Goal: Task Accomplishment & Management: Complete application form

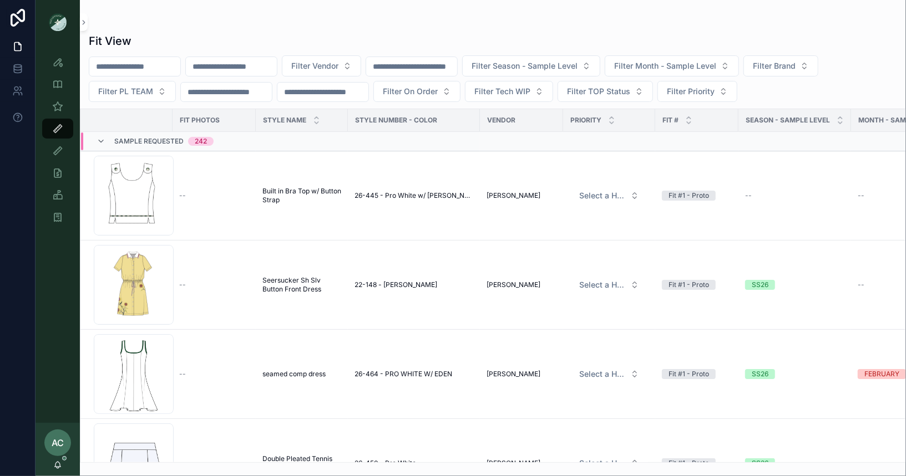
click at [250, 63] on input "scrollable content" at bounding box center [231, 67] width 91 height 16
type input "***"
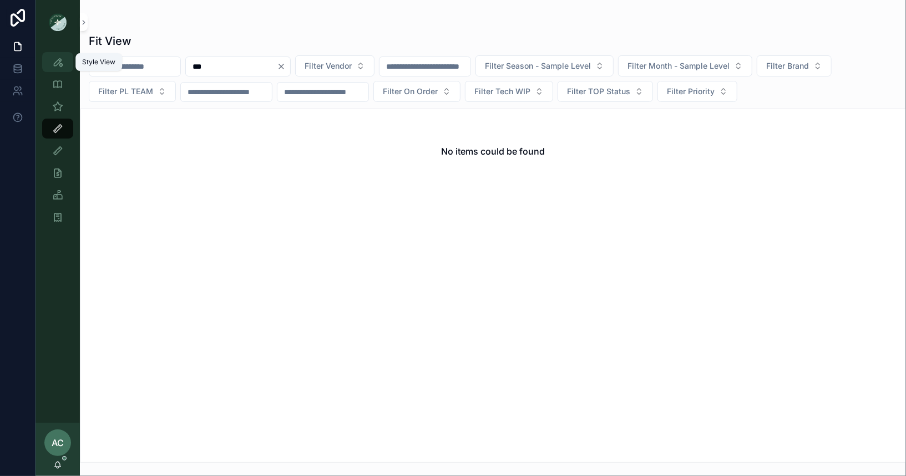
click at [60, 61] on icon "scrollable content" at bounding box center [57, 62] width 11 height 11
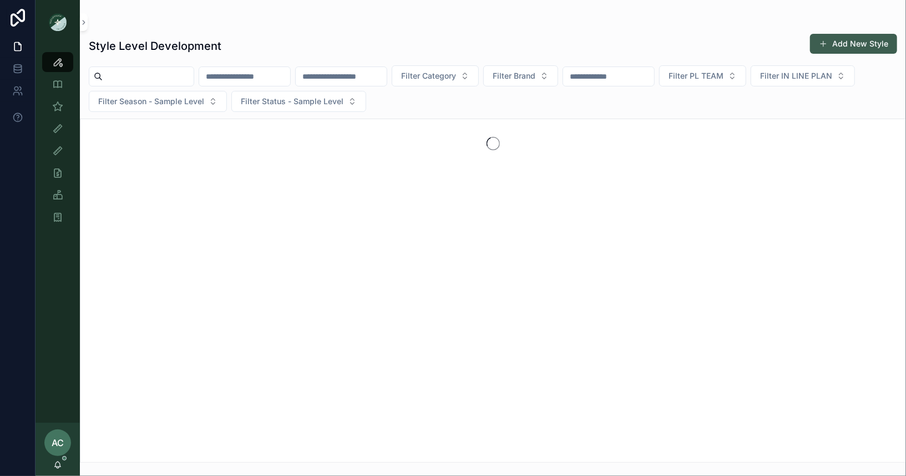
click at [854, 49] on button "Add New Style" at bounding box center [853, 44] width 87 height 20
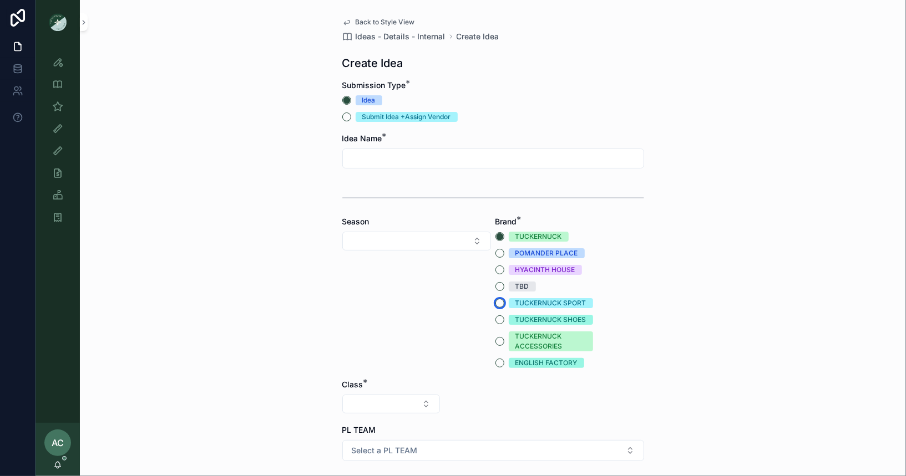
click at [501, 302] on button "TUCKERNUCK SPORT" at bounding box center [499, 303] width 9 height 9
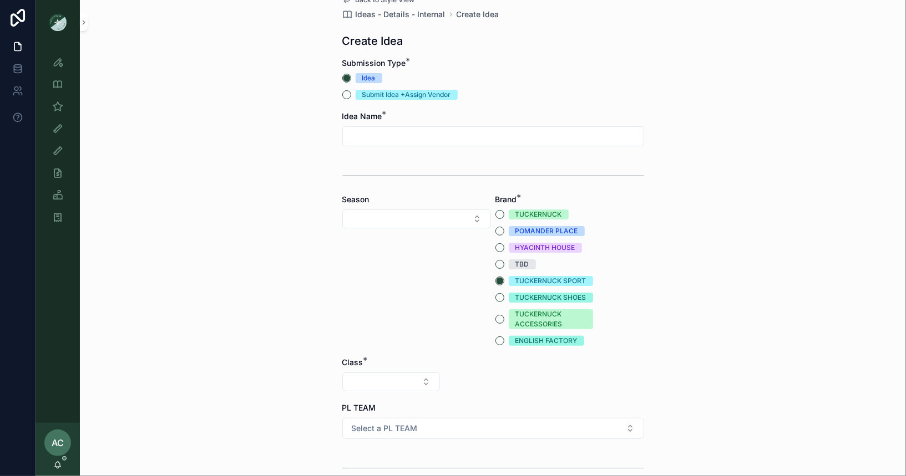
click at [281, 278] on div "Back to Style View Ideas - Details - Internal Create Idea Create Idea Submissio…" at bounding box center [493, 216] width 826 height 476
click at [409, 214] on button "Select Button" at bounding box center [416, 219] width 149 height 19
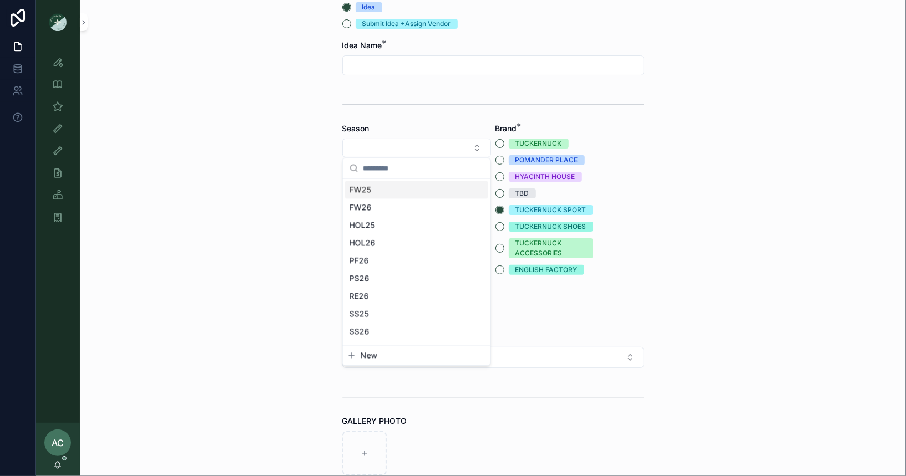
scroll to position [94, 0]
click at [381, 333] on div "SS26" at bounding box center [416, 332] width 143 height 18
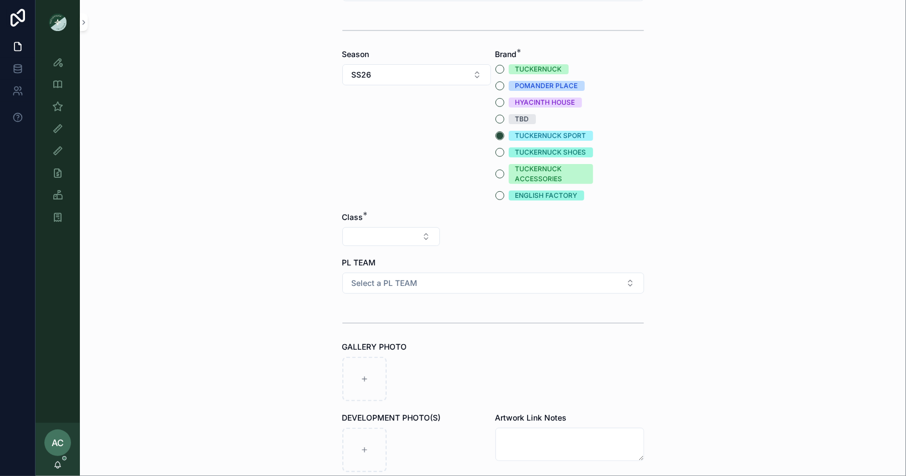
scroll to position [176, 0]
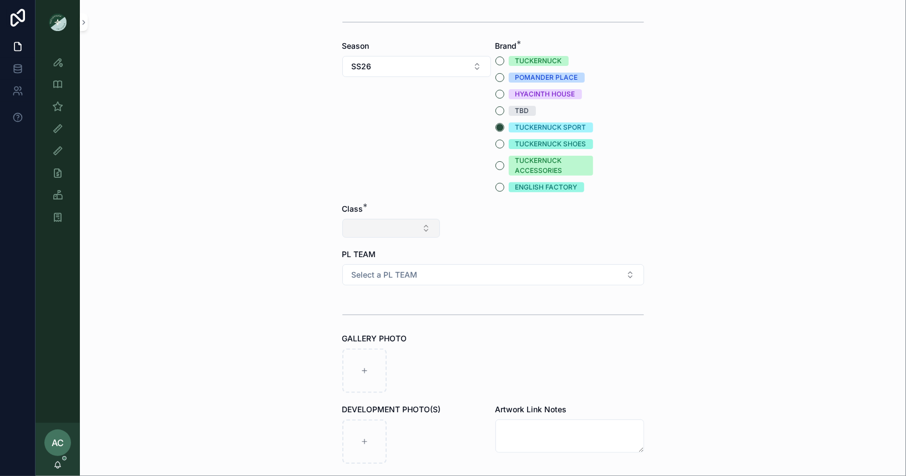
click at [400, 233] on button "Select Button" at bounding box center [391, 228] width 98 height 19
click at [357, 324] on span "Clothing" at bounding box center [343, 324] width 30 height 11
click at [520, 231] on button "Select Button" at bounding box center [493, 228] width 98 height 19
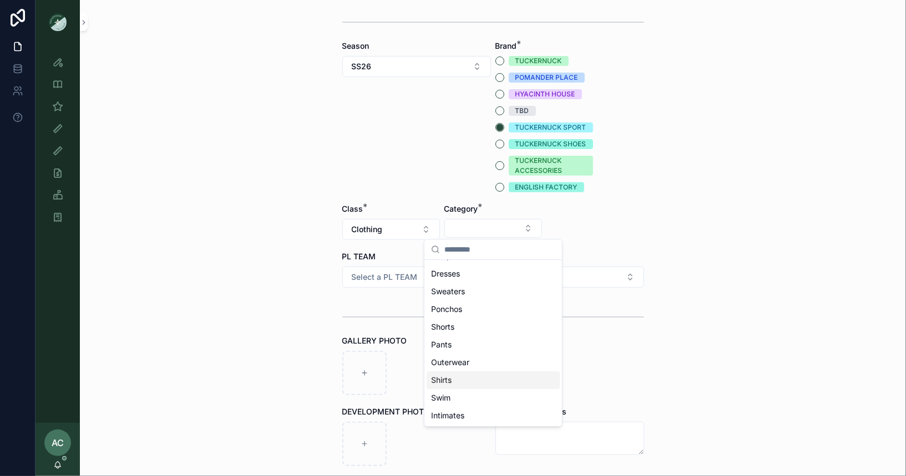
scroll to position [0, 0]
click at [465, 276] on div "Skirts" at bounding box center [492, 271] width 133 height 18
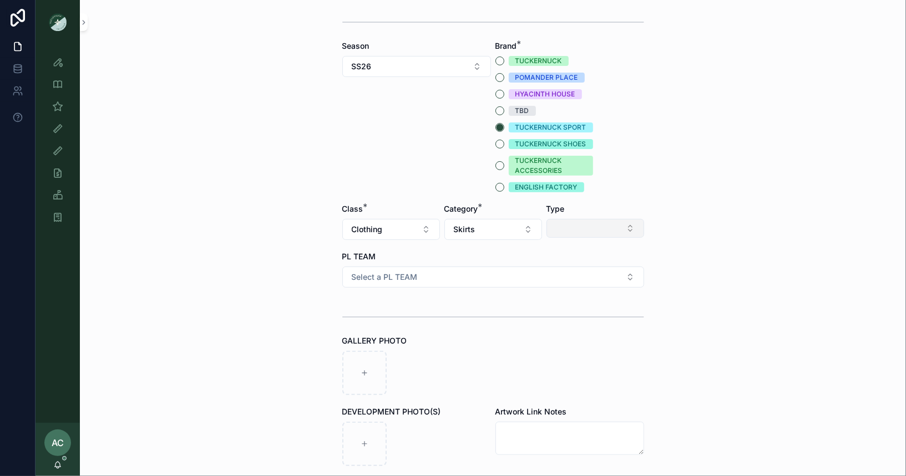
click at [618, 235] on button "Select Button" at bounding box center [595, 228] width 98 height 19
click at [566, 304] on div "Minis" at bounding box center [595, 307] width 133 height 18
click at [508, 282] on button "Select a PL TEAM" at bounding box center [493, 277] width 302 height 21
click at [363, 334] on div "NYC" at bounding box center [390, 337] width 68 height 10
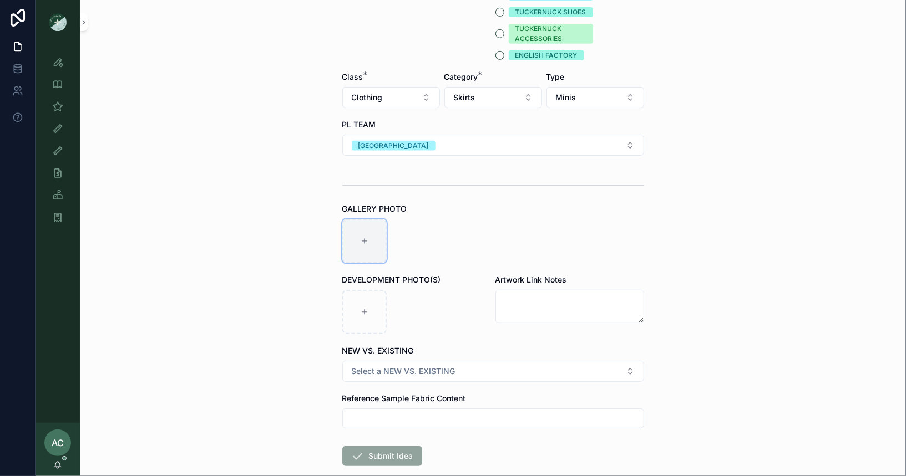
click at [365, 237] on icon "scrollable content" at bounding box center [364, 241] width 8 height 8
type input "**********"
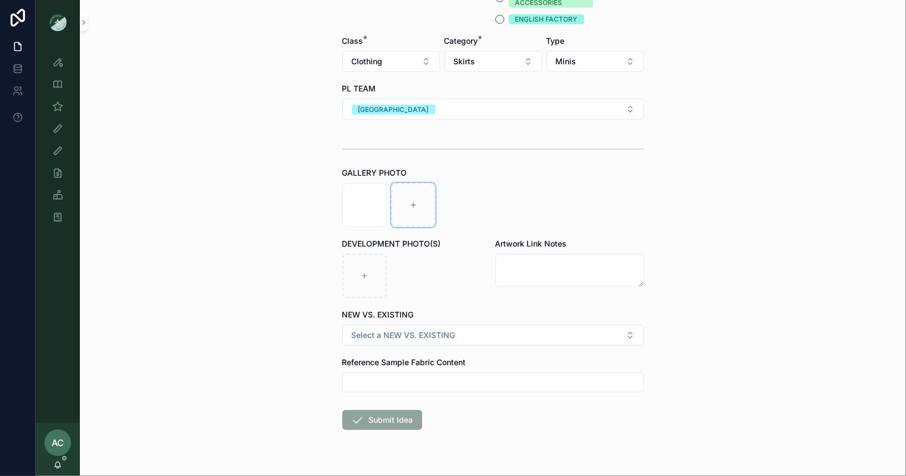
scroll to position [367, 0]
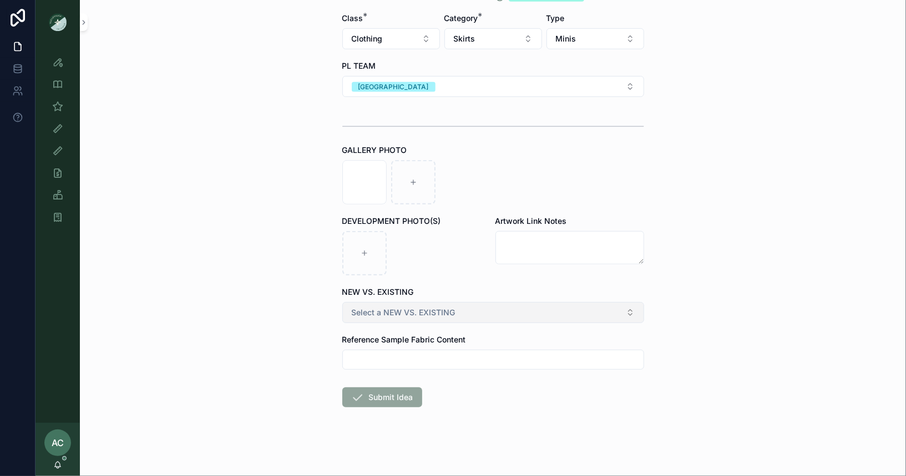
click at [445, 319] on button "Select a NEW VS. EXISTING" at bounding box center [493, 312] width 302 height 21
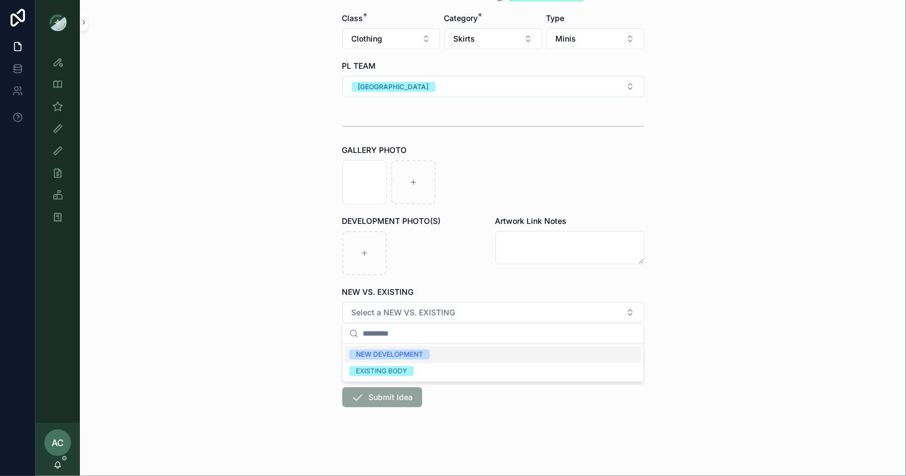
click at [409, 353] on div "NEW DEVELOPMENT" at bounding box center [389, 355] width 67 height 10
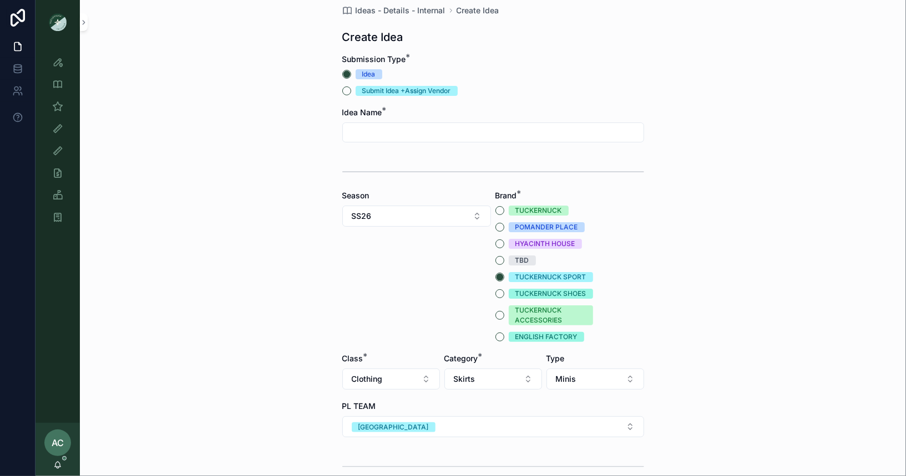
scroll to position [0, 0]
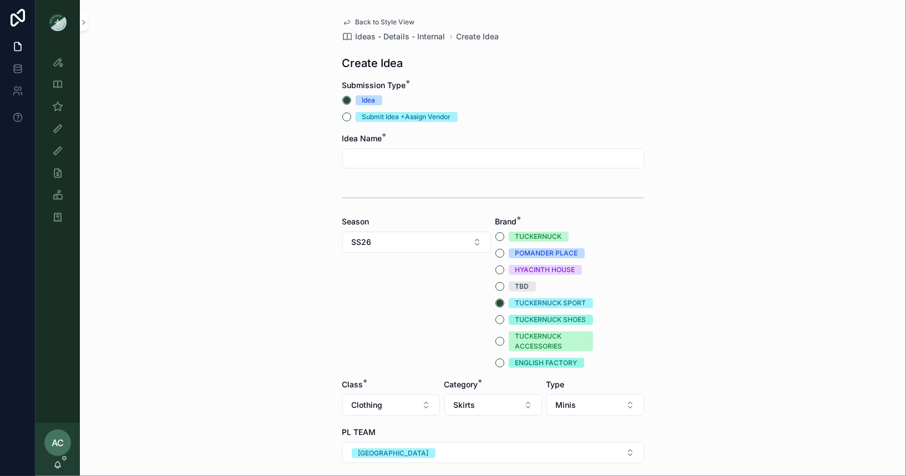
click at [406, 155] on input "scrollable content" at bounding box center [493, 159] width 301 height 16
type input "**********"
click at [293, 207] on div "**********" at bounding box center [493, 238] width 826 height 476
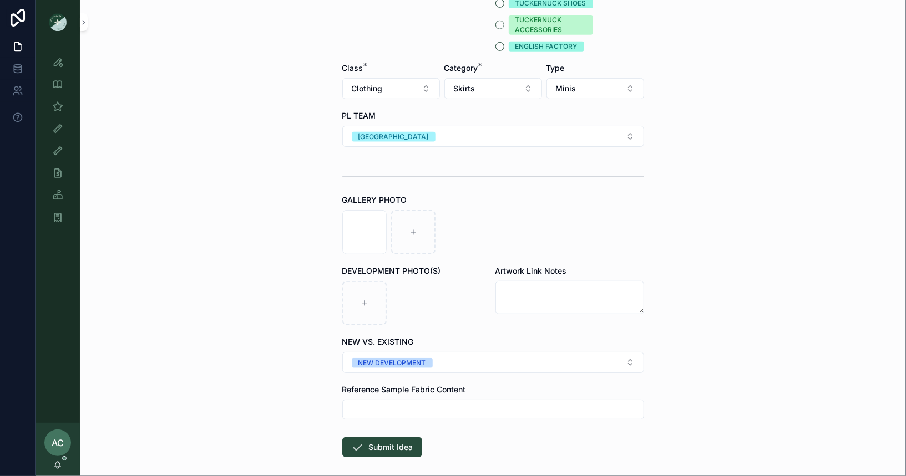
scroll to position [367, 0]
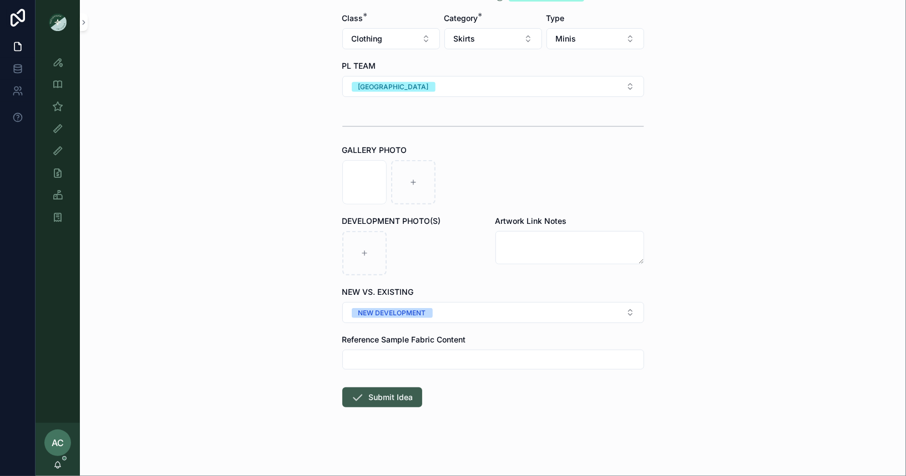
click at [395, 399] on button "Submit Idea" at bounding box center [382, 398] width 80 height 20
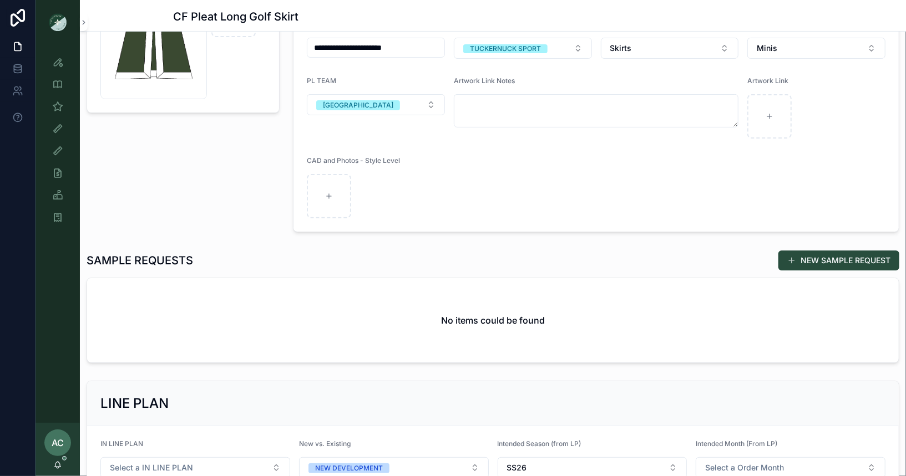
scroll to position [104, 0]
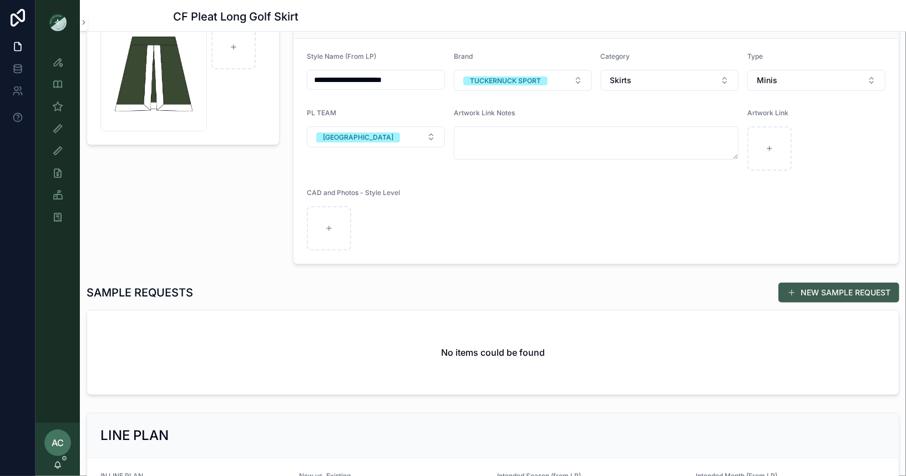
click at [839, 298] on button "NEW SAMPLE REQUEST" at bounding box center [838, 293] width 121 height 20
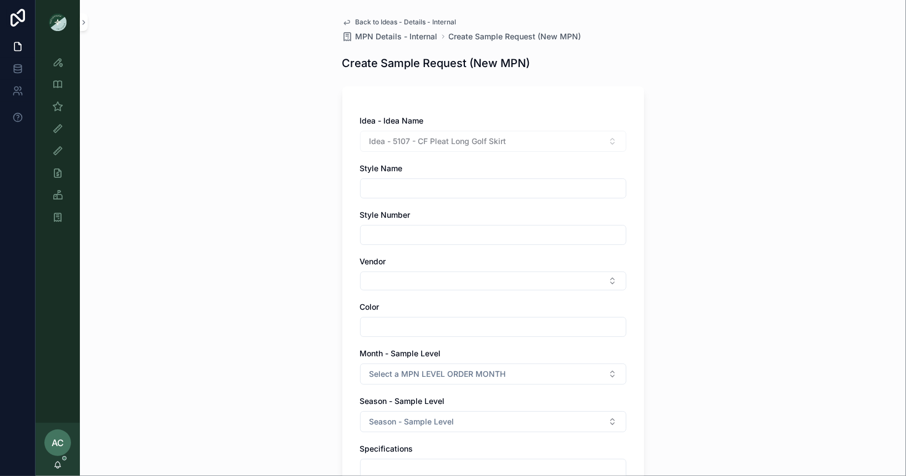
click at [580, 188] on input "scrollable content" at bounding box center [492, 189] width 265 height 16
type input "**********"
click at [455, 239] on input "scrollable content" at bounding box center [492, 235] width 265 height 16
type input "******"
click at [289, 206] on div "**********" at bounding box center [493, 238] width 826 height 476
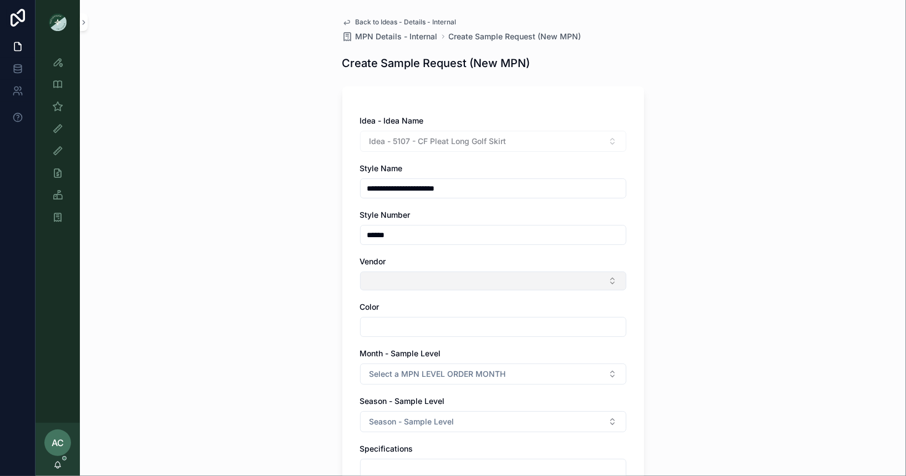
click at [432, 280] on button "Select Button" at bounding box center [493, 281] width 266 height 19
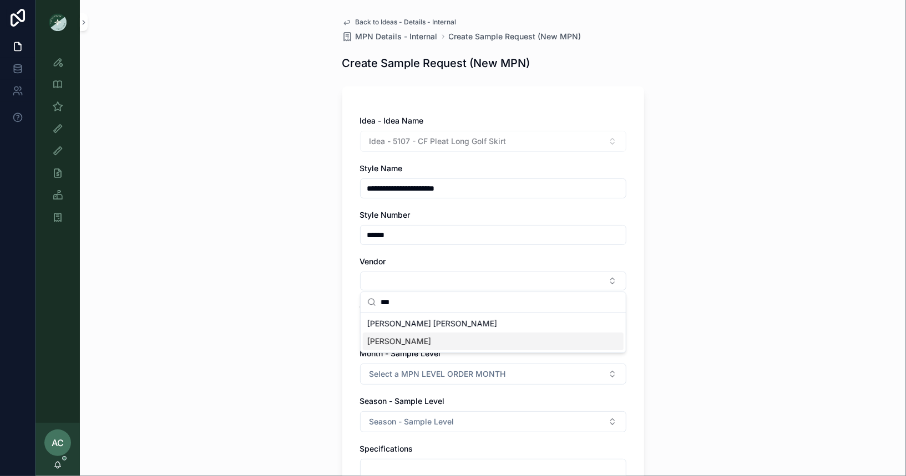
type input "***"
click at [410, 336] on div "[PERSON_NAME]" at bounding box center [493, 342] width 261 height 18
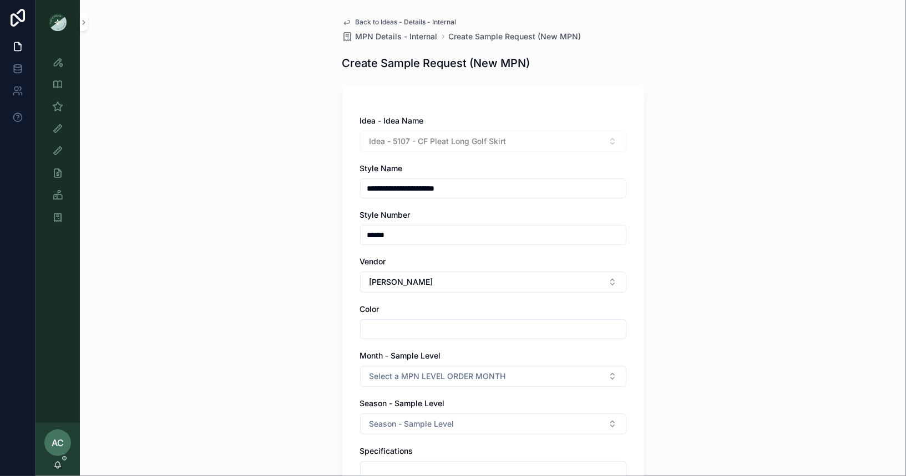
click at [405, 332] on input "scrollable content" at bounding box center [492, 330] width 265 height 16
type input "****"
click at [281, 306] on div "**********" at bounding box center [493, 238] width 826 height 476
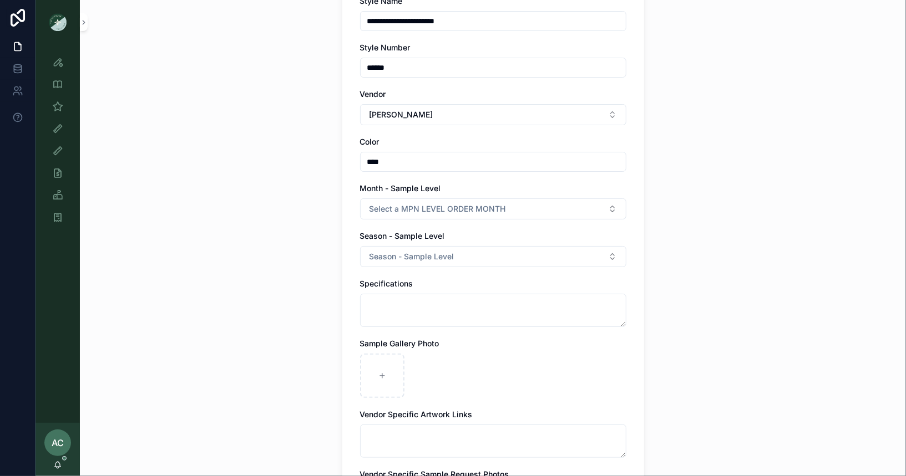
scroll to position [181, 0]
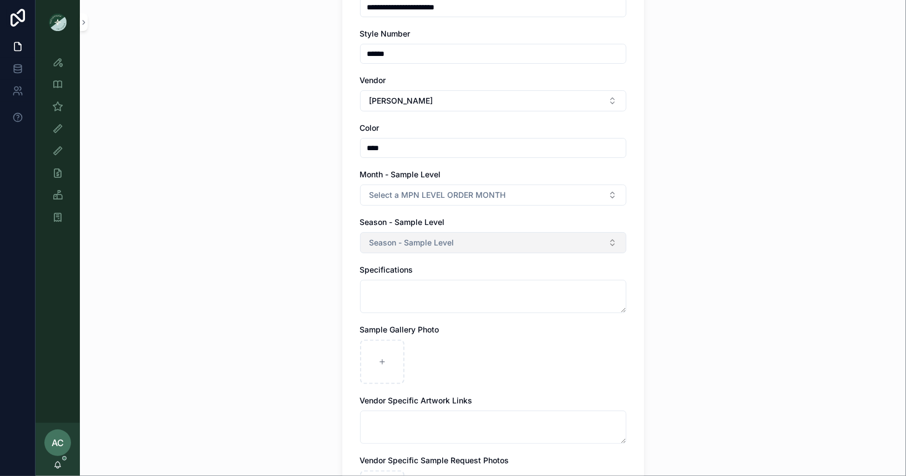
click at [436, 238] on span "Season - Sample Level" at bounding box center [411, 242] width 85 height 11
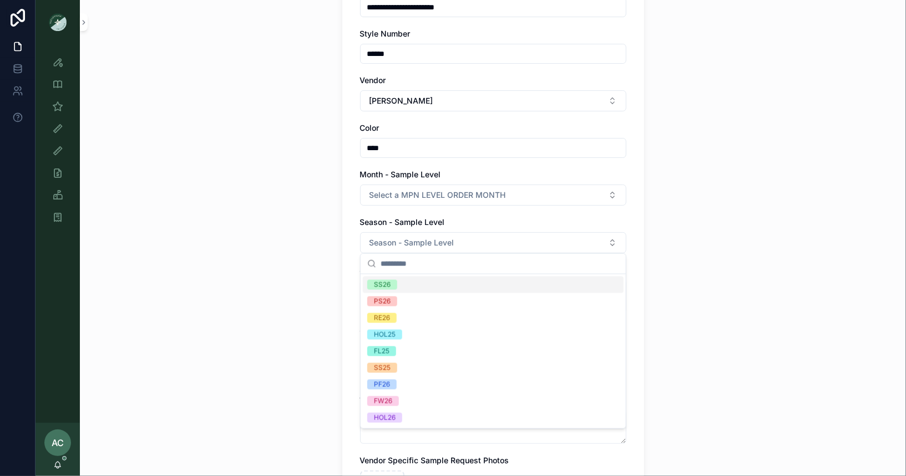
click at [388, 286] on div "SS26" at bounding box center [382, 285] width 17 height 10
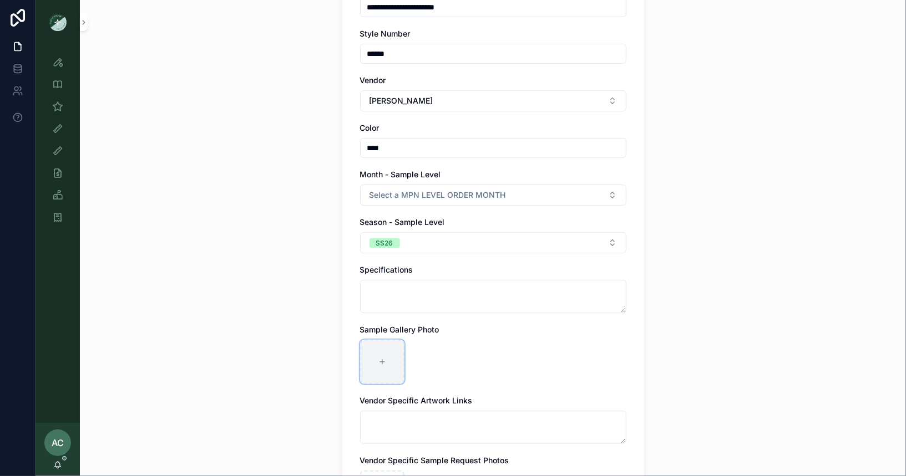
click at [377, 354] on div "scrollable content" at bounding box center [382, 362] width 44 height 44
type input "**********"
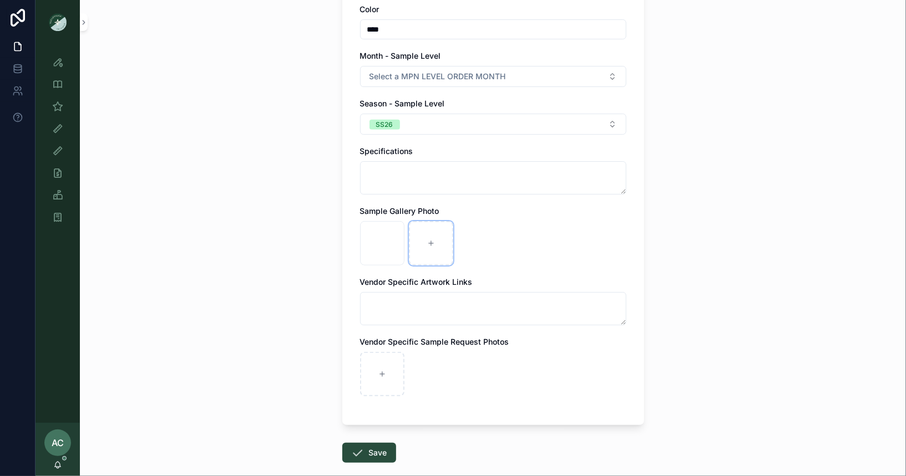
scroll to position [355, 0]
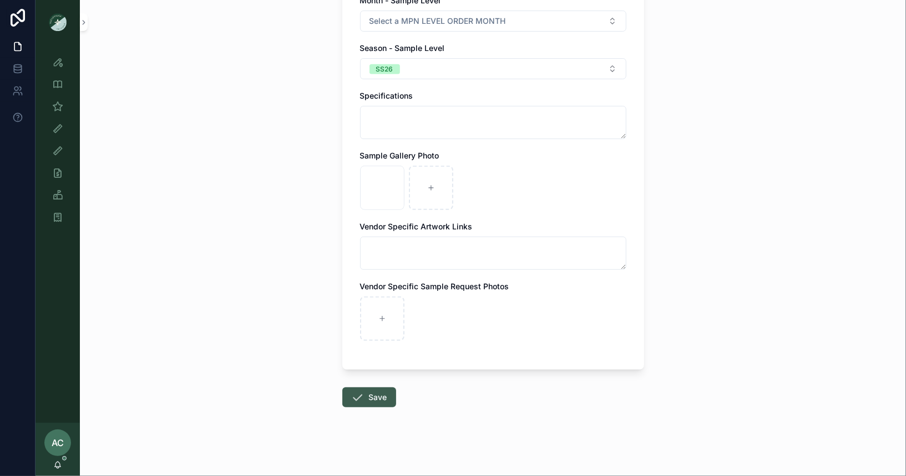
click at [377, 400] on button "Save" at bounding box center [369, 398] width 54 height 20
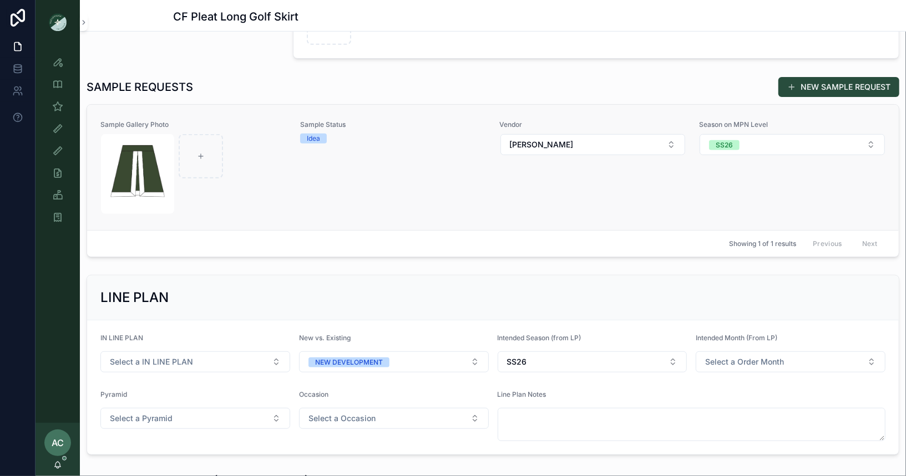
scroll to position [308, 0]
click at [272, 204] on div "scrollable content" at bounding box center [193, 175] width 185 height 80
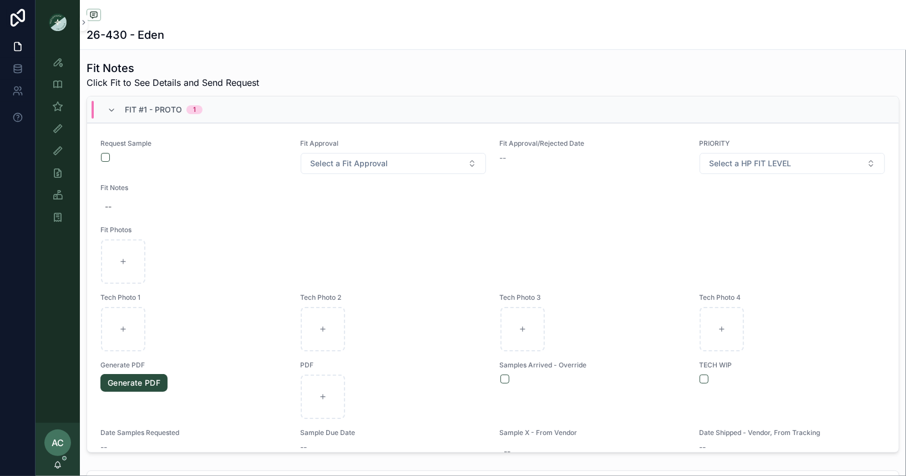
scroll to position [389, 0]
click at [103, 154] on button "scrollable content" at bounding box center [105, 158] width 9 height 9
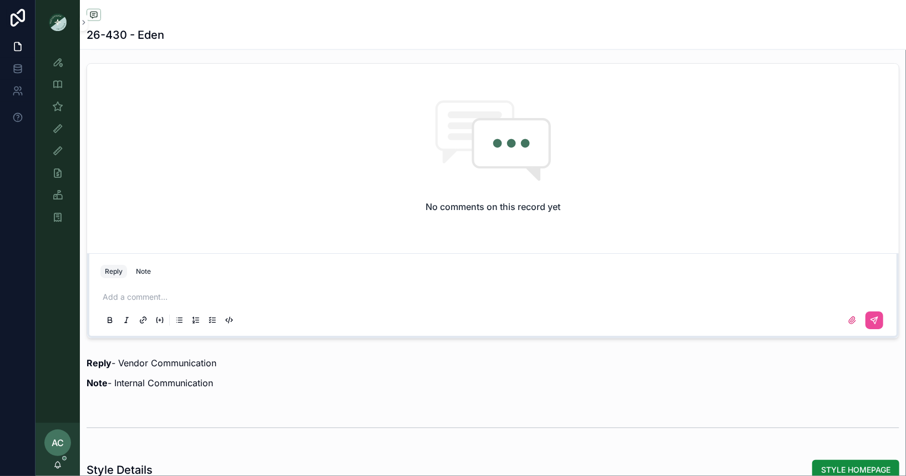
scroll to position [859, 0]
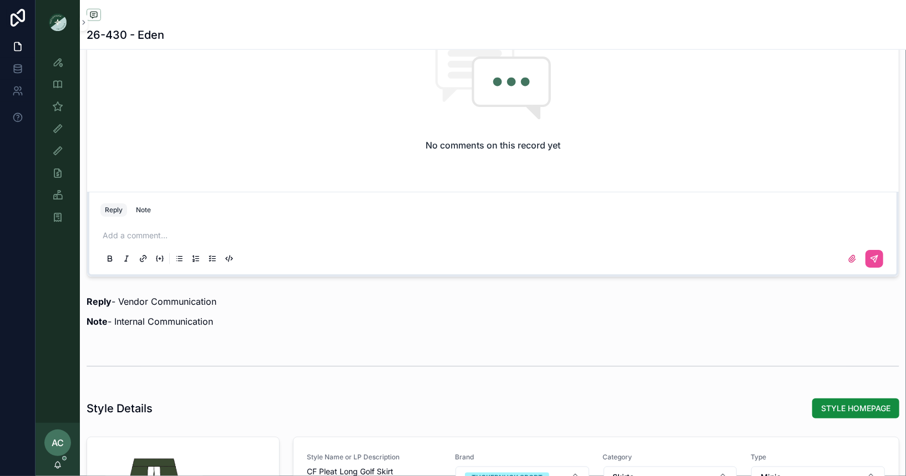
click at [145, 230] on p "scrollable content" at bounding box center [495, 235] width 785 height 11
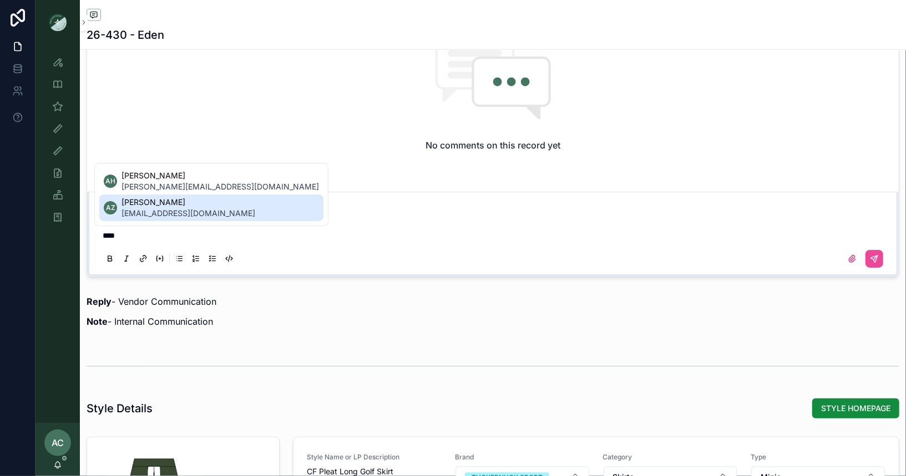
click at [179, 205] on span "[PERSON_NAME]" at bounding box center [188, 202] width 134 height 11
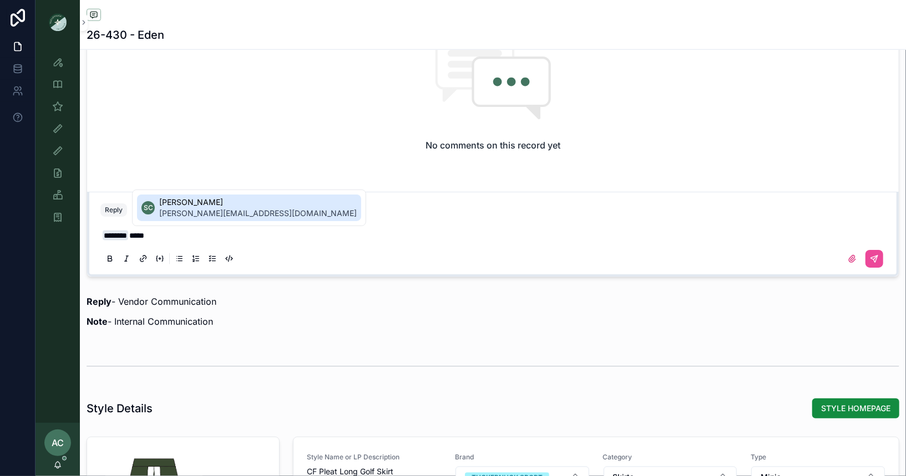
click at [199, 206] on span "[PERSON_NAME]" at bounding box center [257, 202] width 197 height 11
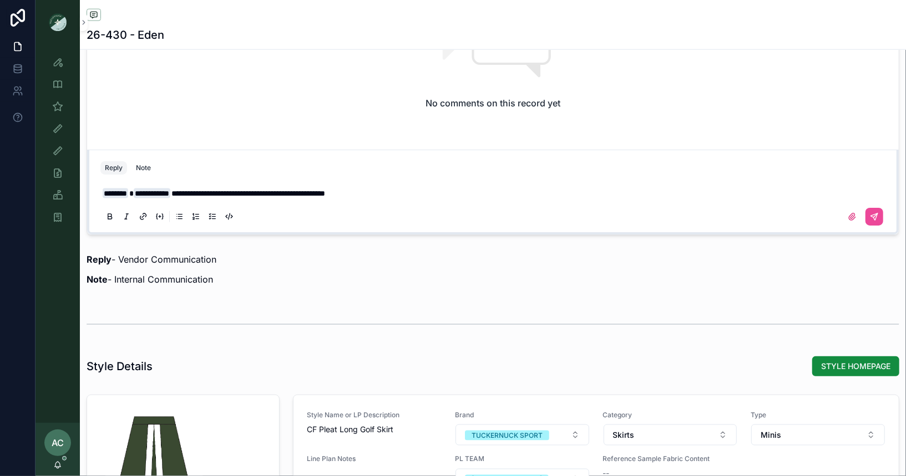
scroll to position [877, 0]
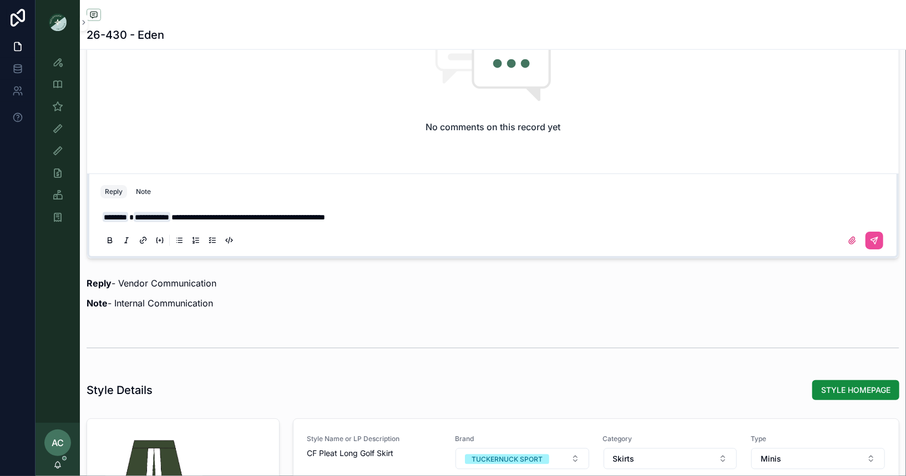
click at [231, 214] on span "**********" at bounding box center [248, 218] width 154 height 8
click at [431, 215] on p "**********" at bounding box center [495, 217] width 785 height 11
click at [402, 215] on span "**********" at bounding box center [334, 218] width 326 height 8
click at [647, 212] on p "**********" at bounding box center [495, 217] width 785 height 11
click at [854, 239] on icon "scrollable content" at bounding box center [852, 240] width 7 height 7
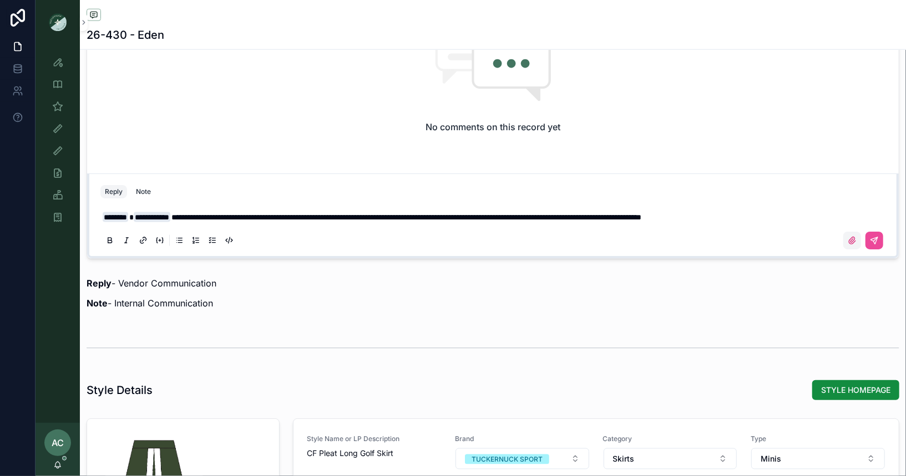
click at [0, 0] on input "scrollable content" at bounding box center [0, 0] width 0 height 0
click at [852, 237] on icon "scrollable content" at bounding box center [851, 240] width 9 height 9
click at [0, 0] on input "scrollable content" at bounding box center [0, 0] width 0 height 0
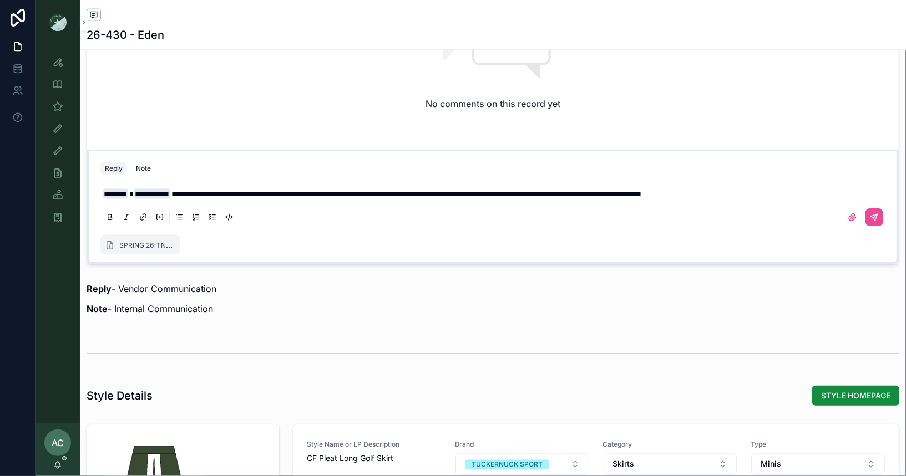
scroll to position [905, 0]
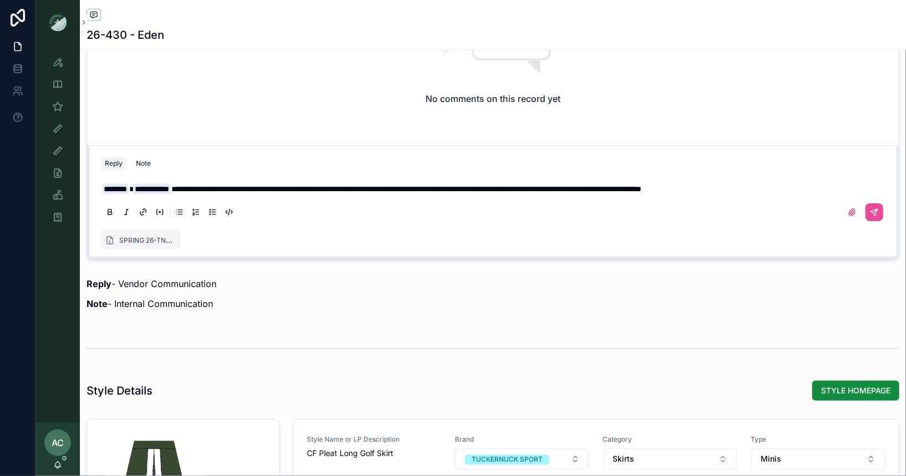
click at [607, 207] on div "scrollable content" at bounding box center [492, 212] width 785 height 22
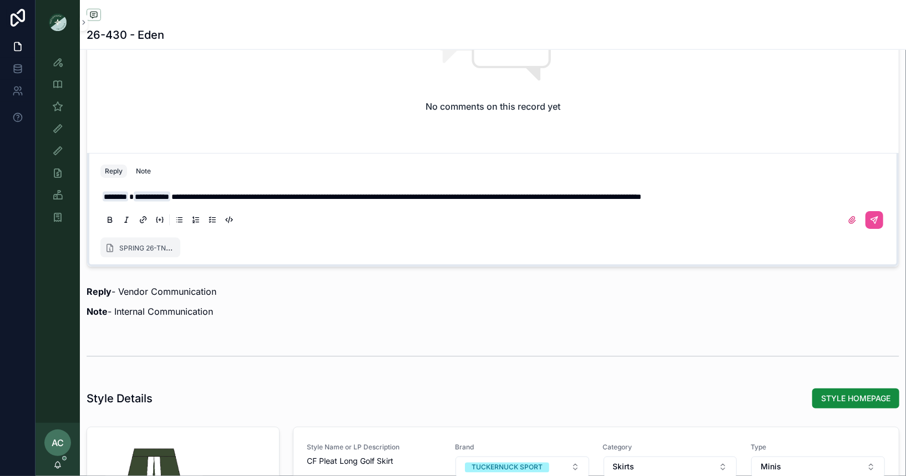
scroll to position [897, 0]
click at [878, 224] on button "scrollable content" at bounding box center [874, 221] width 18 height 18
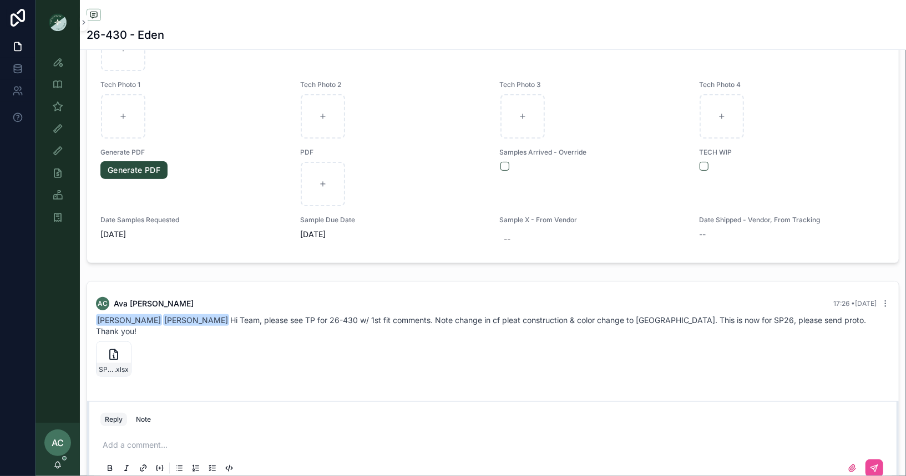
scroll to position [609, 0]
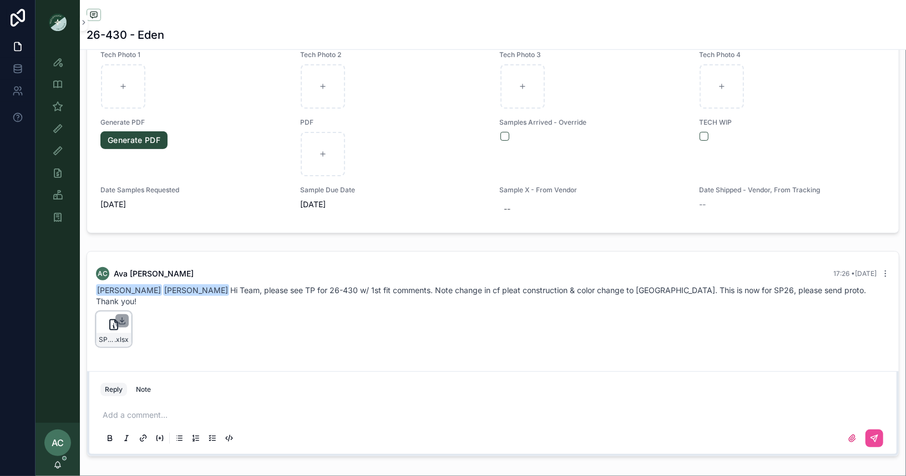
click at [126, 317] on icon "scrollable content" at bounding box center [122, 321] width 9 height 9
click at [123, 317] on icon "scrollable content" at bounding box center [122, 321] width 9 height 9
click at [110, 336] on span "SPRING-26-TN#26-430-CF-Pleat-Long-Golf-Skirt_9.2.25" at bounding box center [107, 340] width 16 height 9
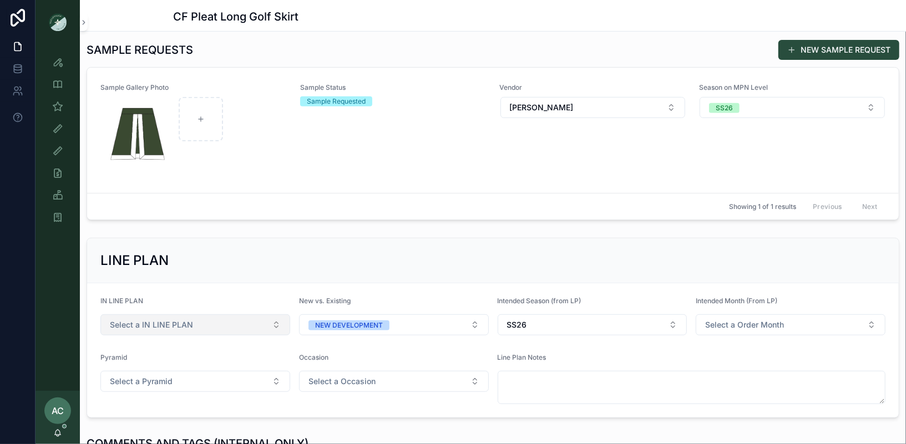
scroll to position [342, 0]
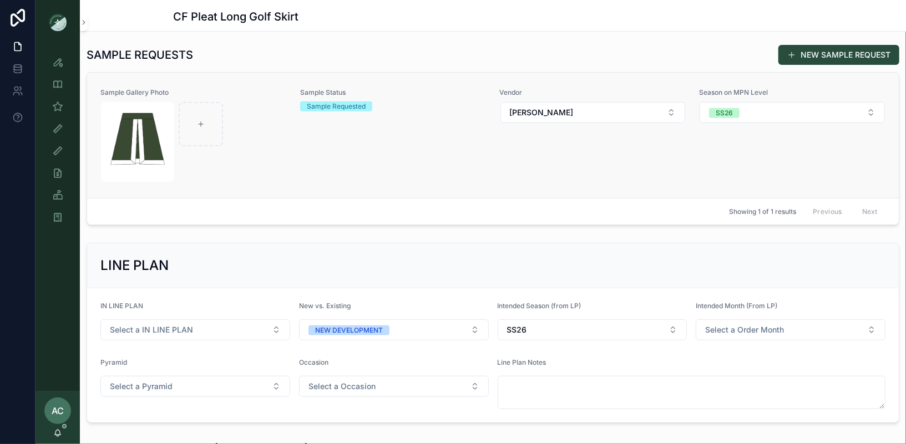
click at [275, 156] on div "scrollable content" at bounding box center [193, 142] width 185 height 80
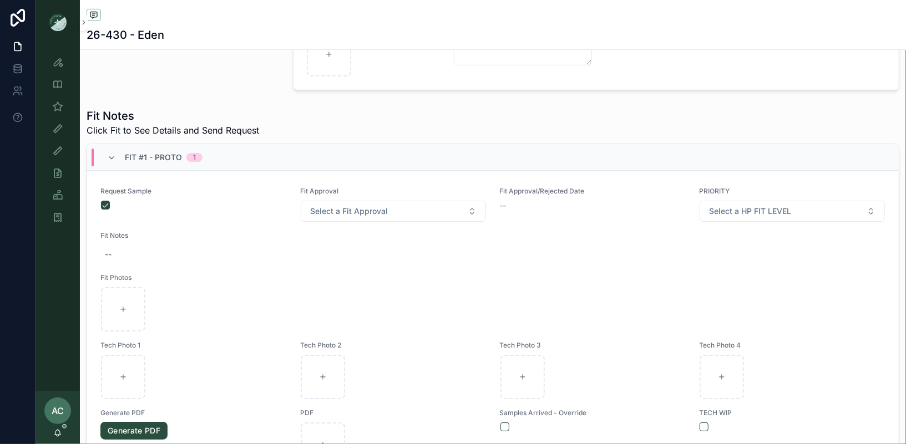
click at [57, 23] on img "scrollable content" at bounding box center [58, 22] width 18 height 18
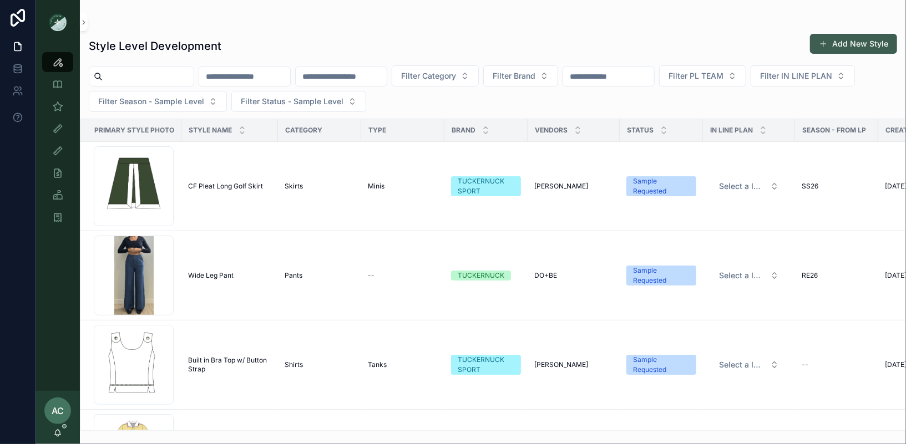
click at [844, 42] on button "Add New Style" at bounding box center [853, 44] width 87 height 20
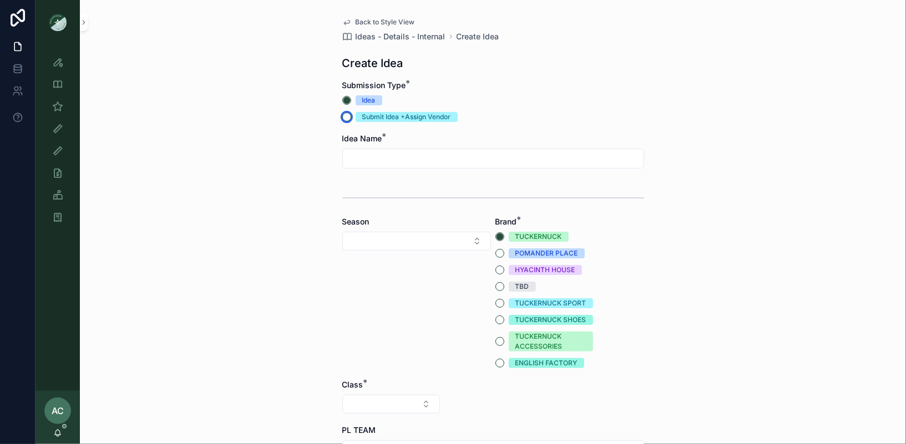
click at [345, 116] on button "Submit Idea +Assign Vendor" at bounding box center [346, 117] width 9 height 9
click at [463, 159] on input "scrollable content" at bounding box center [493, 159] width 301 height 16
type input "**********"
click at [500, 303] on button "TUCKERNUCK SPORT" at bounding box center [499, 303] width 9 height 9
click at [412, 242] on button "Select Button" at bounding box center [416, 241] width 149 height 19
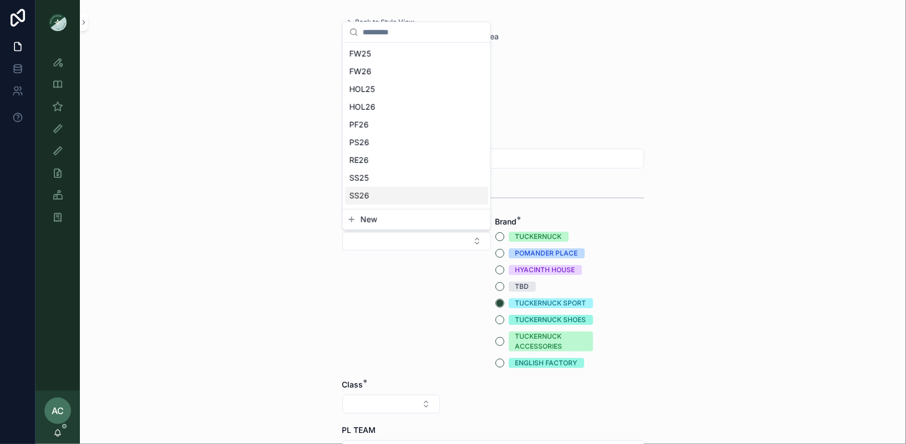
click at [384, 194] on div "SS26" at bounding box center [416, 196] width 143 height 18
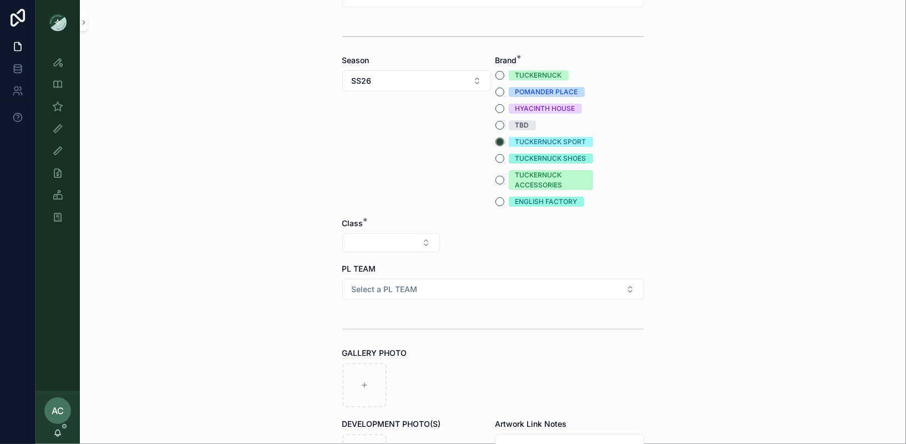
scroll to position [163, 0]
click at [377, 240] on button "Select Button" at bounding box center [391, 241] width 98 height 19
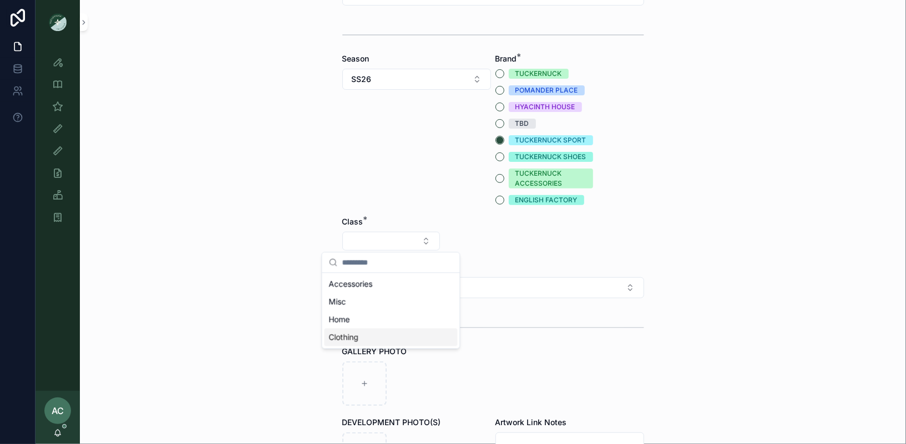
click at [363, 334] on div "Clothing" at bounding box center [390, 337] width 133 height 18
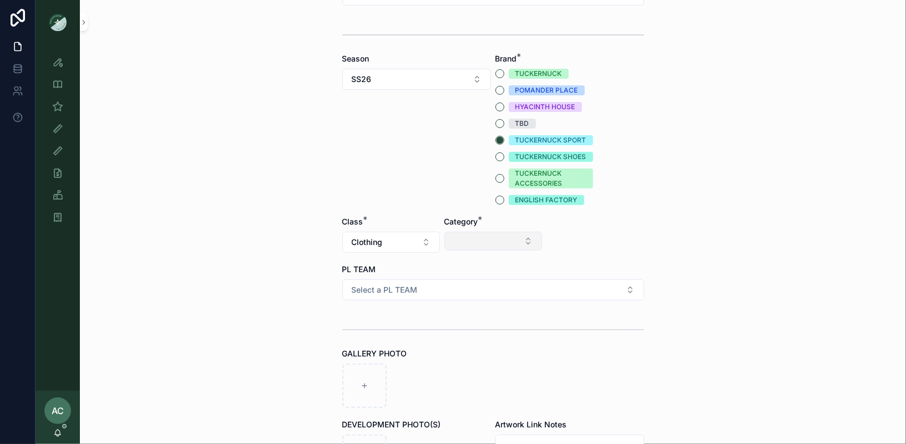
click at [497, 242] on button "Select Button" at bounding box center [493, 241] width 98 height 19
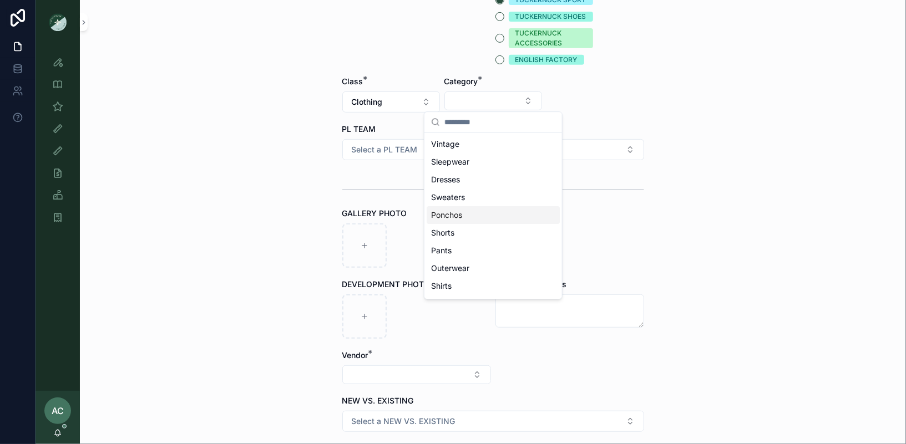
scroll to position [33, 0]
click at [470, 289] on div "Shirts" at bounding box center [492, 289] width 133 height 18
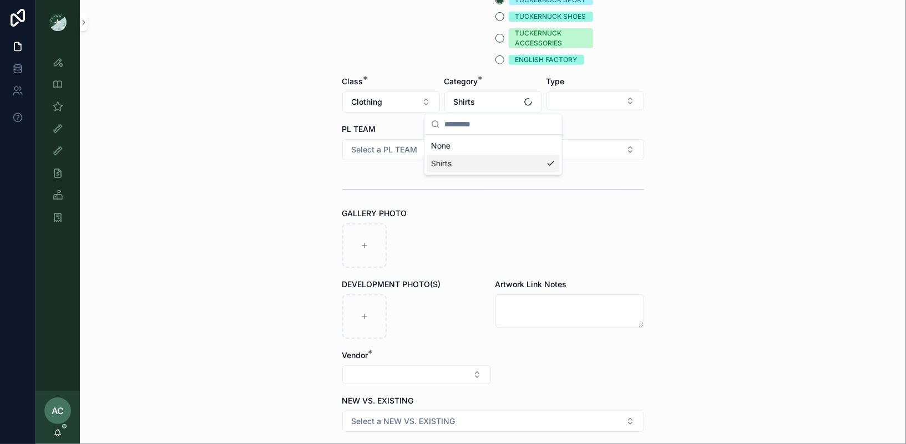
scroll to position [0, 0]
click at [605, 102] on button "Select Button" at bounding box center [595, 101] width 98 height 19
click at [556, 204] on div "Tanks" at bounding box center [595, 197] width 133 height 18
click at [430, 143] on button "Select a PL TEAM" at bounding box center [493, 149] width 302 height 21
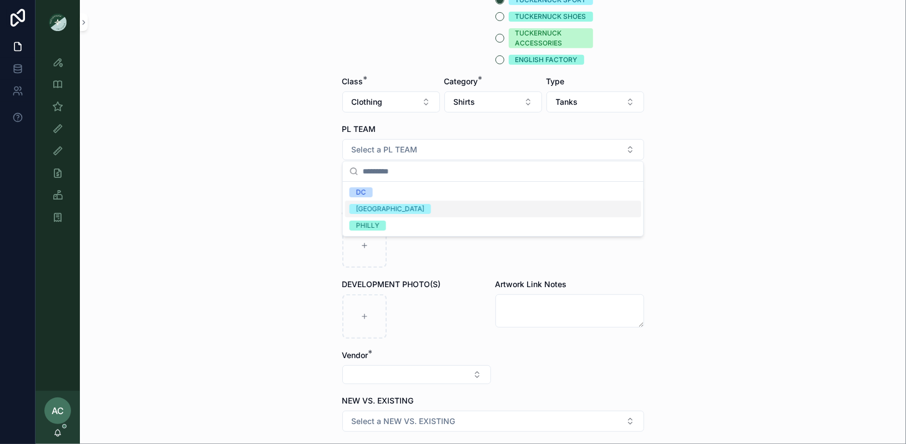
click at [364, 210] on div "NYC" at bounding box center [390, 209] width 68 height 10
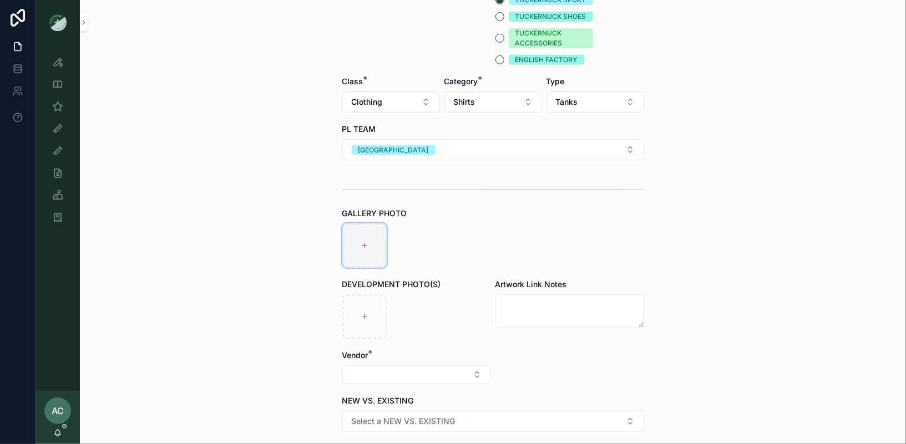
click at [365, 242] on icon "scrollable content" at bounding box center [364, 246] width 8 height 8
type input "**********"
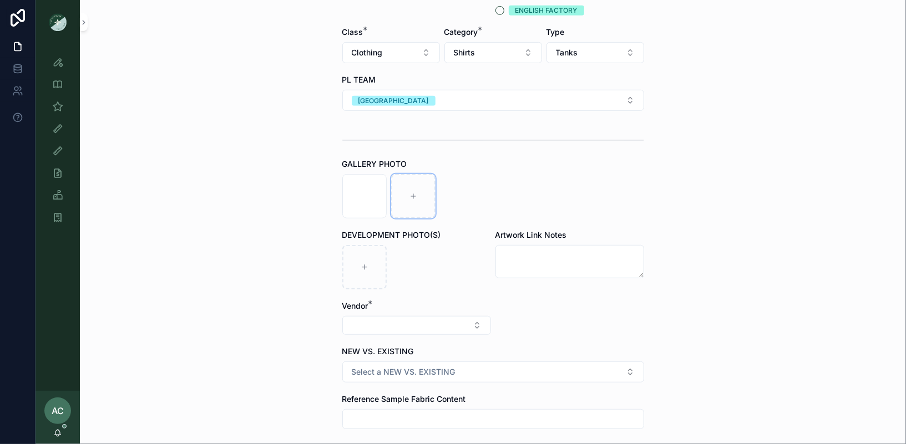
scroll to position [375, 0]
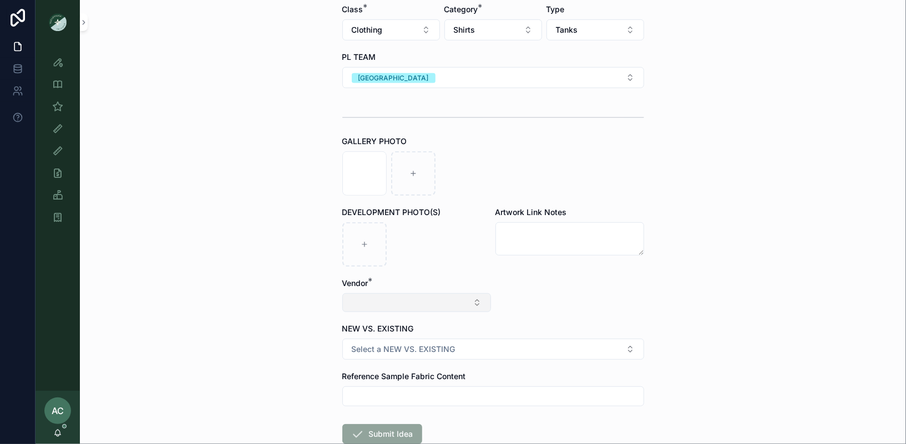
click at [457, 305] on button "Select Button" at bounding box center [416, 302] width 149 height 19
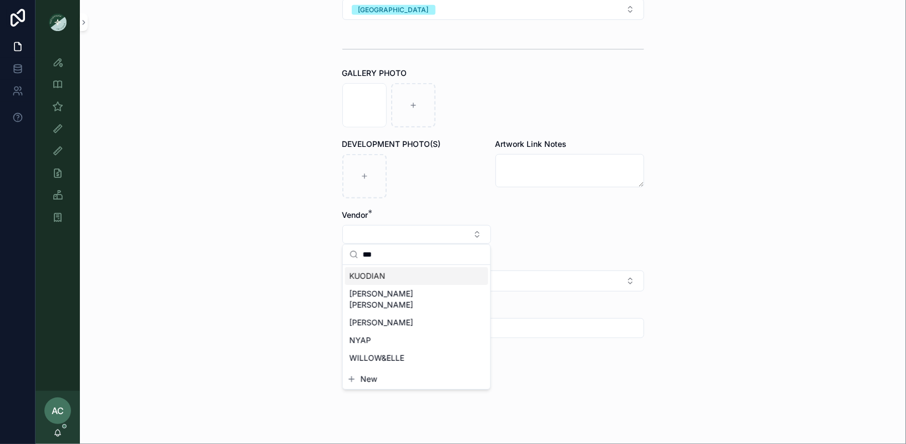
scroll to position [0, 0]
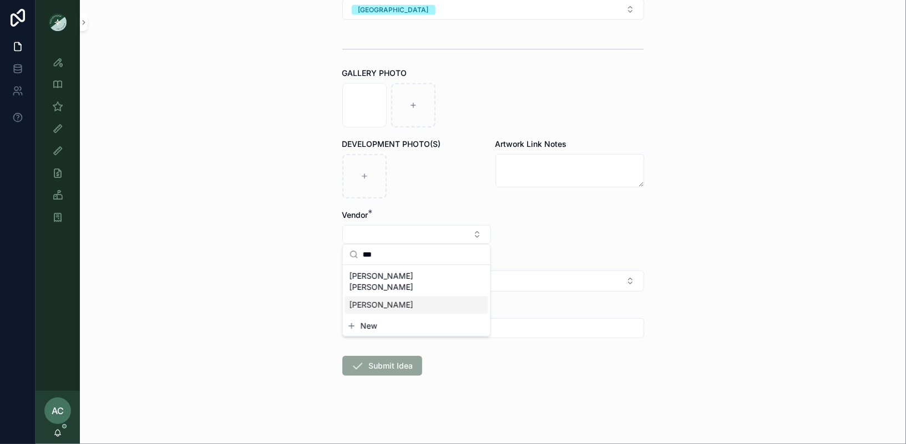
type input "***"
click at [385, 296] on div "[PERSON_NAME]" at bounding box center [416, 305] width 143 height 18
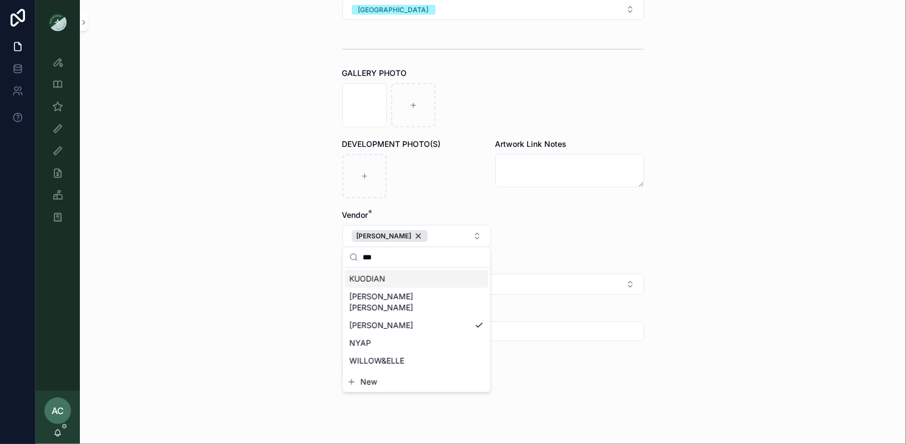
click at [566, 254] on form "**********" at bounding box center [493, 43] width 302 height 814
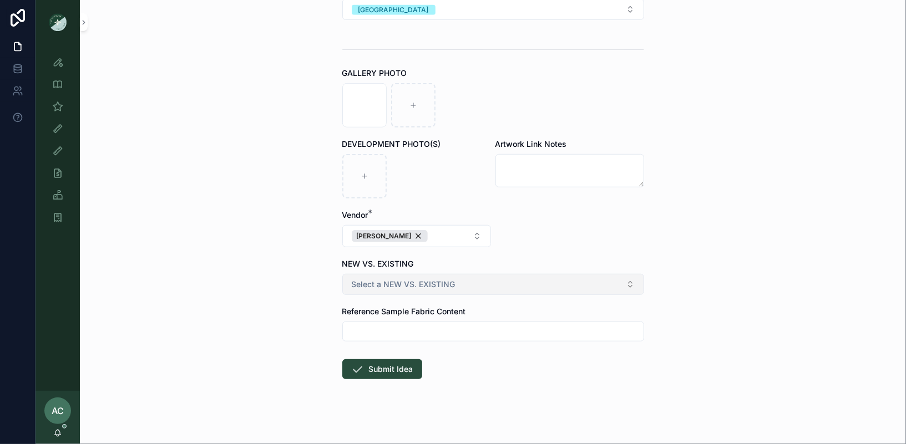
click at [459, 281] on button "Select a NEW VS. EXISTING" at bounding box center [493, 284] width 302 height 21
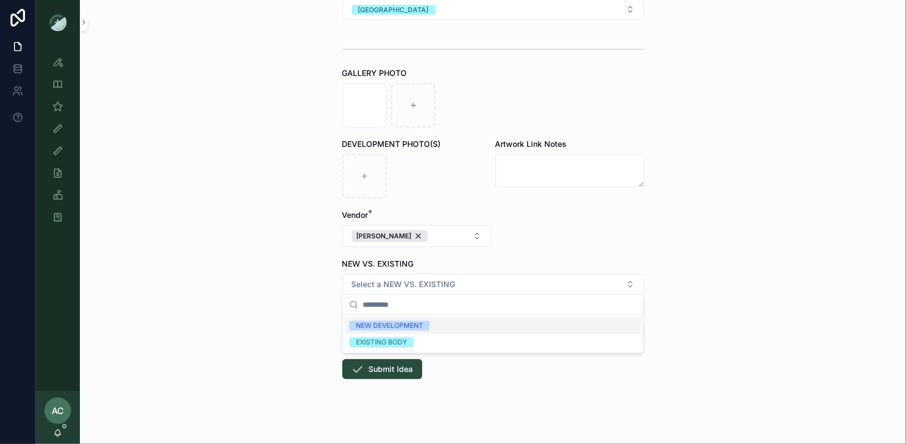
click at [398, 325] on div "NEW DEVELOPMENT" at bounding box center [389, 326] width 67 height 10
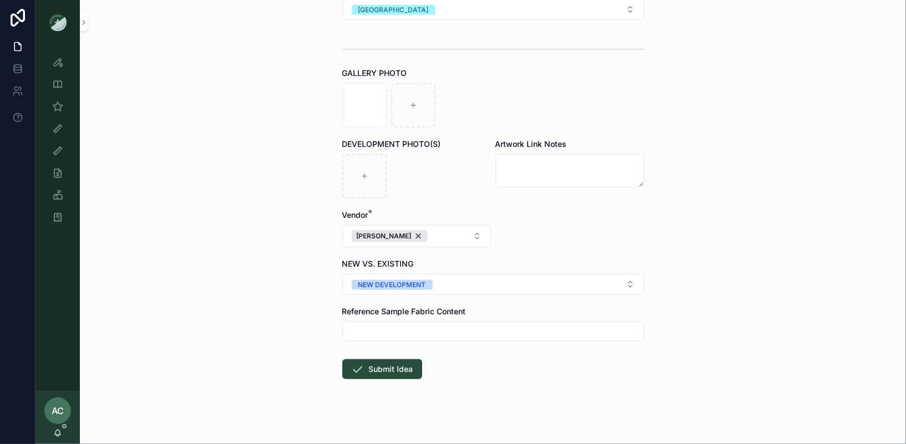
click at [690, 251] on div "**********" at bounding box center [493, 222] width 826 height 444
click at [700, 255] on div "**********" at bounding box center [493, 222] width 826 height 444
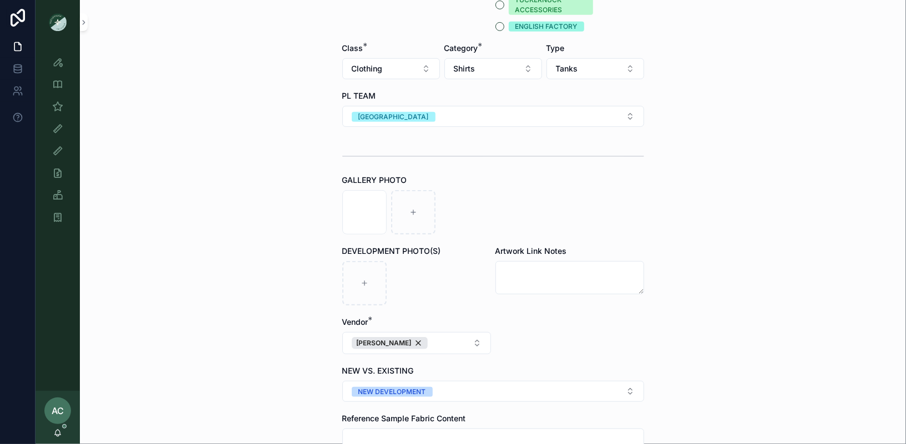
scroll to position [446, 0]
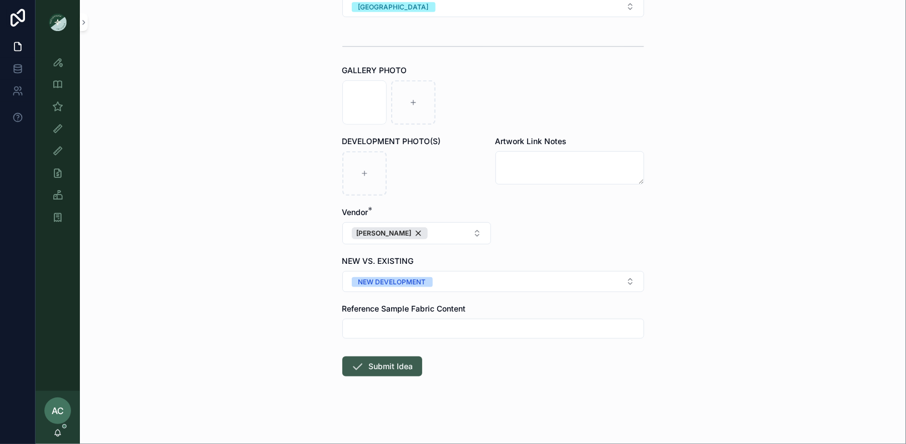
click at [401, 366] on button "Submit Idea" at bounding box center [382, 367] width 80 height 20
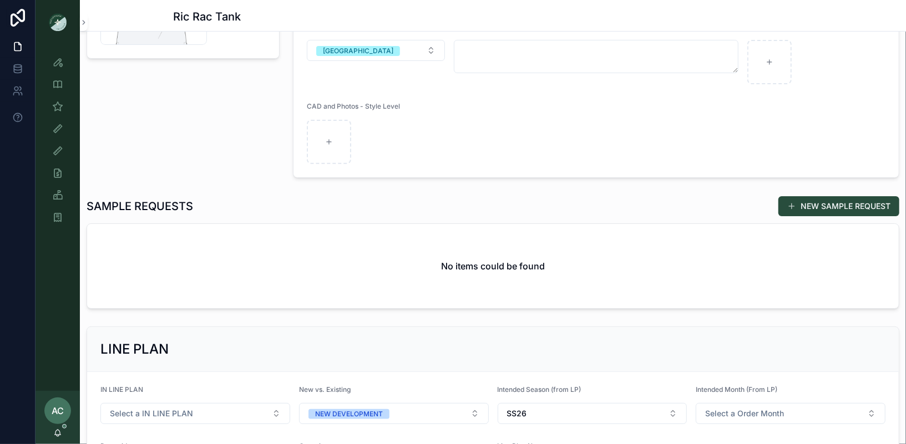
scroll to position [191, 0]
click at [824, 205] on button "NEW SAMPLE REQUEST" at bounding box center [838, 205] width 121 height 20
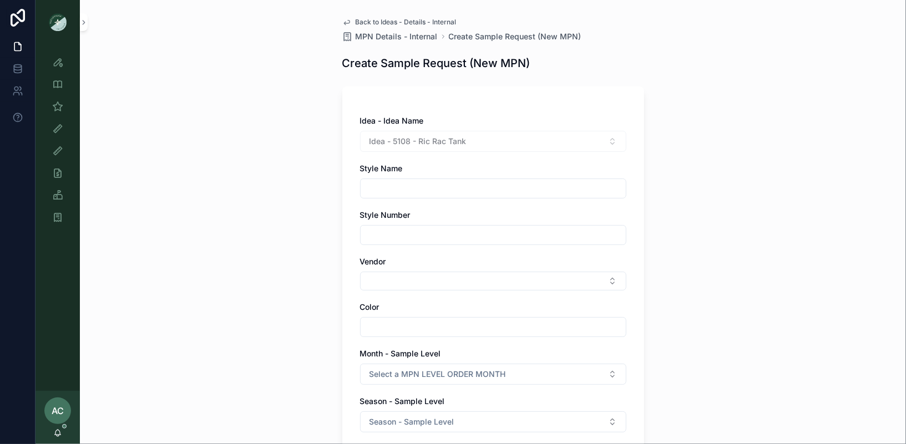
click at [471, 183] on input "scrollable content" at bounding box center [492, 189] width 265 height 16
type input "******"
click at [390, 236] on input "scrollable content" at bounding box center [492, 235] width 265 height 16
type input "******"
drag, startPoint x: 412, startPoint y: 190, endPoint x: 343, endPoint y: 190, distance: 68.2
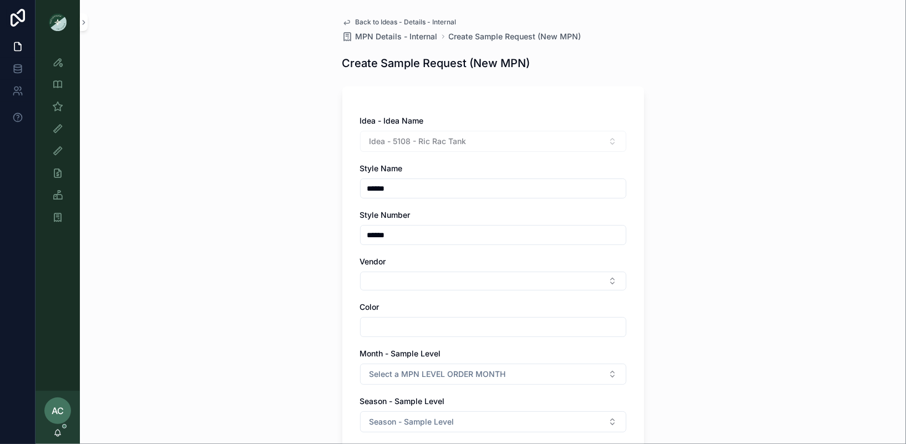
click at [343, 190] on div "Idea - Idea Name Idea - 5108 - Ric Rac Tank Style Name ****** Style Number ****…" at bounding box center [493, 405] width 302 height 637
type input "**********"
click at [292, 228] on div "**********" at bounding box center [493, 222] width 826 height 444
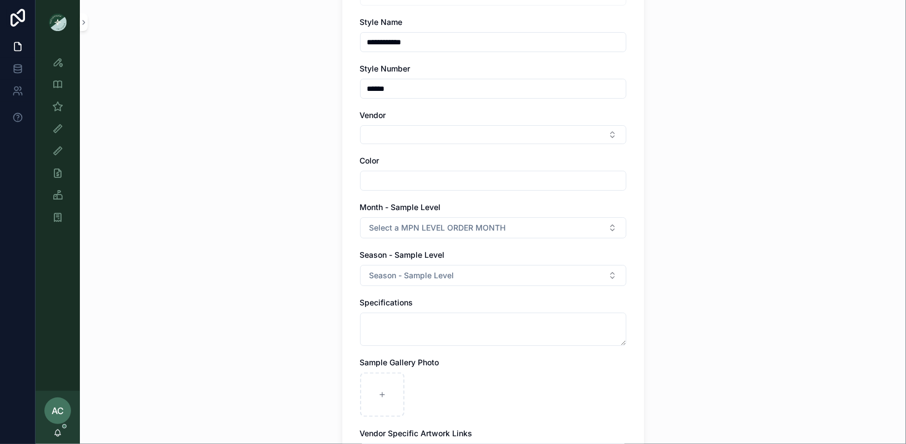
scroll to position [158, 0]
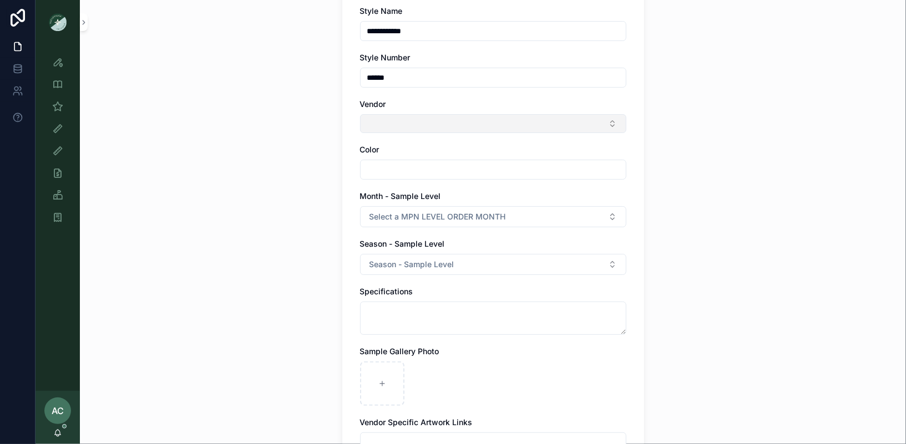
click at [517, 123] on button "Select Button" at bounding box center [493, 123] width 266 height 19
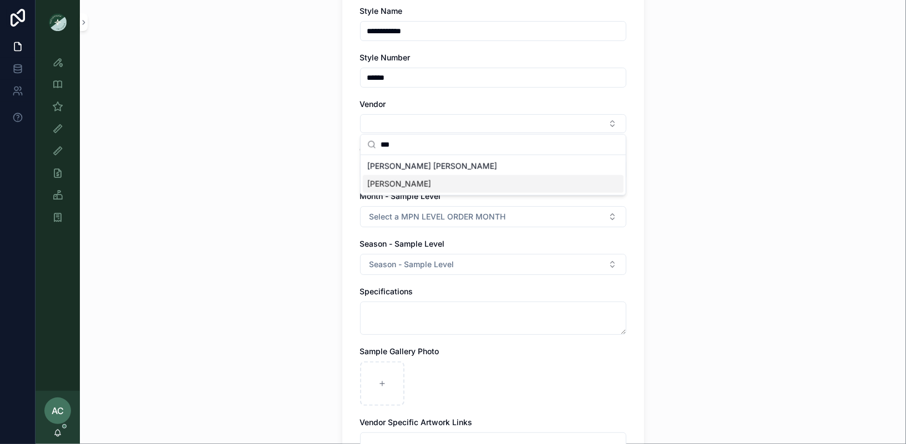
type input "***"
click at [451, 182] on div "[PERSON_NAME]" at bounding box center [493, 184] width 261 height 18
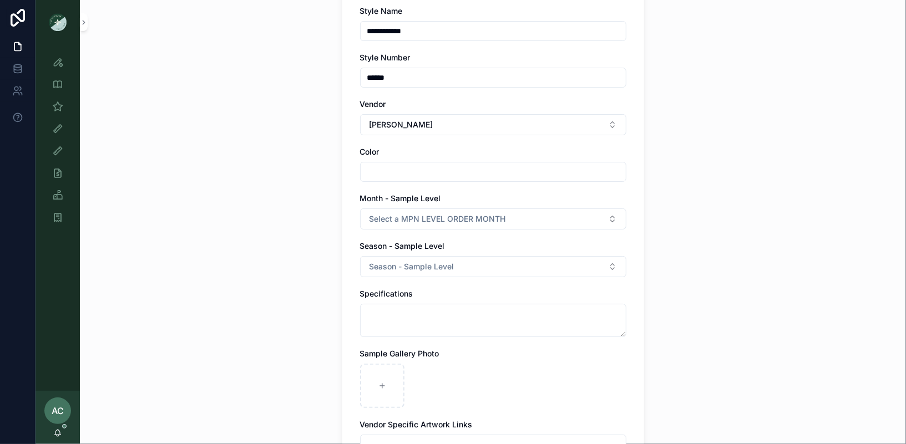
click at [454, 177] on input "scrollable content" at bounding box center [492, 172] width 265 height 16
type input "*********"
click at [297, 242] on div "**********" at bounding box center [493, 64] width 826 height 444
click at [460, 265] on button "Season - Sample Level" at bounding box center [493, 266] width 266 height 21
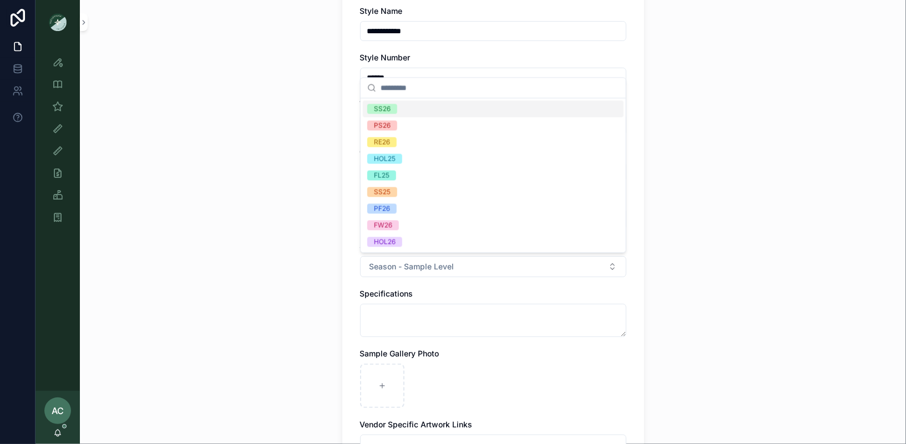
click at [403, 106] on div "SS26" at bounding box center [493, 108] width 261 height 17
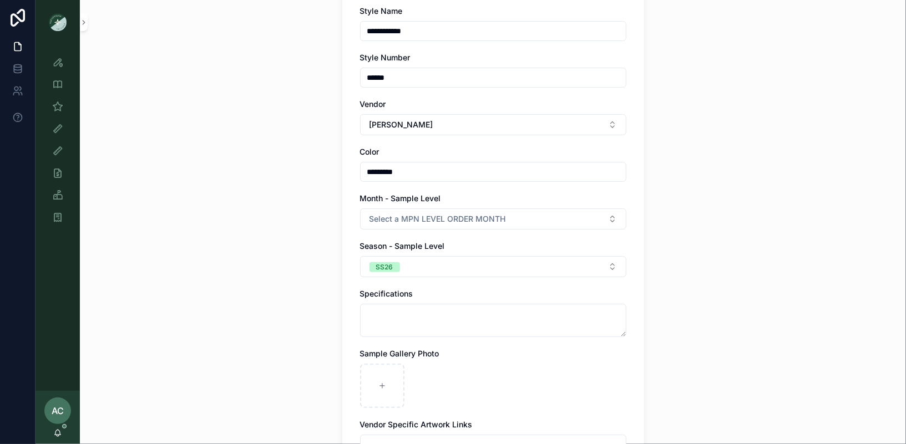
click at [257, 327] on div "**********" at bounding box center [493, 222] width 826 height 444
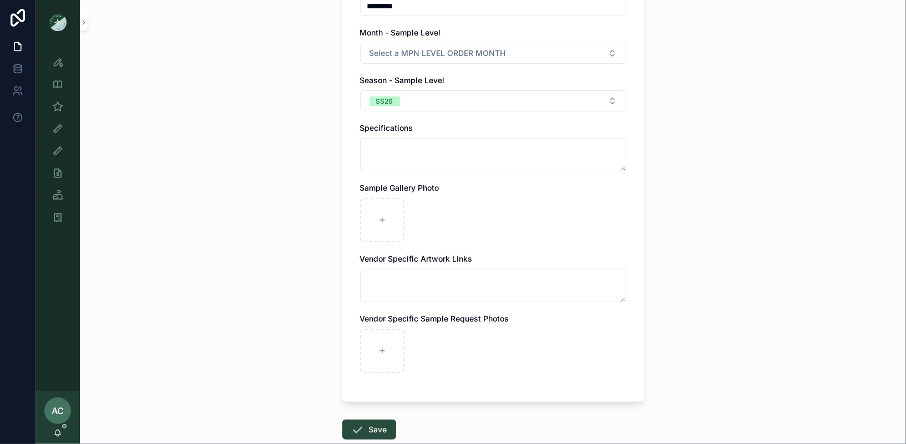
scroll to position [341, 0]
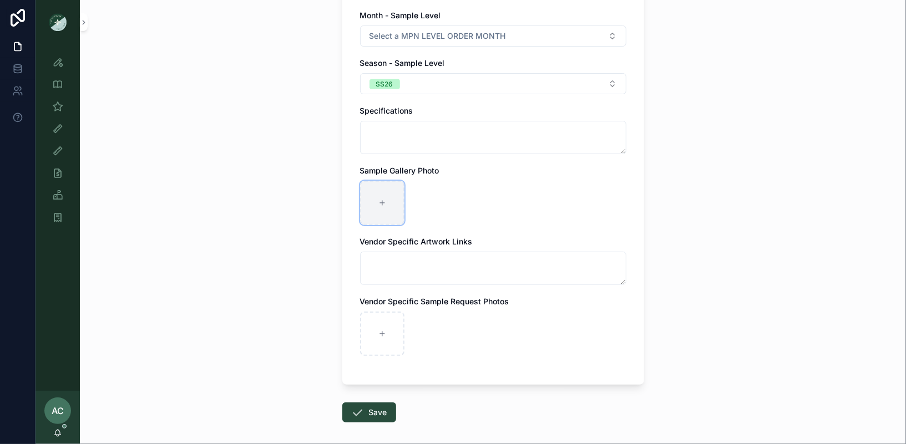
click at [374, 208] on div "scrollable content" at bounding box center [382, 203] width 44 height 44
type input "**********"
click at [368, 410] on button "Save" at bounding box center [369, 413] width 54 height 20
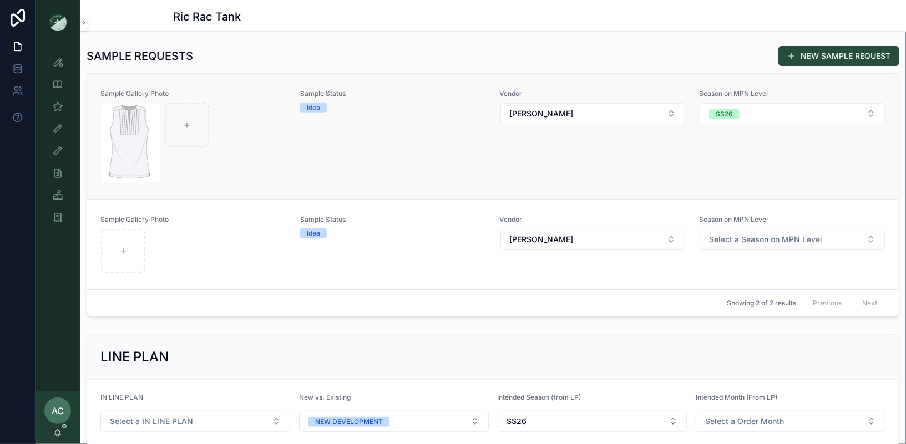
click at [421, 140] on div "Sample Status Idea" at bounding box center [393, 136] width 186 height 94
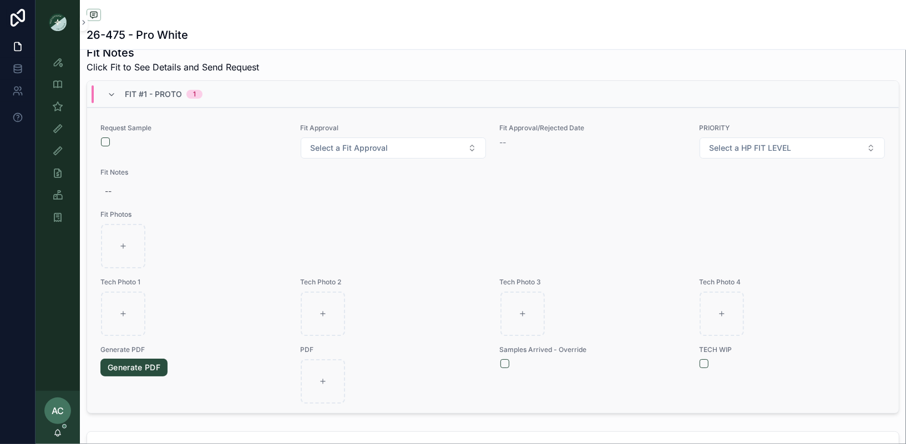
scroll to position [1, 0]
click at [108, 136] on button "scrollable content" at bounding box center [105, 140] width 9 height 9
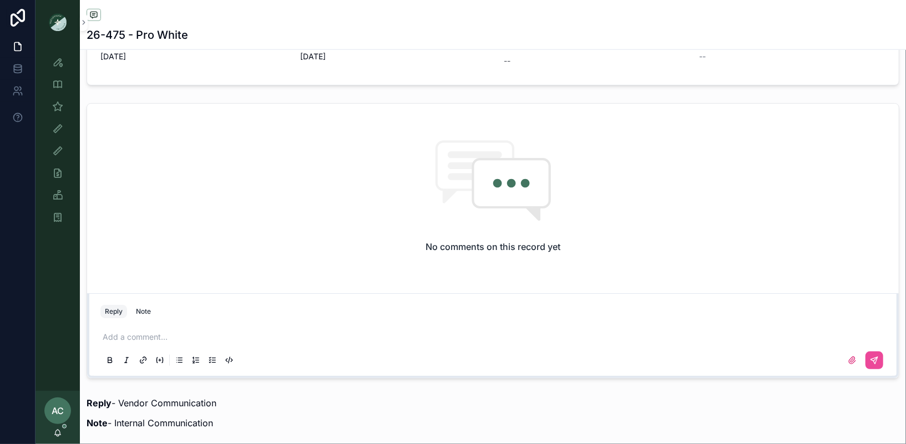
scroll to position [725, 0]
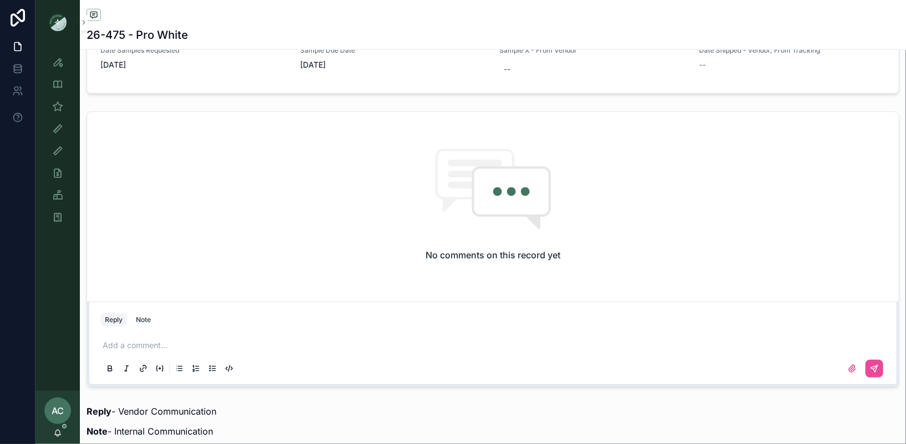
click at [147, 342] on p "scrollable content" at bounding box center [495, 345] width 785 height 11
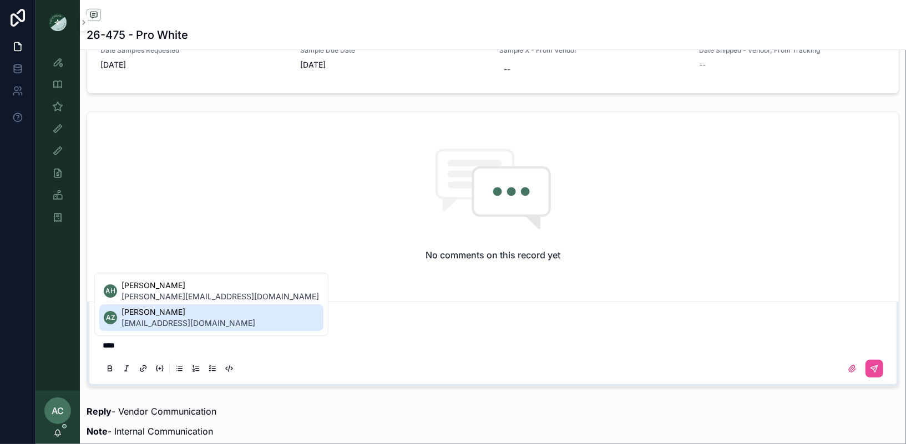
click at [171, 314] on span "[PERSON_NAME]" at bounding box center [188, 312] width 134 height 11
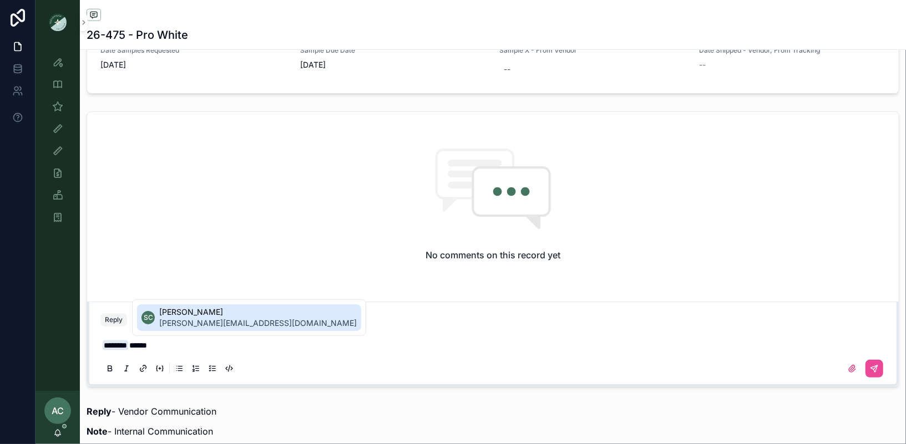
click at [191, 317] on span "[PERSON_NAME]" at bounding box center [257, 312] width 197 height 11
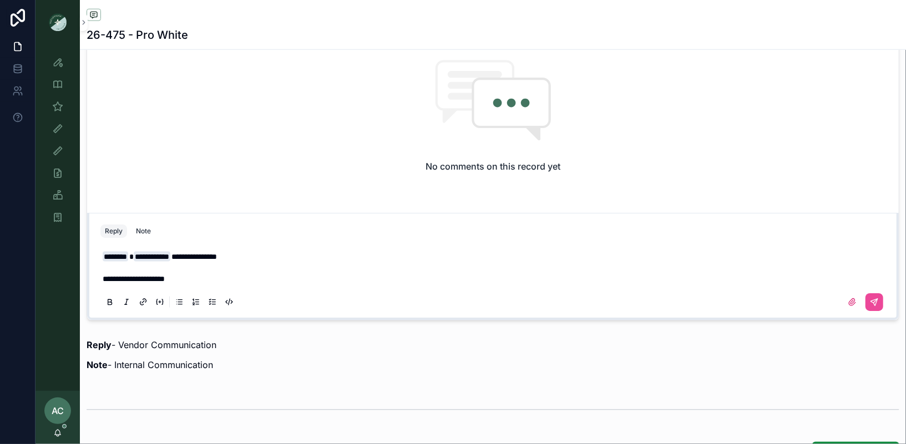
scroll to position [813, 0]
click at [855, 300] on icon "scrollable content" at bounding box center [851, 302] width 9 height 9
click at [0, 0] on input "scrollable content" at bounding box center [0, 0] width 0 height 0
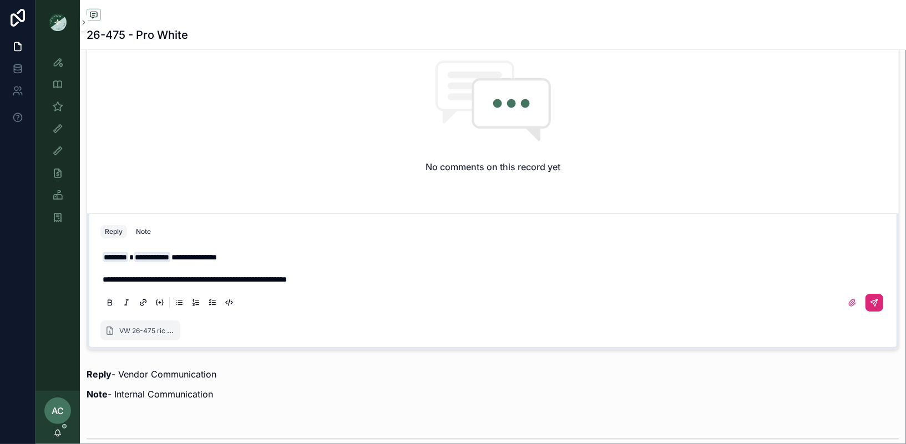
click at [875, 303] on icon "scrollable content" at bounding box center [874, 302] width 9 height 9
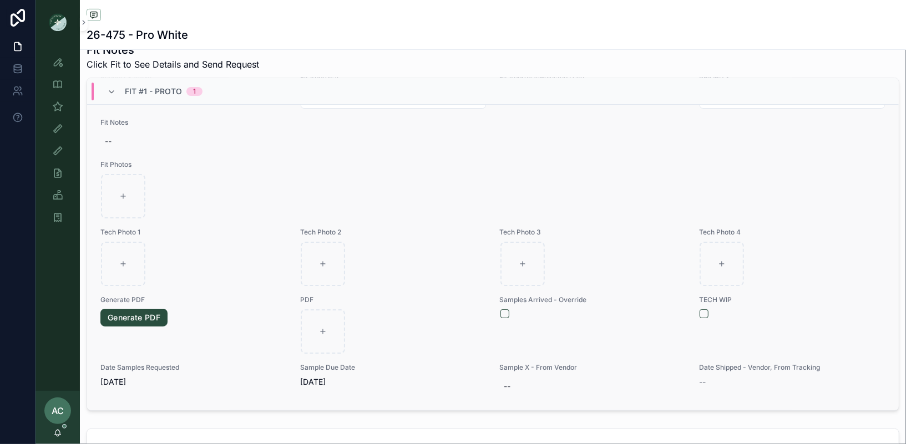
scroll to position [0, 0]
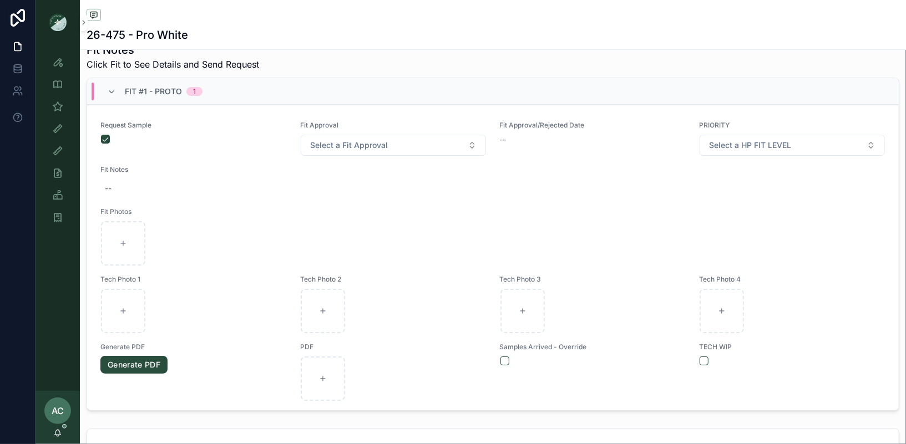
click at [49, 24] on img "scrollable content" at bounding box center [58, 22] width 18 height 18
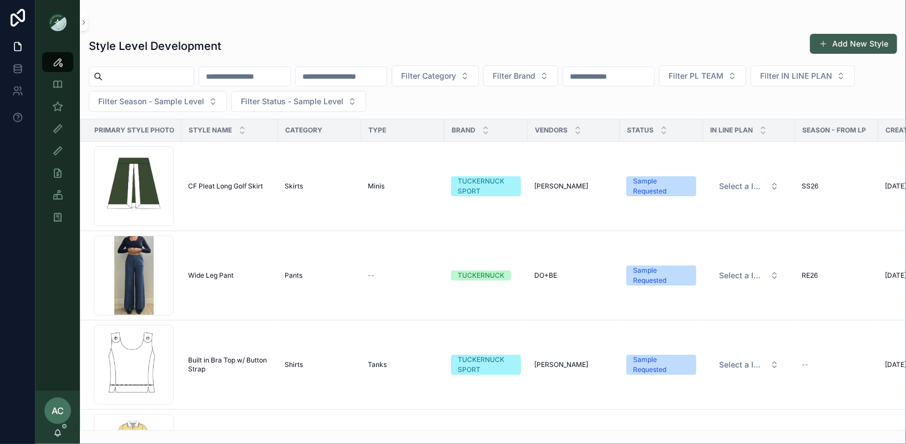
click at [867, 47] on button "Add New Style" at bounding box center [853, 44] width 87 height 20
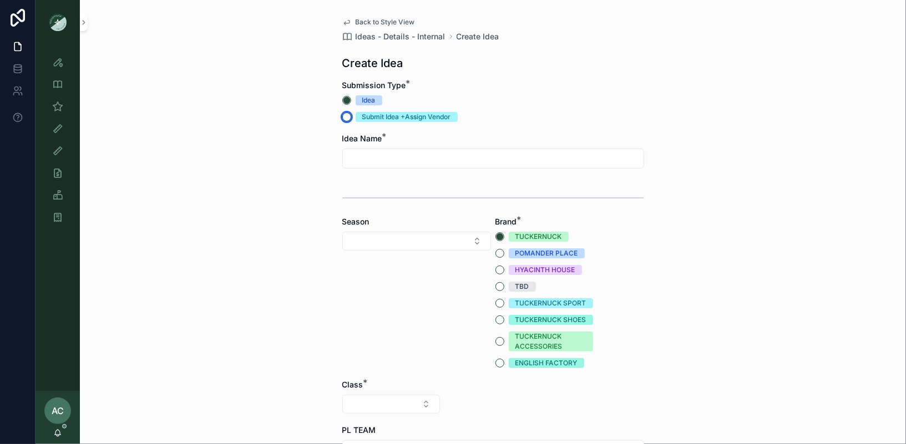
click at [344, 115] on button "Submit Idea +Assign Vendor" at bounding box center [346, 117] width 9 height 9
click at [401, 158] on input "scrollable content" at bounding box center [493, 159] width 301 height 16
type input "**********"
click at [167, 242] on div "**********" at bounding box center [493, 222] width 826 height 444
click at [461, 238] on button "Select Button" at bounding box center [416, 241] width 149 height 19
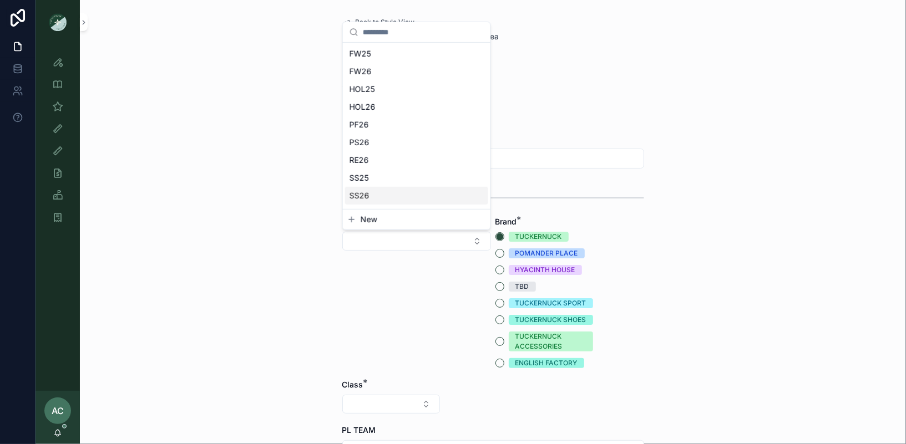
click at [390, 192] on div "SS26" at bounding box center [416, 196] width 143 height 18
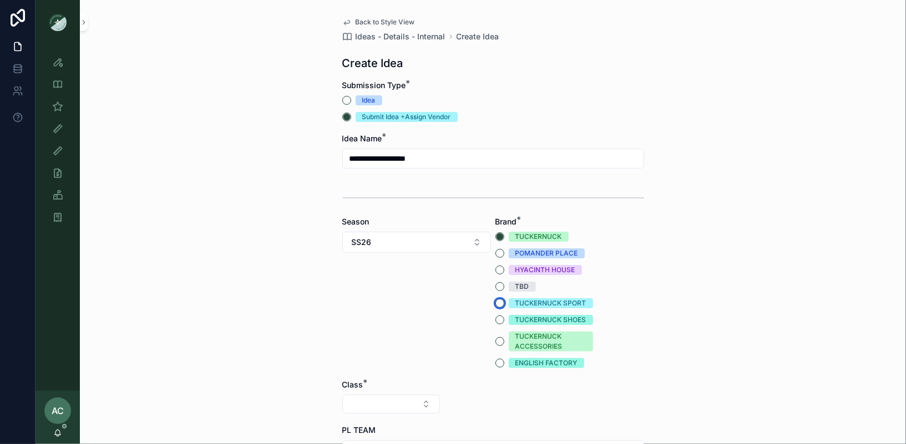
click at [500, 301] on button "TUCKERNUCK SPORT" at bounding box center [499, 303] width 9 height 9
click at [715, 333] on div "**********" at bounding box center [493, 222] width 826 height 444
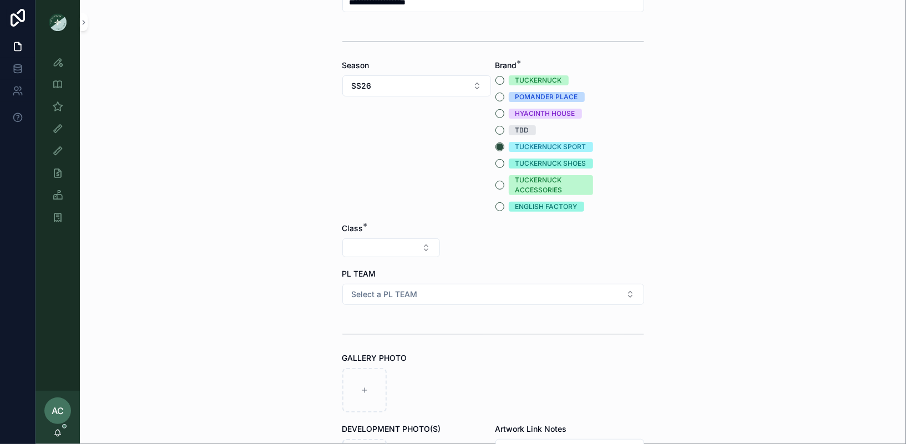
scroll to position [219, 0]
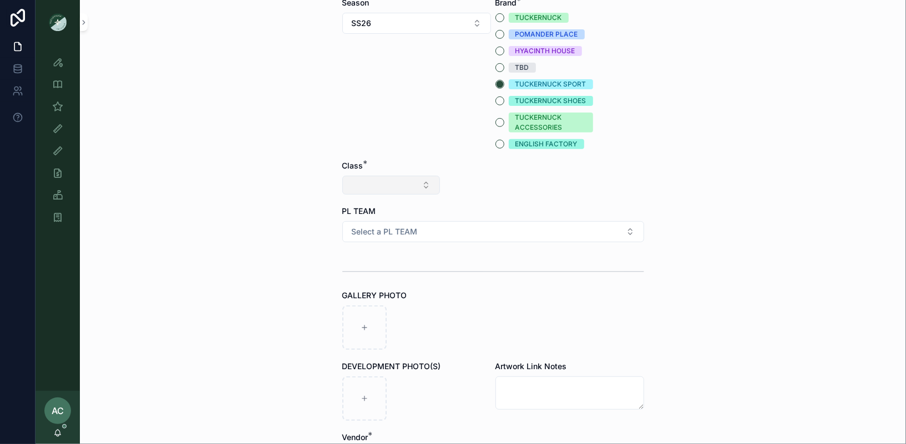
click at [411, 179] on button "Select Button" at bounding box center [391, 185] width 98 height 19
click at [356, 281] on span "Clothing" at bounding box center [343, 281] width 30 height 11
click at [499, 194] on div "Category *" at bounding box center [493, 178] width 98 height 37
click at [482, 183] on button "Select Button" at bounding box center [493, 185] width 98 height 19
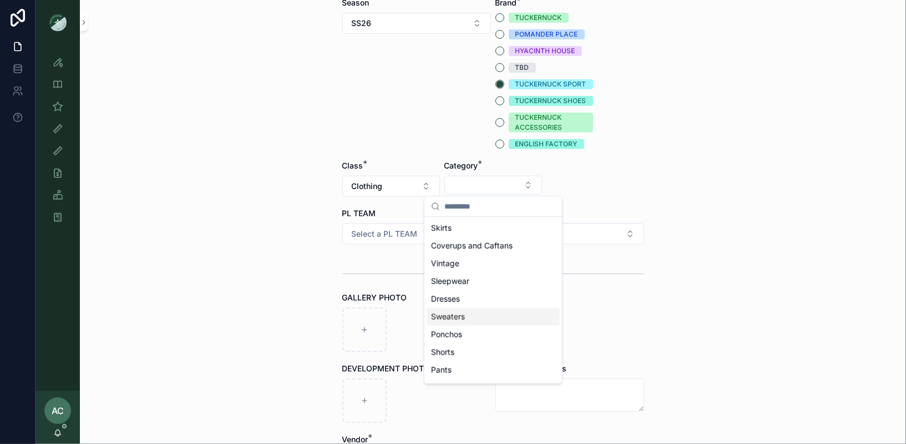
click at [465, 323] on div "Sweaters" at bounding box center [492, 317] width 133 height 18
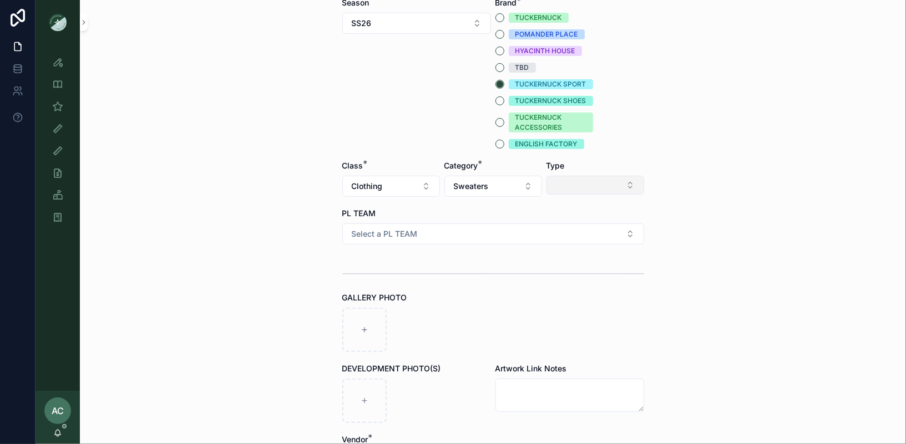
click at [602, 189] on button "Select Button" at bounding box center [595, 185] width 98 height 19
click at [573, 250] on span "Crewnecks" at bounding box center [553, 245] width 40 height 11
click at [613, 185] on button "Crewnecks" at bounding box center [595, 186] width 98 height 21
click at [581, 318] on div "V-Necks" at bounding box center [595, 319] width 133 height 18
click at [429, 231] on button "Select a PL TEAM" at bounding box center [493, 233] width 302 height 21
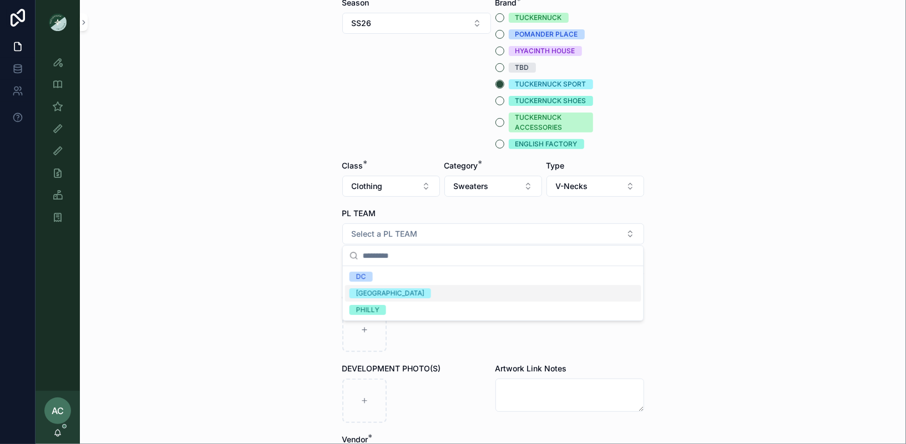
click at [377, 293] on div "NYC" at bounding box center [493, 293] width 296 height 17
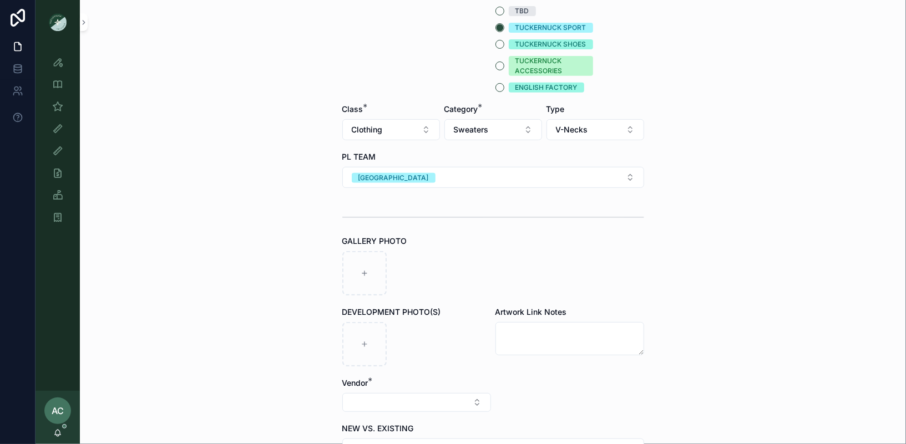
scroll to position [293, 0]
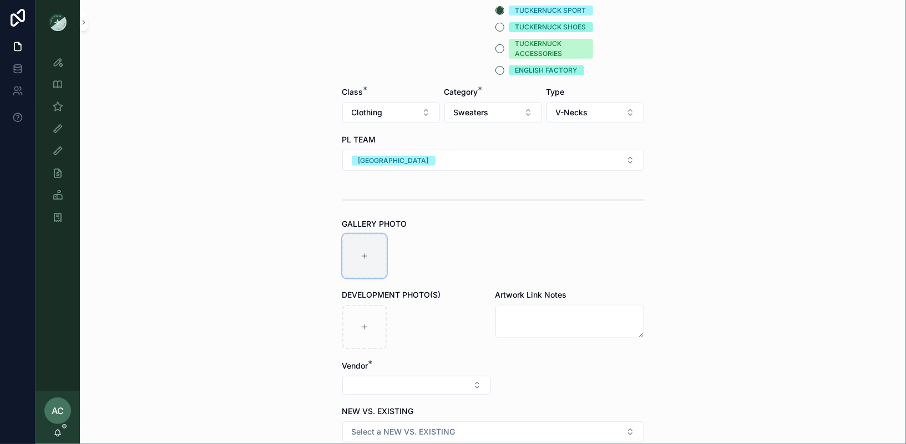
click at [361, 255] on icon "scrollable content" at bounding box center [364, 256] width 8 height 8
type input "**********"
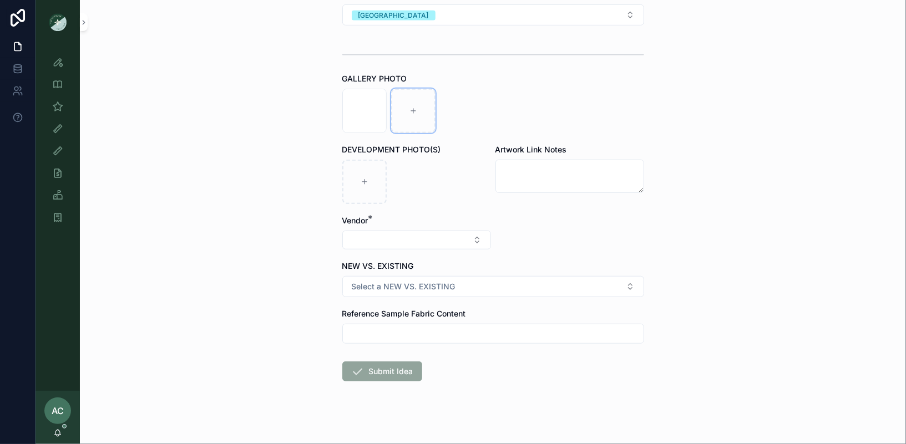
scroll to position [444, 0]
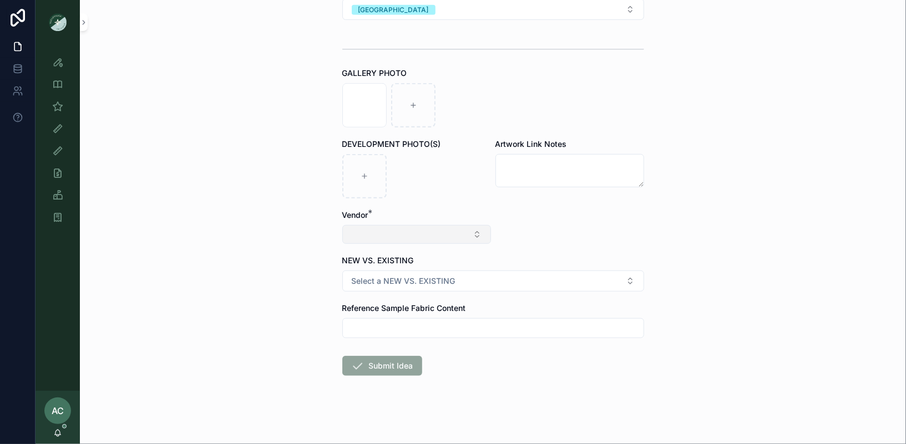
click at [425, 236] on button "Select Button" at bounding box center [416, 234] width 149 height 19
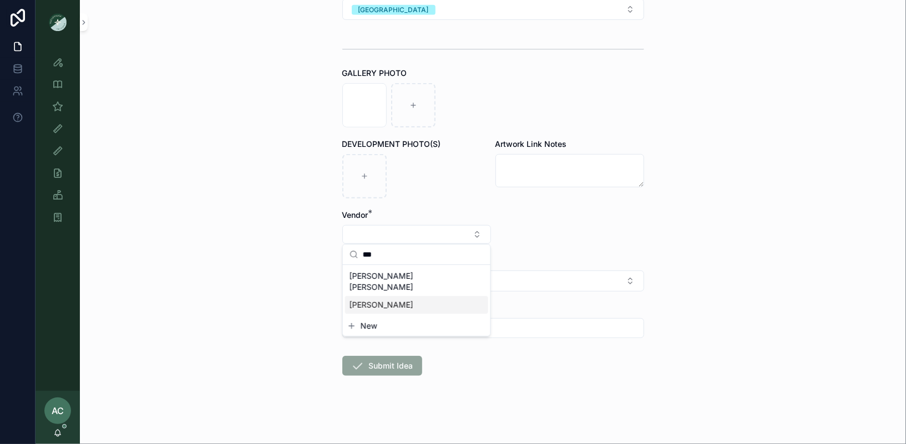
type input "***"
click at [388, 296] on div "[PERSON_NAME]" at bounding box center [416, 305] width 143 height 18
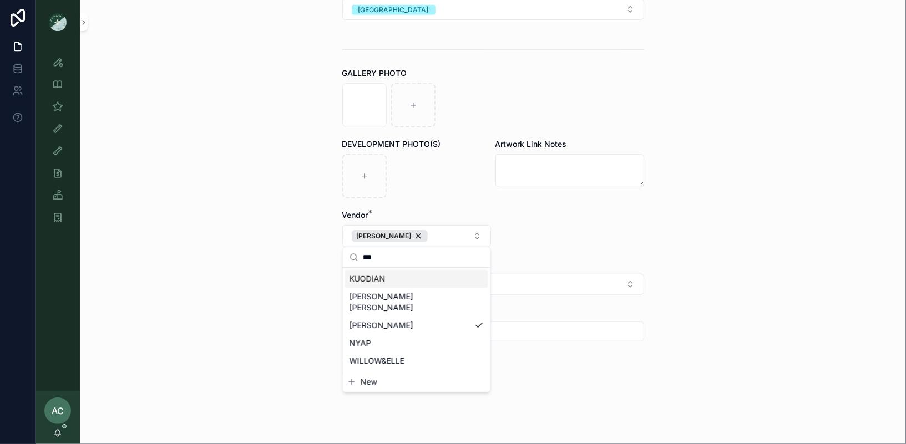
click at [637, 235] on form "**********" at bounding box center [493, 43] width 302 height 814
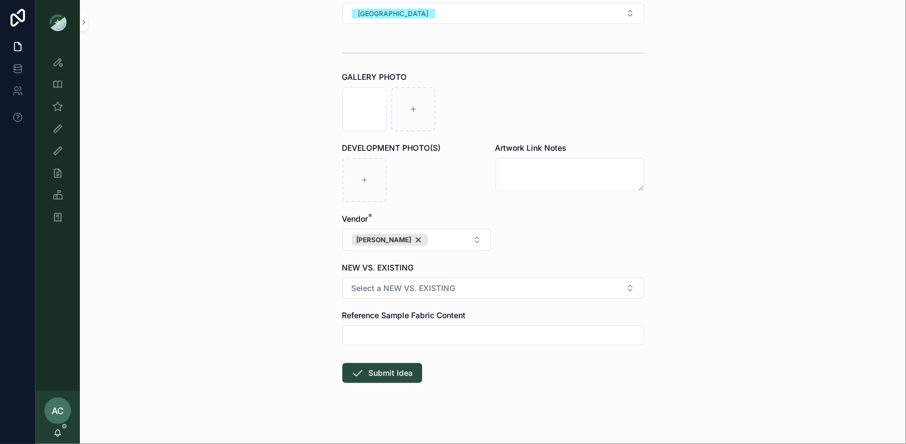
scroll to position [446, 0]
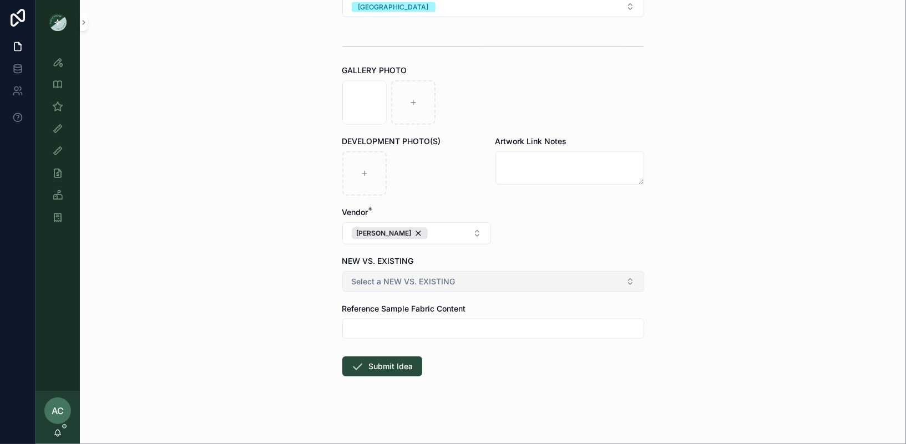
click at [467, 272] on button "Select a NEW VS. EXISTING" at bounding box center [493, 281] width 302 height 21
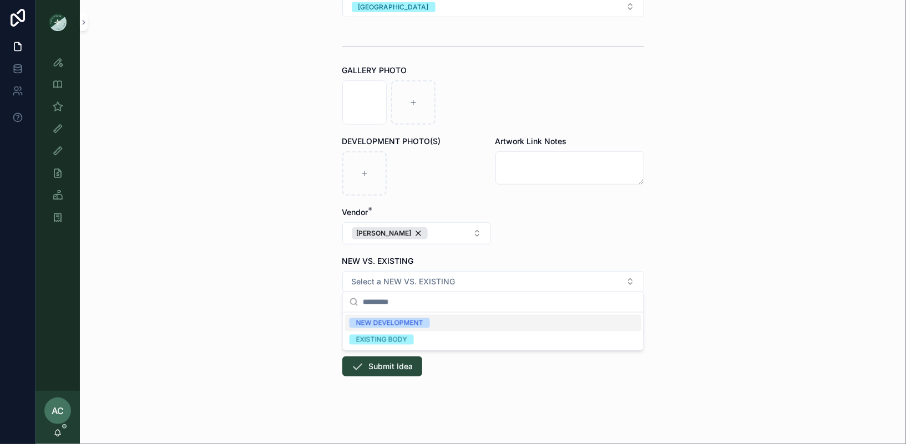
click at [409, 326] on div "NEW DEVELOPMENT" at bounding box center [389, 323] width 67 height 10
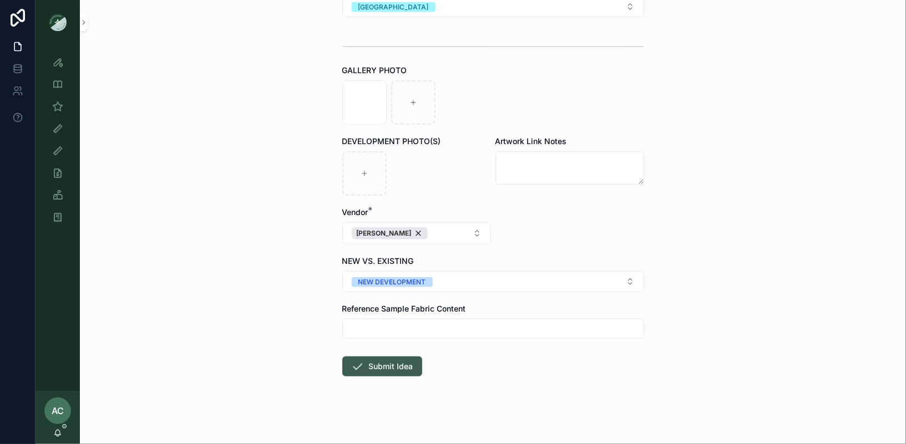
click at [399, 363] on button "Submit Idea" at bounding box center [382, 367] width 80 height 20
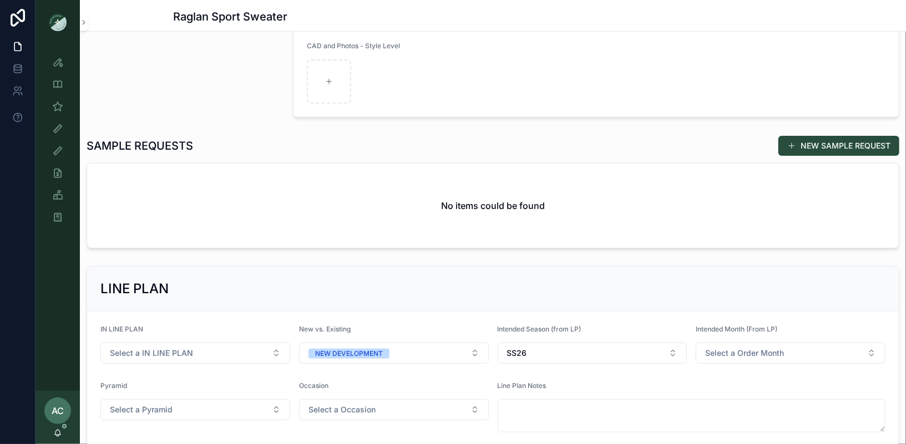
scroll to position [266, 0]
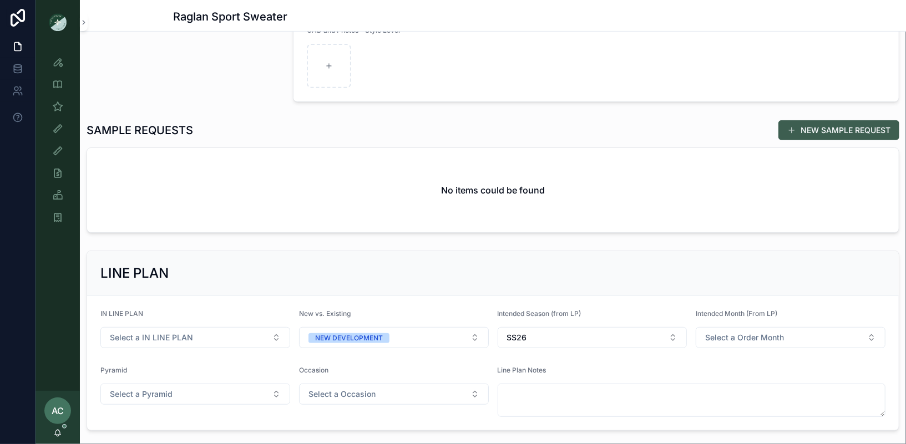
click at [829, 131] on button "NEW SAMPLE REQUEST" at bounding box center [838, 130] width 121 height 20
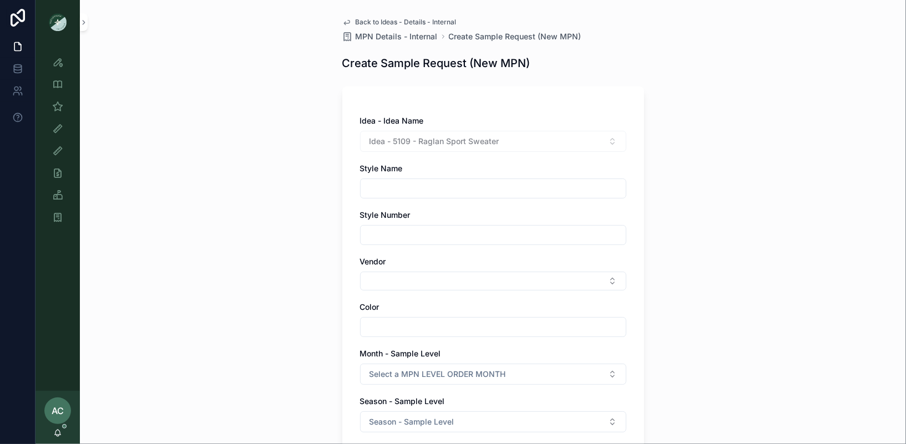
click at [444, 190] on input "scrollable content" at bounding box center [492, 189] width 265 height 16
type input "**********"
click at [421, 239] on input "scrollable content" at bounding box center [492, 235] width 265 height 16
type input "******"
click at [258, 258] on div "**********" at bounding box center [493, 222] width 826 height 444
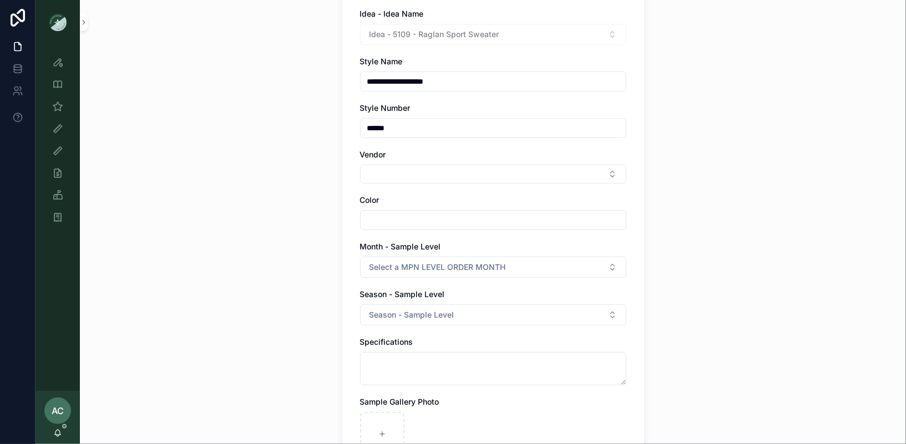
scroll to position [108, 0]
click at [440, 169] on button "Select Button" at bounding box center [493, 173] width 266 height 19
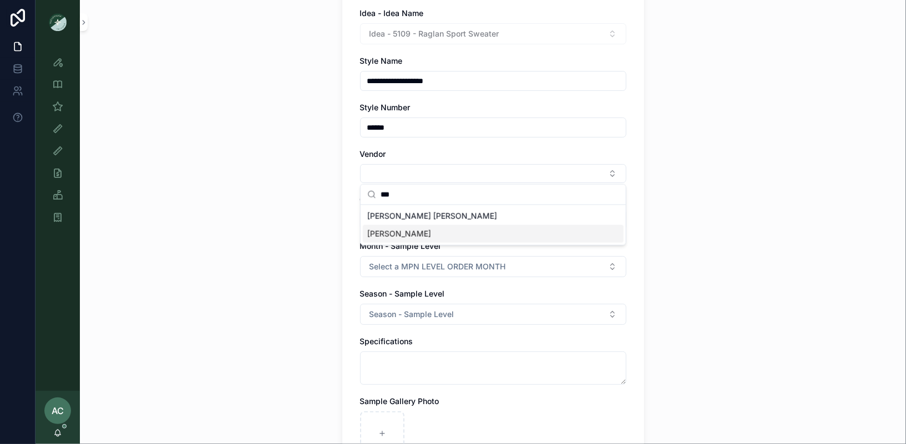
type input "***"
click at [408, 238] on div "[PERSON_NAME]" at bounding box center [493, 234] width 261 height 18
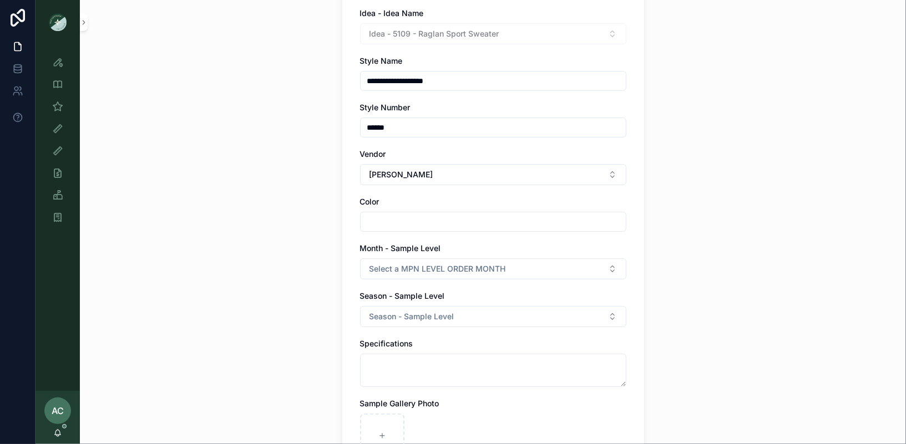
click at [439, 220] on input "scrollable content" at bounding box center [492, 222] width 265 height 16
type input "*****"
click at [735, 191] on div "**********" at bounding box center [493, 114] width 826 height 444
click at [468, 314] on button "Season - Sample Level" at bounding box center [493, 316] width 266 height 21
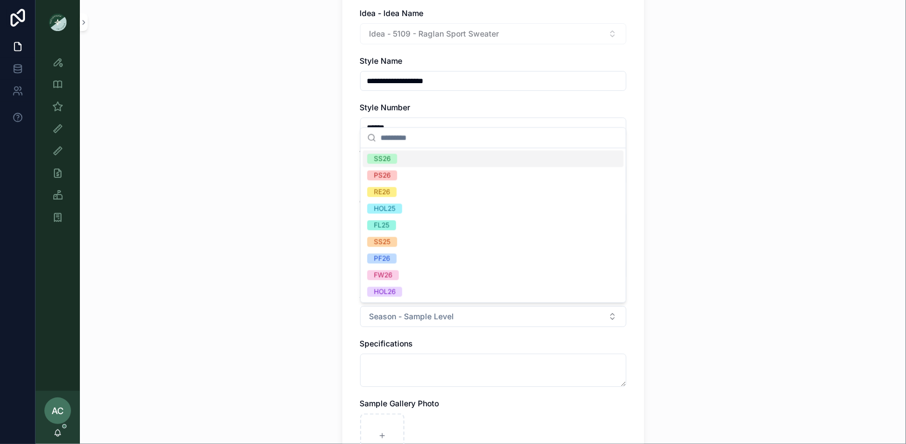
click at [387, 158] on div "SS26" at bounding box center [382, 159] width 17 height 10
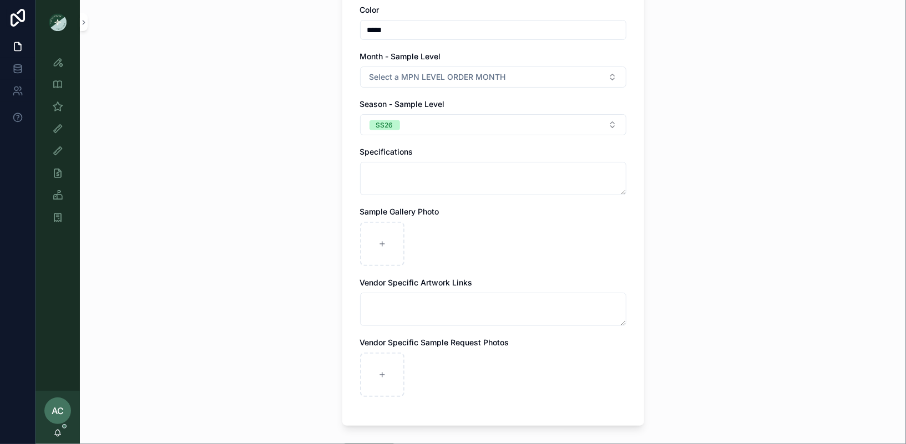
scroll to position [326, 0]
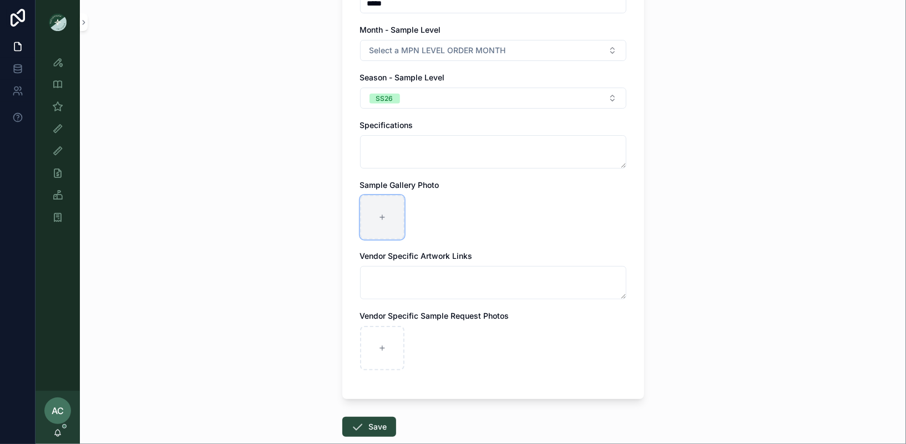
click at [392, 222] on div "scrollable content" at bounding box center [382, 217] width 44 height 44
type input "**********"
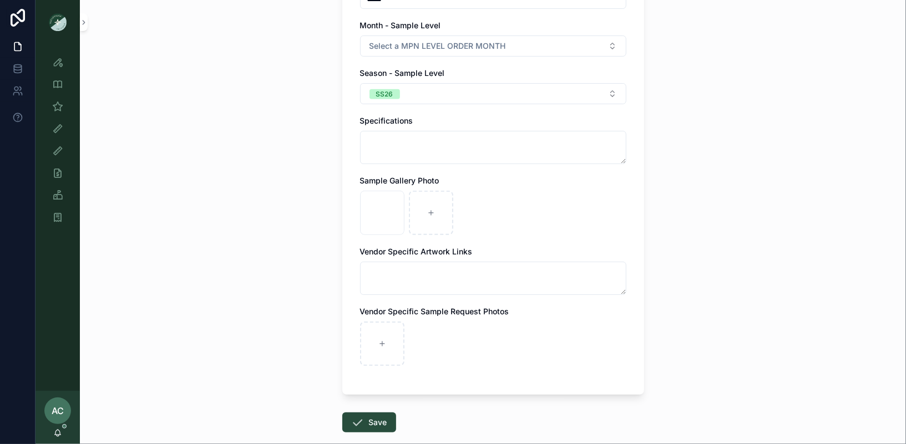
scroll to position [388, 0]
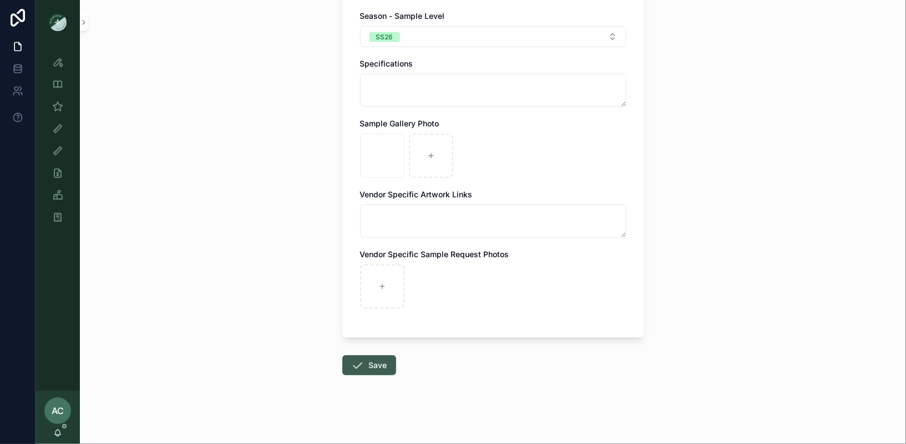
click at [373, 359] on button "Save" at bounding box center [369, 365] width 54 height 20
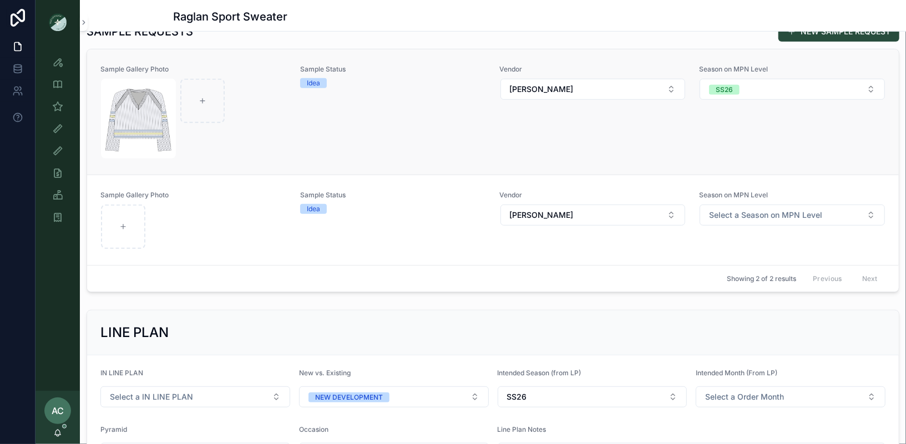
scroll to position [364, 0]
click at [426, 135] on div "Sample Status Idea" at bounding box center [393, 113] width 186 height 94
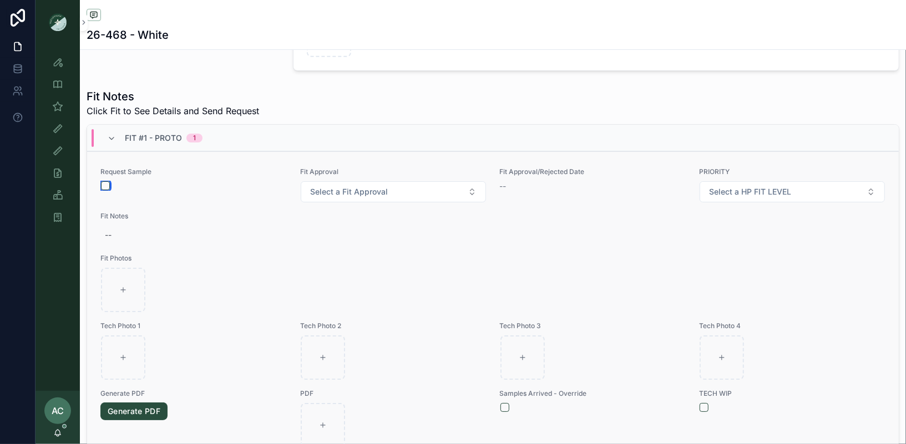
click at [104, 181] on button "scrollable content" at bounding box center [105, 185] width 9 height 9
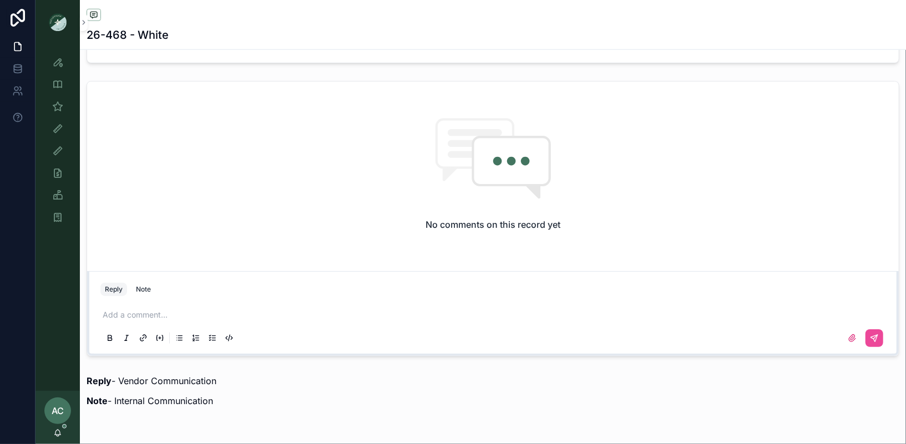
scroll to position [752, 0]
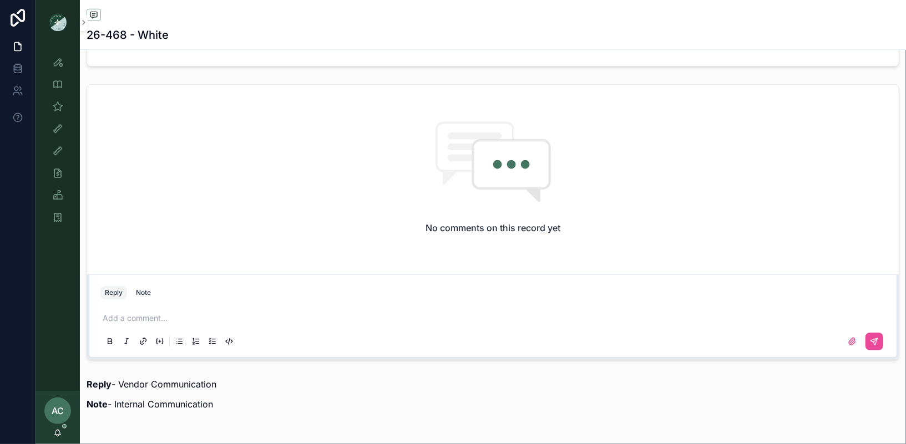
click at [151, 313] on p "scrollable content" at bounding box center [495, 318] width 785 height 11
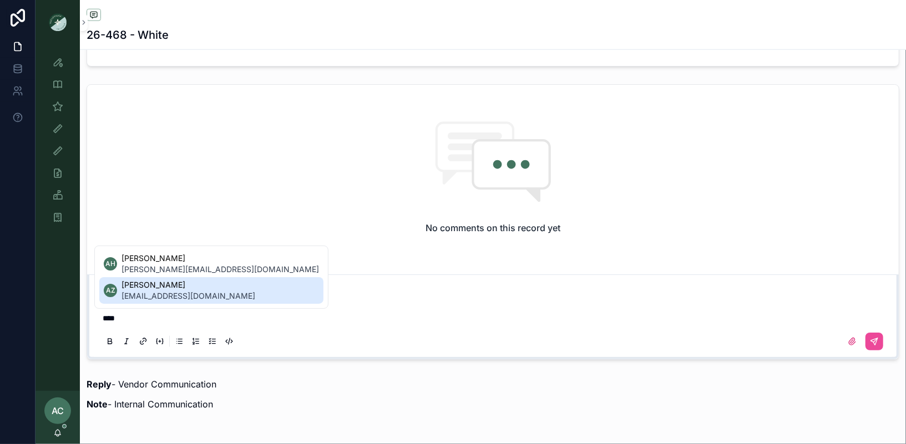
click at [175, 292] on span "ada.zhrr@ntvanwell.com" at bounding box center [188, 296] width 134 height 11
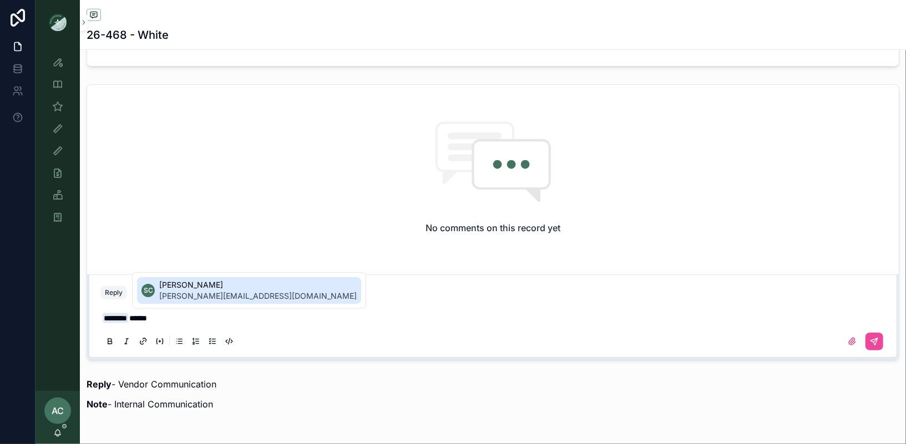
click at [258, 289] on span "[PERSON_NAME]" at bounding box center [257, 285] width 197 height 11
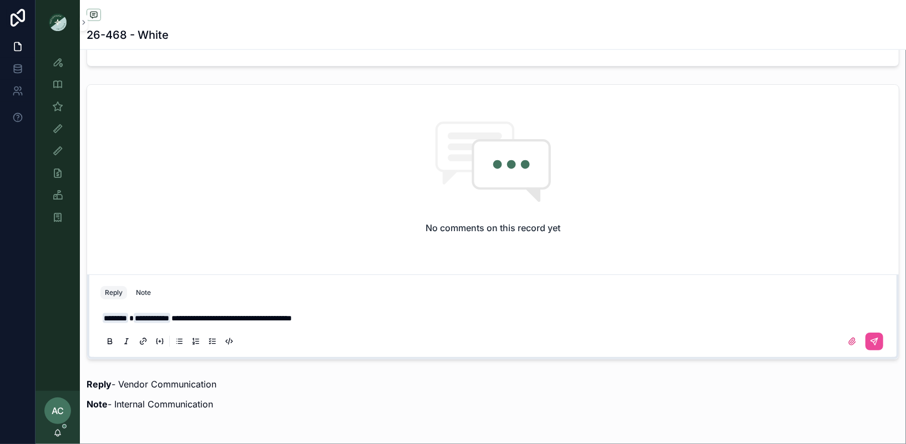
scroll to position [783, 0]
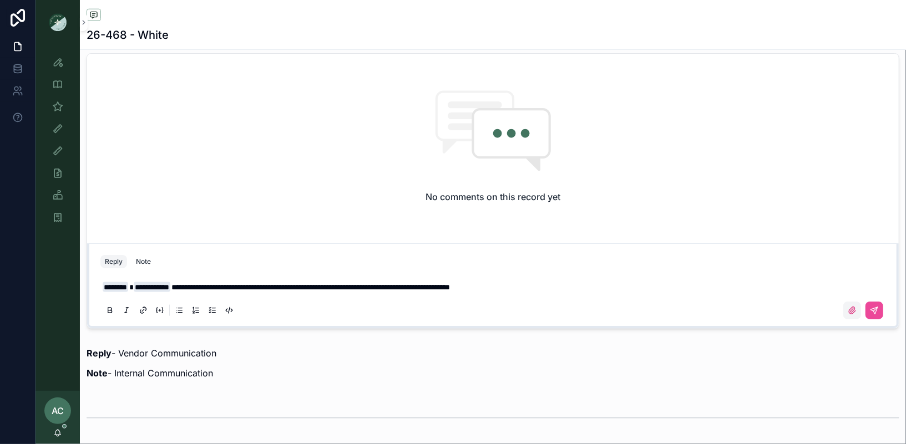
click at [851, 308] on icon "scrollable content" at bounding box center [852, 310] width 7 height 7
click at [0, 0] on input "scrollable content" at bounding box center [0, 0] width 0 height 0
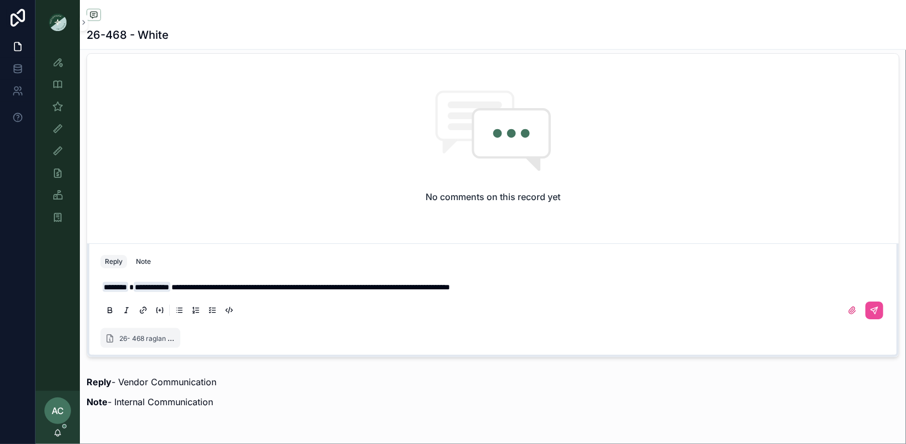
click at [750, 288] on p "**********" at bounding box center [495, 287] width 785 height 11
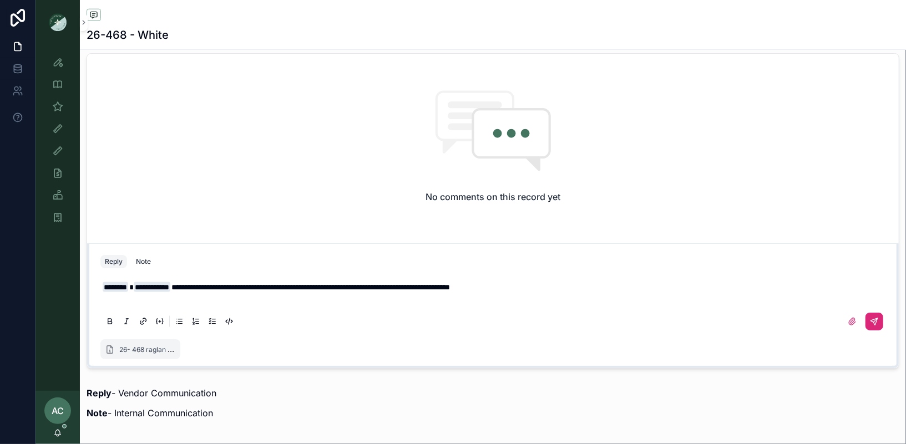
click at [882, 321] on button "scrollable content" at bounding box center [874, 322] width 18 height 18
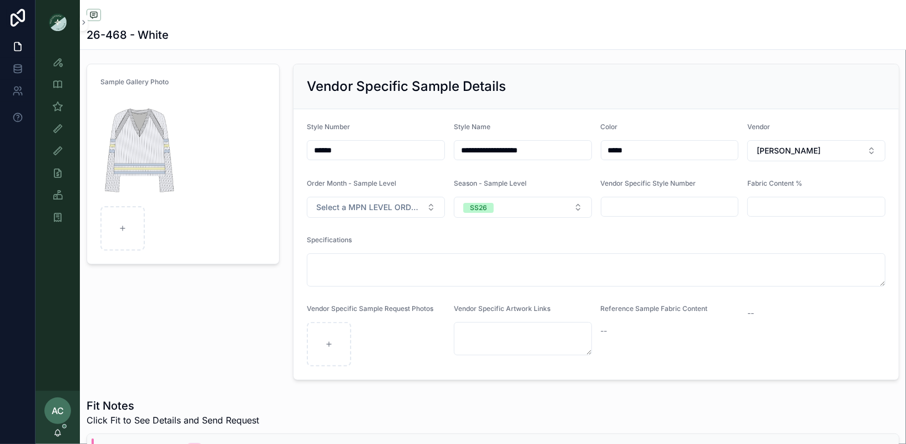
scroll to position [0, 0]
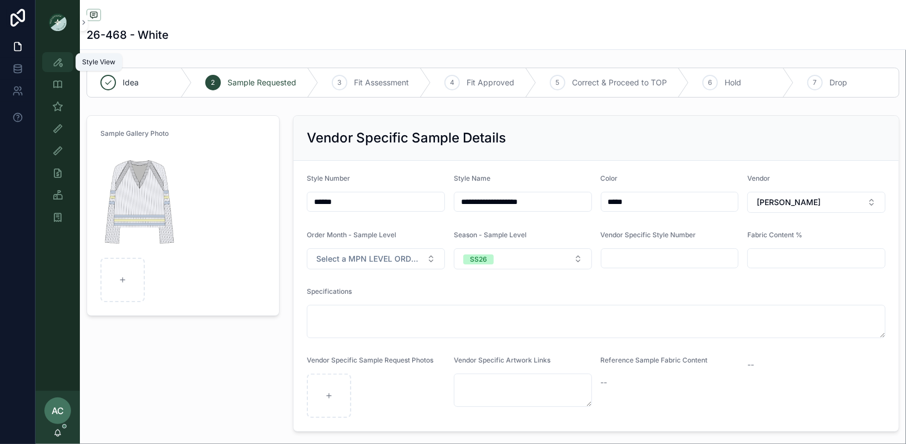
click at [56, 57] on icon "scrollable content" at bounding box center [57, 62] width 11 height 11
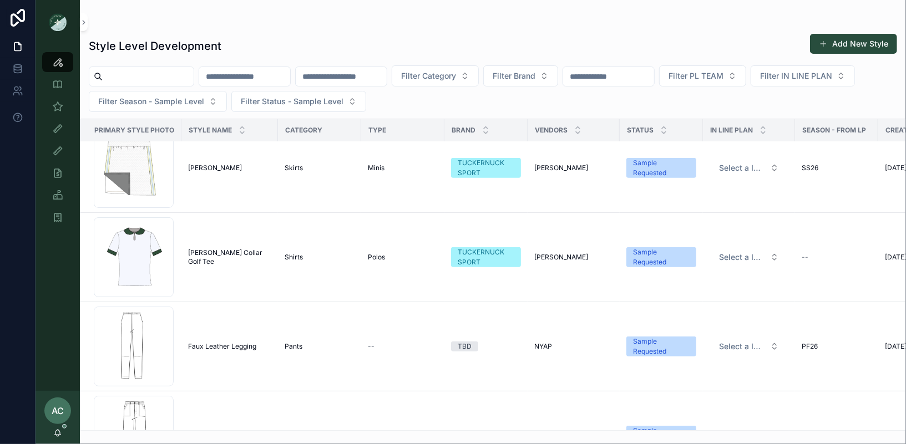
scroll to position [3379, 0]
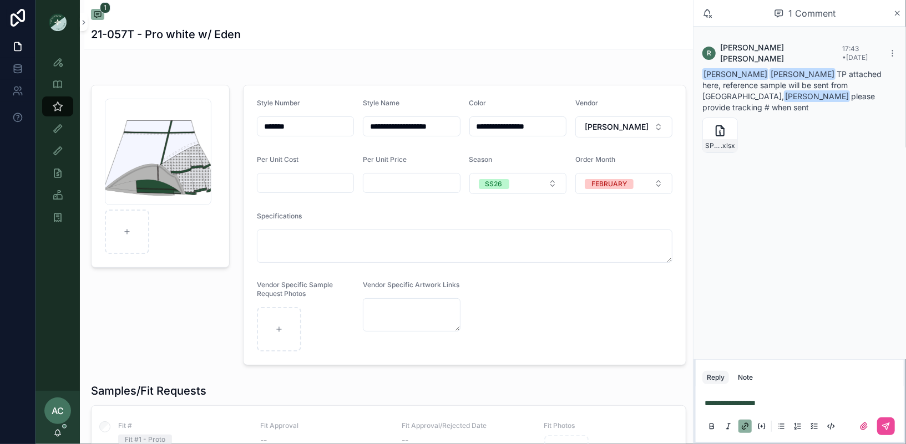
click at [703, 404] on div "**********" at bounding box center [799, 414] width 195 height 47
click at [704, 403] on span "**********" at bounding box center [729, 403] width 51 height 8
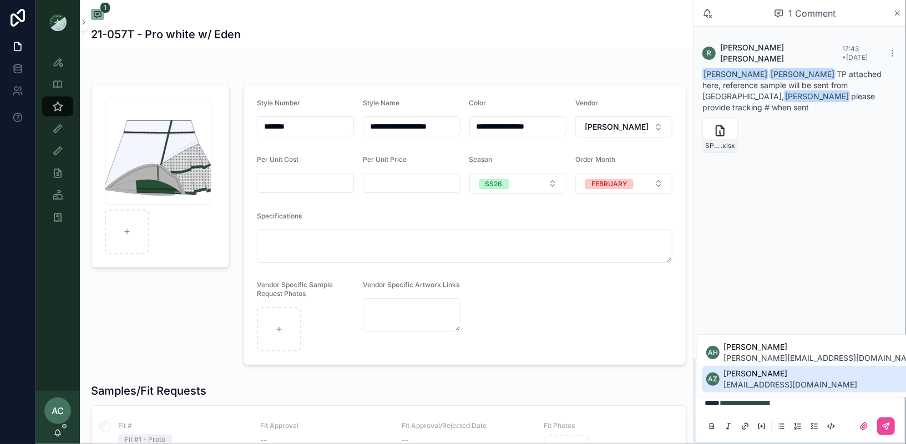
click at [768, 381] on span "ada.zhrr@ntvanwell.com" at bounding box center [791, 384] width 134 height 11
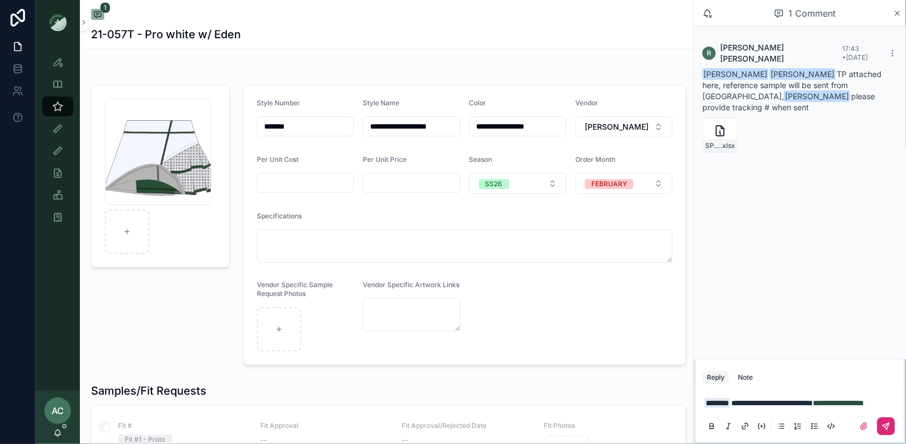
click at [885, 424] on icon "scrollable content" at bounding box center [885, 426] width 9 height 9
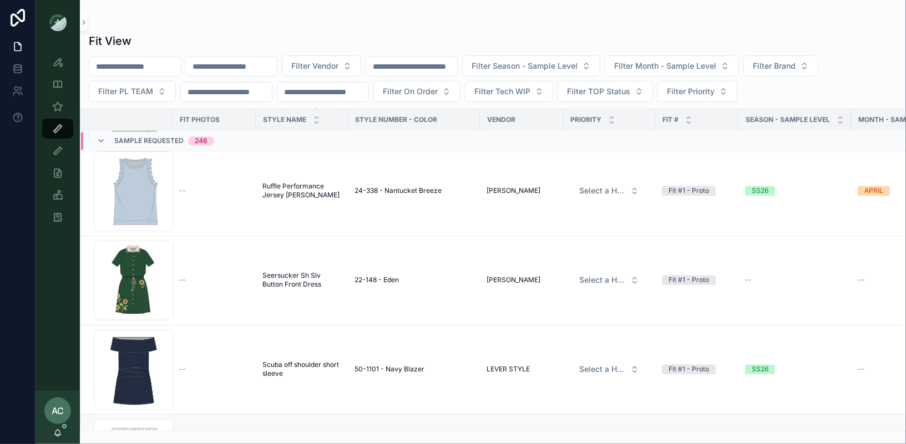
scroll to position [1359, 0]
click at [231, 294] on td "--" at bounding box center [213, 281] width 83 height 89
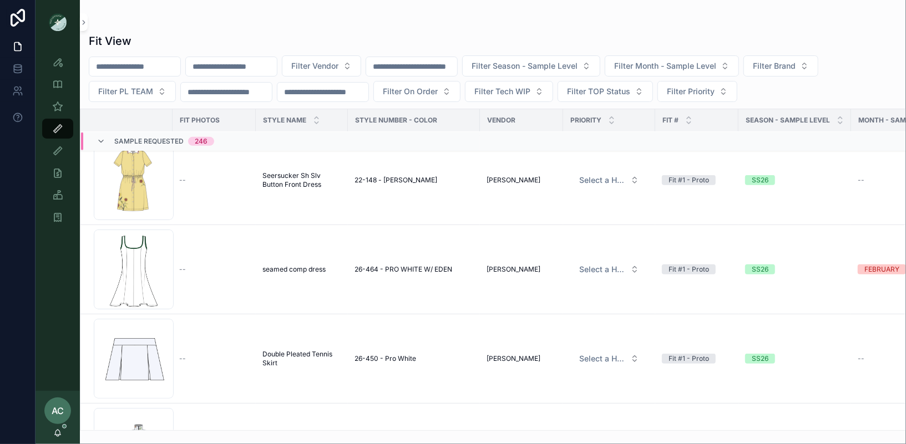
scroll to position [503, 0]
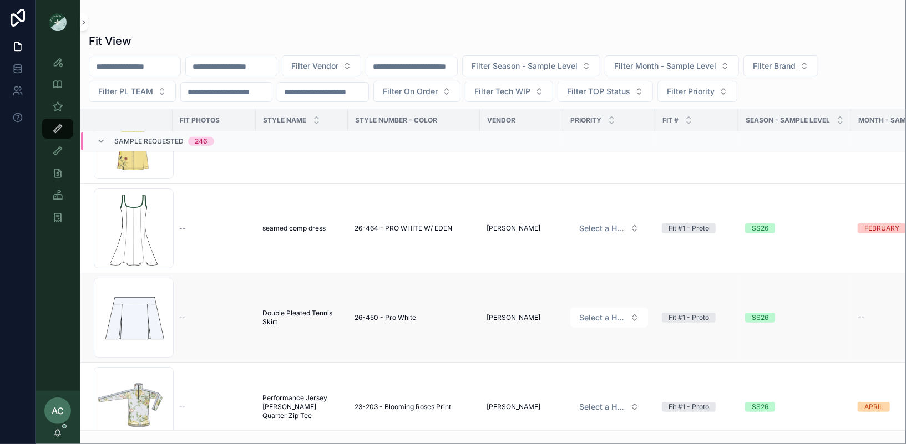
click at [267, 328] on td "Double Pleated Tennis Skirt Double Pleated Tennis Skirt" at bounding box center [302, 317] width 92 height 89
click at [144, 322] on div "Screenshot-2025-08-29-at-5.43.48-PM .png" at bounding box center [134, 318] width 80 height 80
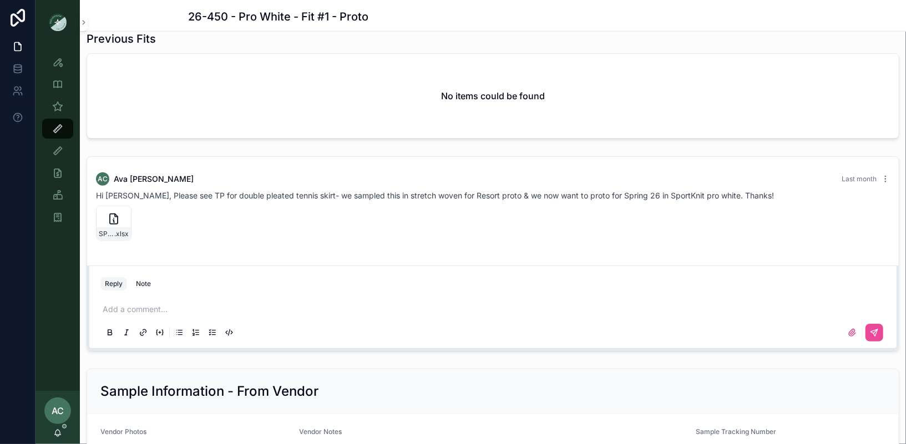
scroll to position [747, 0]
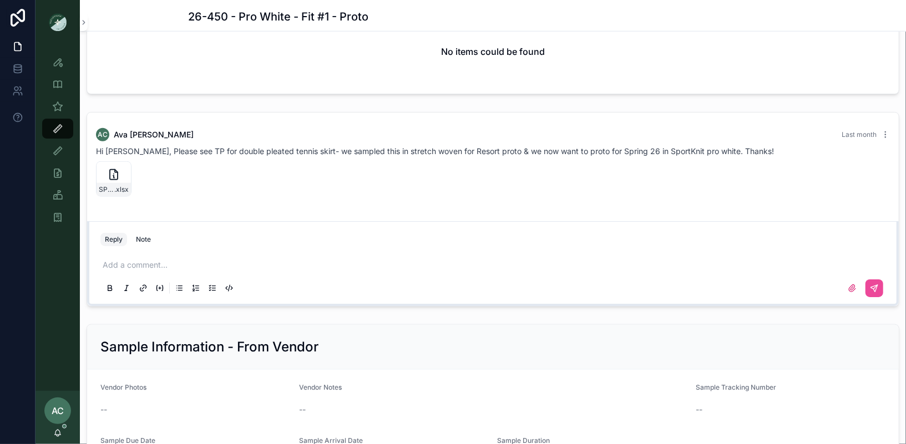
click at [148, 260] on p "scrollable content" at bounding box center [495, 265] width 785 height 11
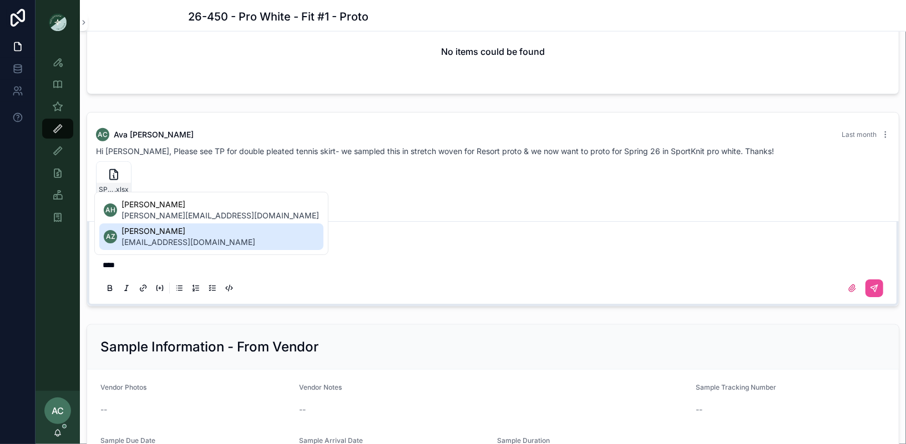
click at [173, 239] on span "ada.zhrr@ntvanwell.com" at bounding box center [188, 242] width 134 height 11
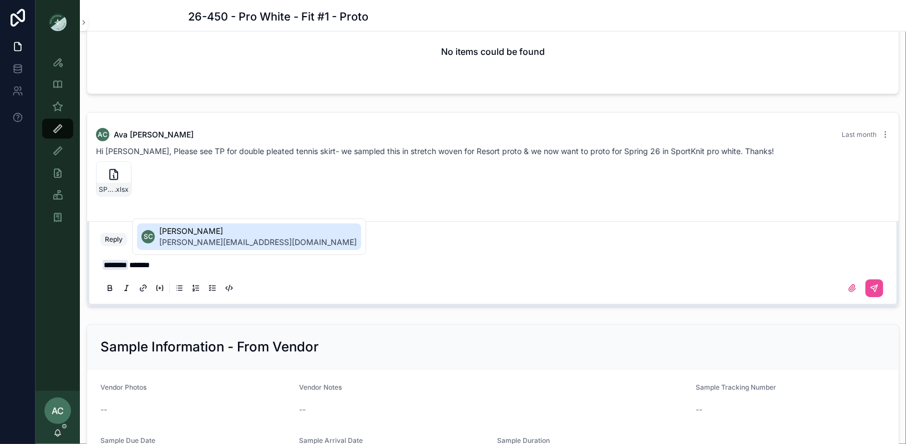
click at [219, 238] on span "sophie.cuihq@ntvanwell.com" at bounding box center [257, 242] width 197 height 11
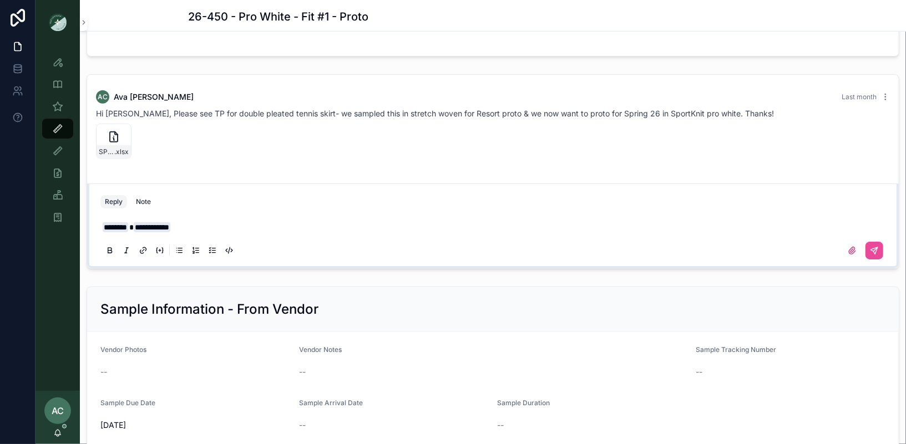
scroll to position [769, 0]
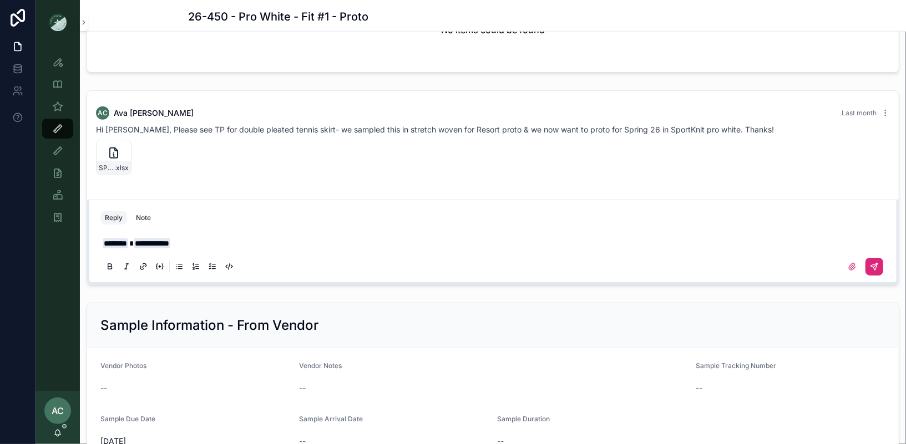
click at [876, 263] on icon "scrollable content" at bounding box center [875, 265] width 4 height 4
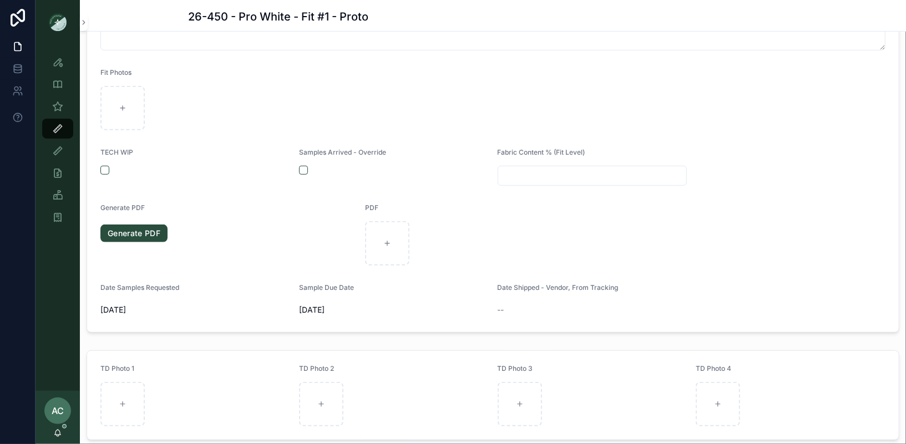
scroll to position [0, 0]
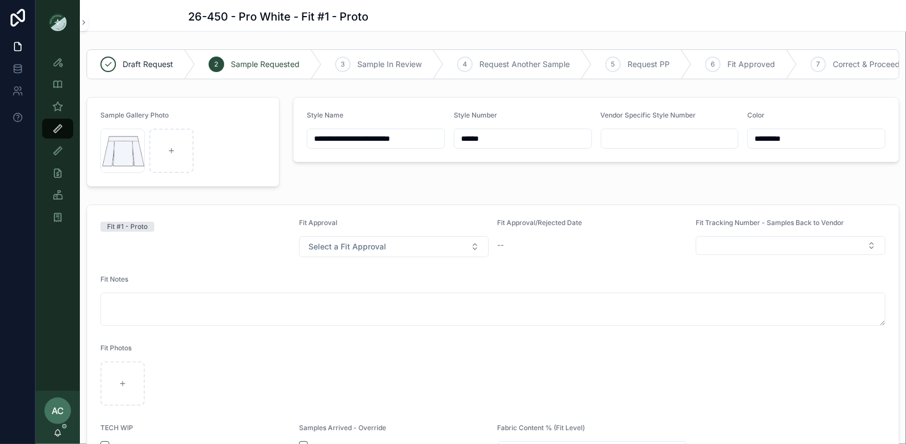
click at [62, 23] on img "scrollable content" at bounding box center [58, 22] width 18 height 18
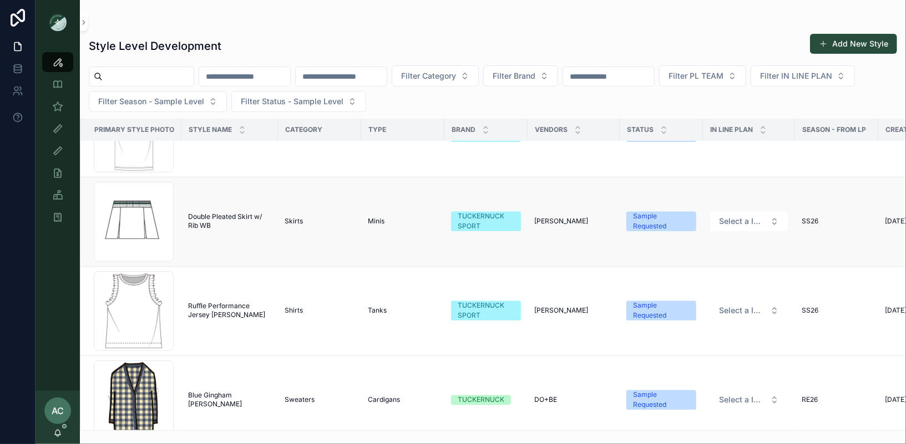
scroll to position [1390, 0]
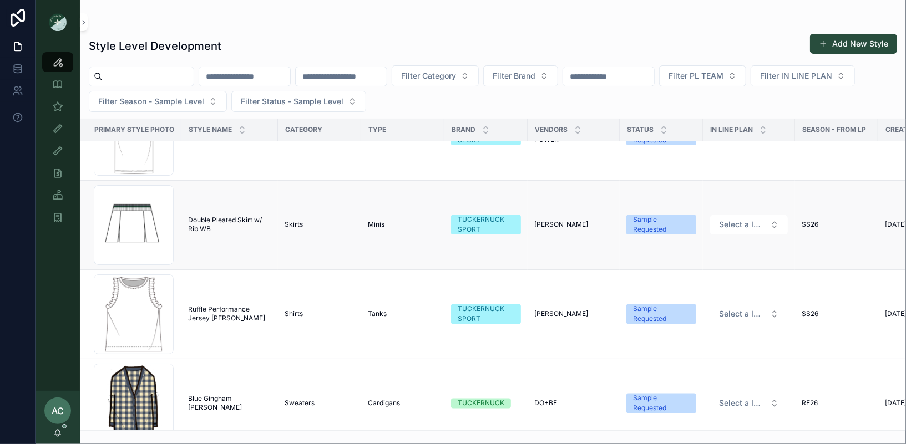
click at [230, 216] on span "Double Pleated Skirt w/ Rib WB" at bounding box center [229, 225] width 83 height 18
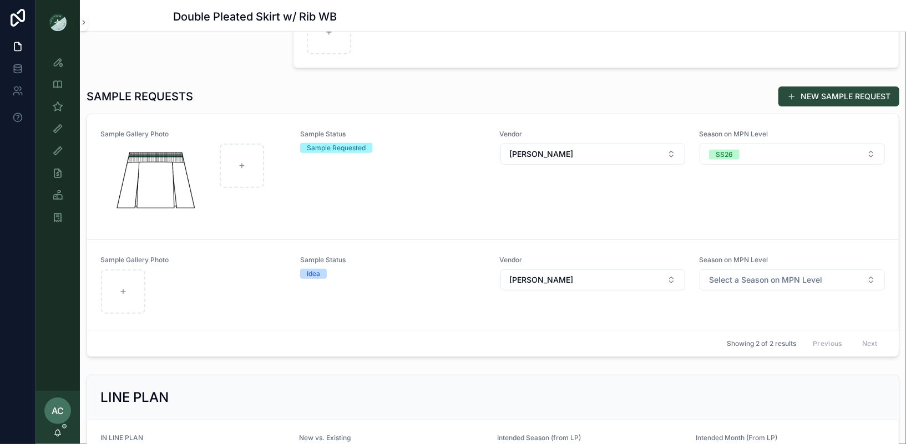
scroll to position [269, 0]
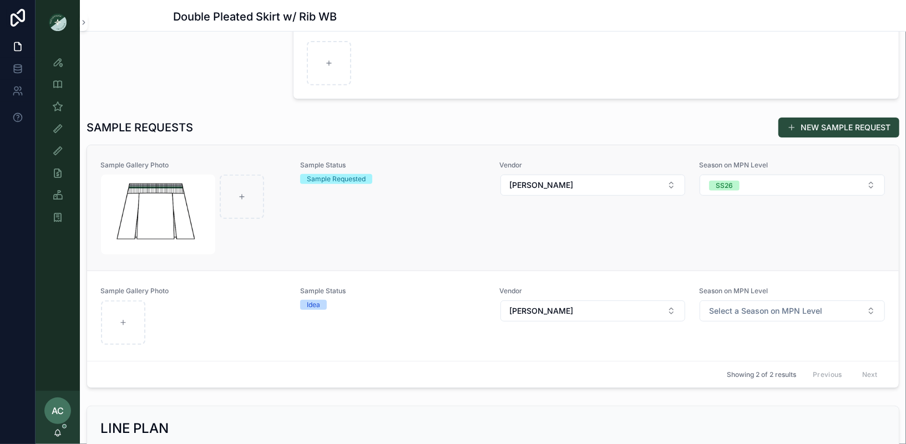
click at [294, 238] on div "Sample Gallery Photo Sample Status Sample Requested Vendor Vanwell Season on MP…" at bounding box center [492, 208] width 785 height 94
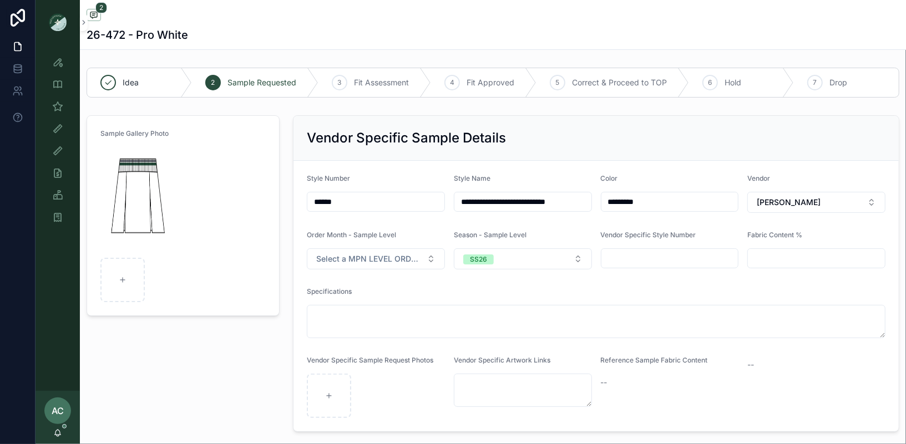
click at [58, 21] on img "scrollable content" at bounding box center [58, 22] width 18 height 18
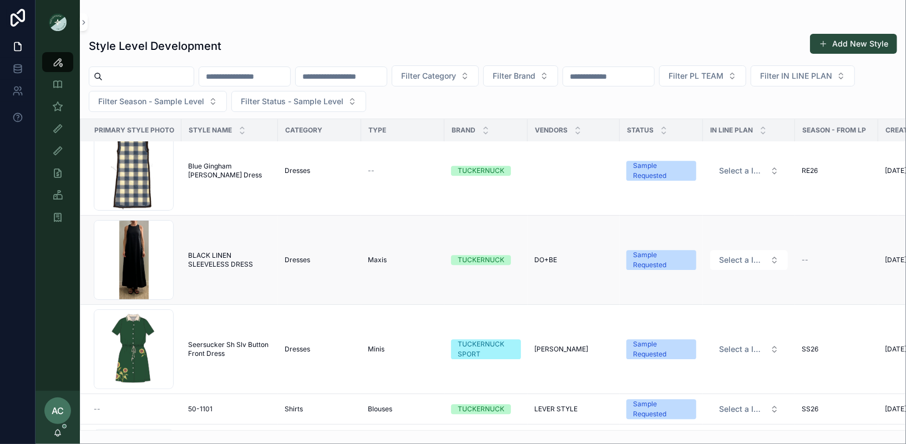
scroll to position [1834, 0]
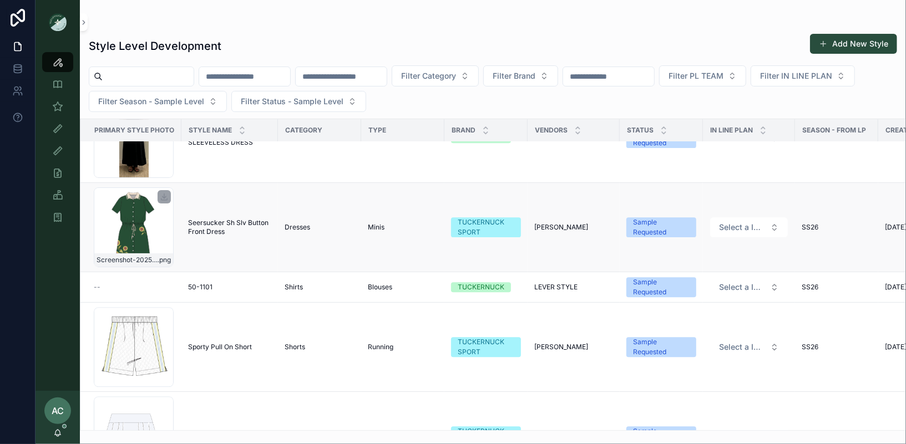
click at [142, 210] on div "Screenshot-2025-08-28-at-3.33.16-PM .png" at bounding box center [134, 227] width 80 height 80
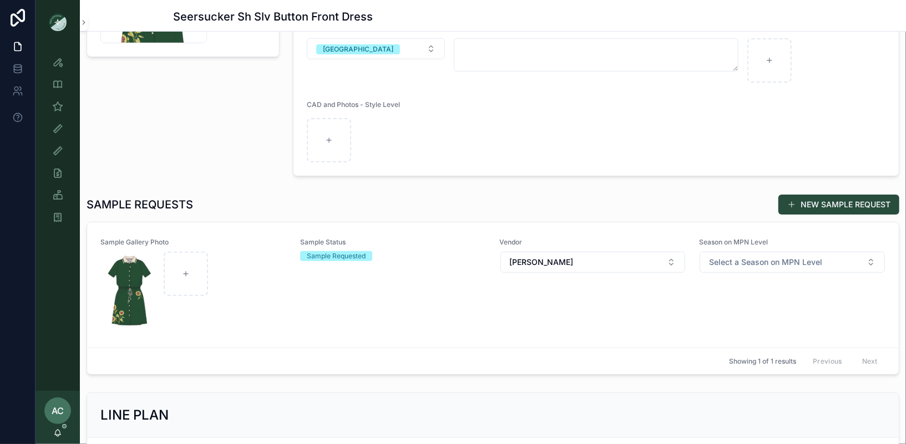
scroll to position [192, 0]
click at [291, 299] on div "Sample Gallery Photo Sample Status Sample Requested Vendor Vanwell Season on MP…" at bounding box center [492, 284] width 785 height 94
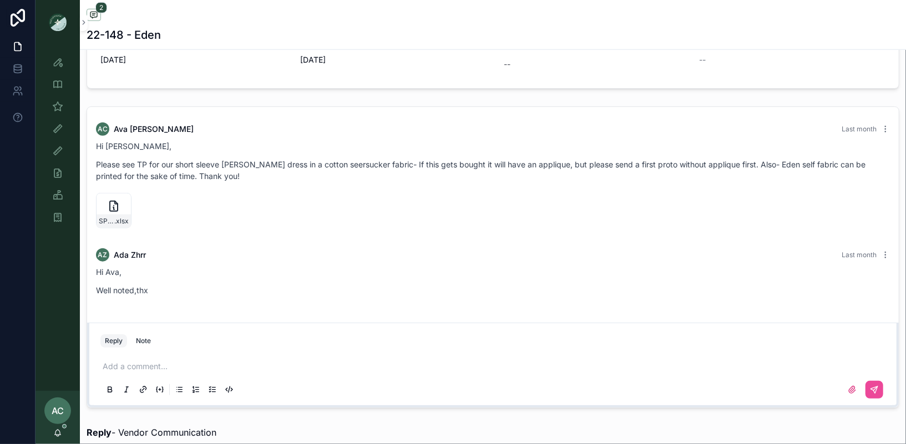
scroll to position [747, 0]
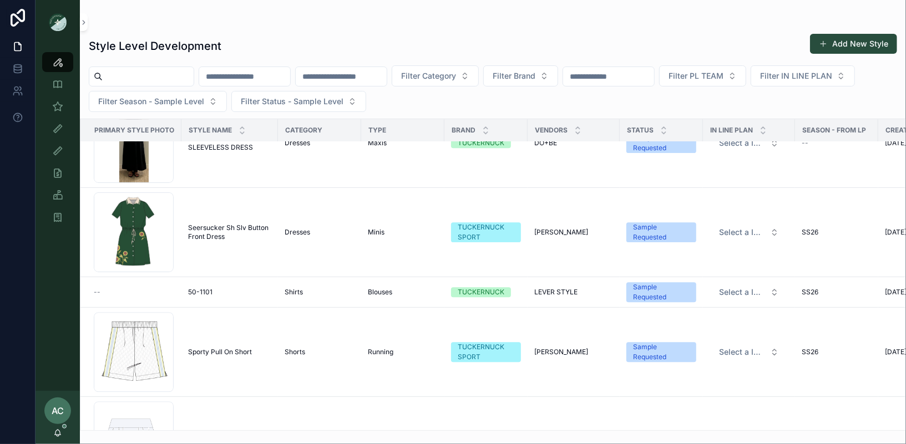
scroll to position [1827, 0]
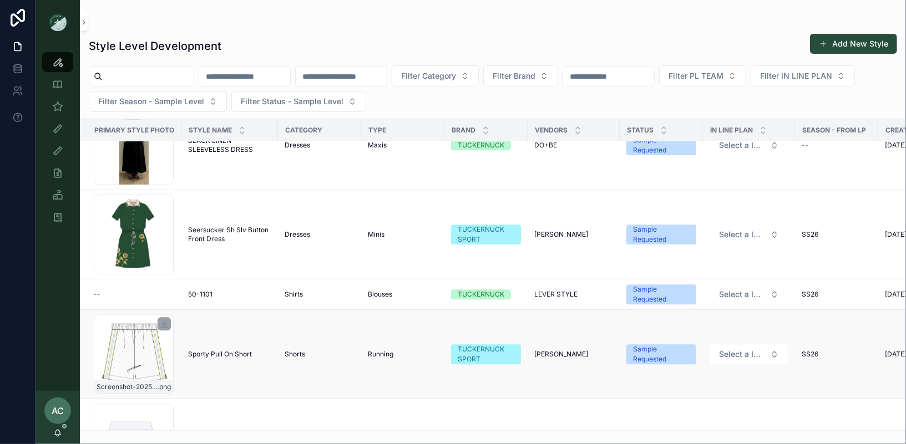
click at [133, 339] on div "Screenshot-2025-08-28-at-2.17.14-PM .png" at bounding box center [134, 354] width 80 height 80
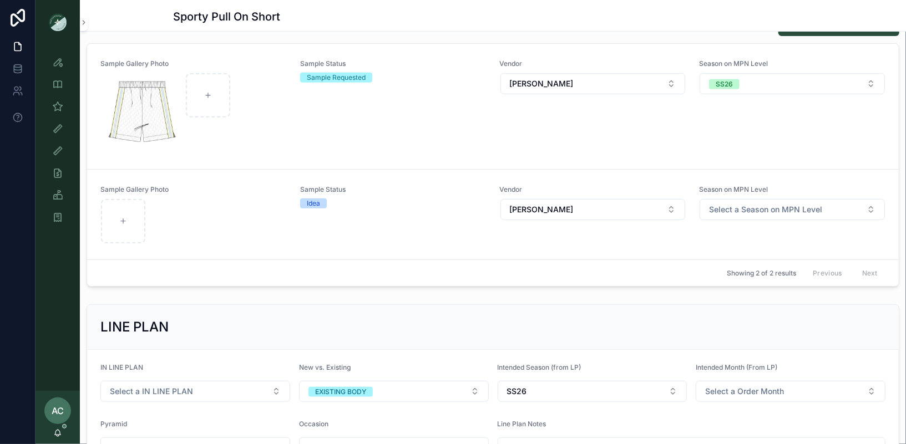
scroll to position [370, 0]
click at [296, 101] on div "Sample Gallery Photo Sample Status Sample Requested Vendor Vanwell Season on MP…" at bounding box center [492, 107] width 785 height 94
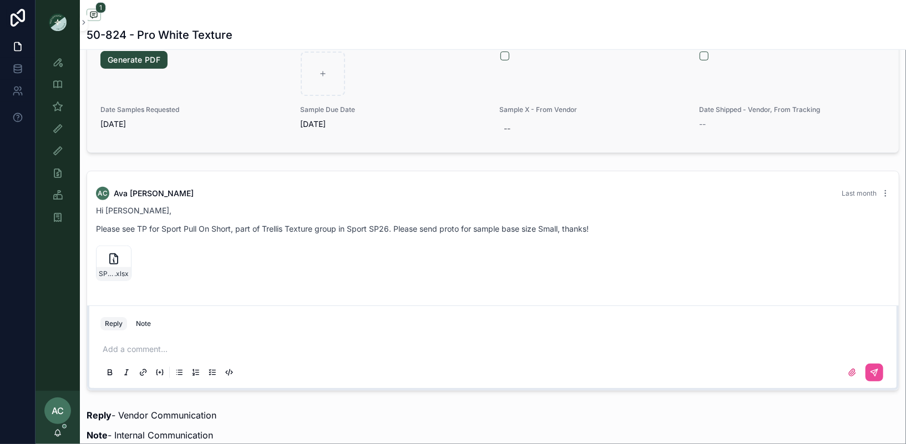
scroll to position [666, 0]
click at [185, 347] on p "scrollable content" at bounding box center [495, 348] width 785 height 11
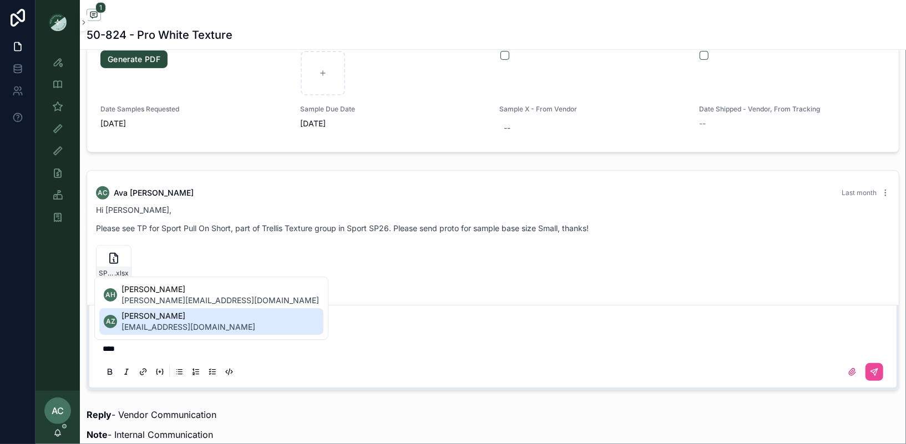
click at [181, 328] on span "ada.zhrr@ntvanwell.com" at bounding box center [188, 327] width 134 height 11
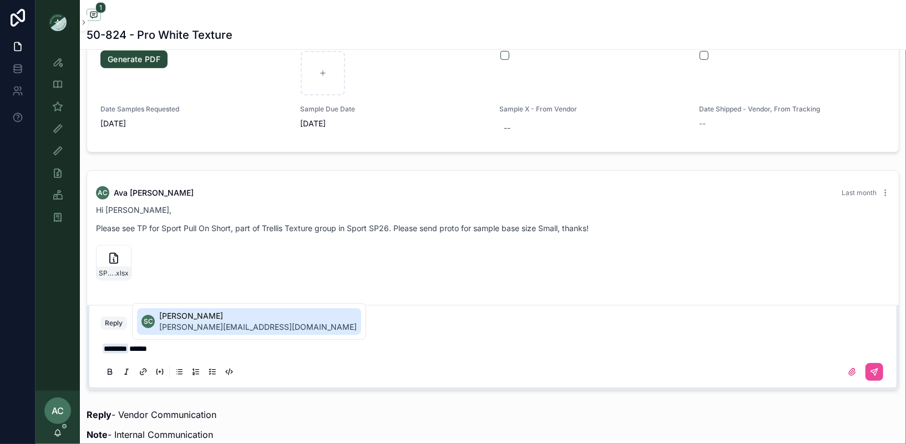
click at [242, 317] on span "[PERSON_NAME]" at bounding box center [257, 316] width 197 height 11
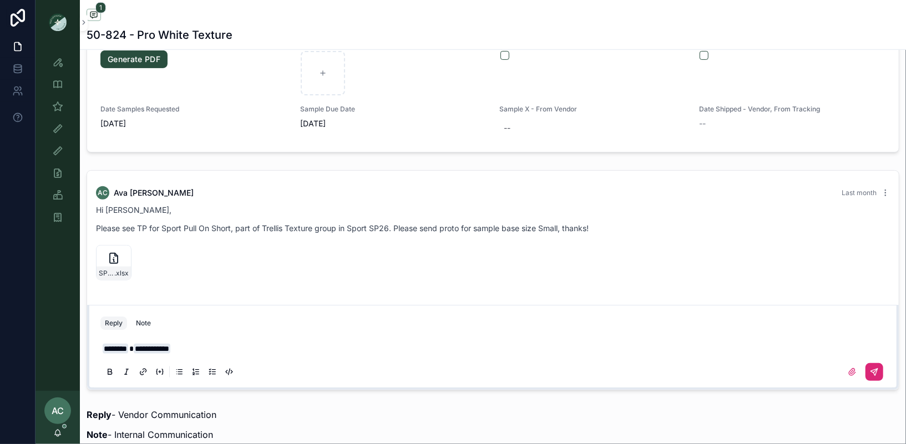
click at [873, 370] on icon "scrollable content" at bounding box center [874, 372] width 9 height 9
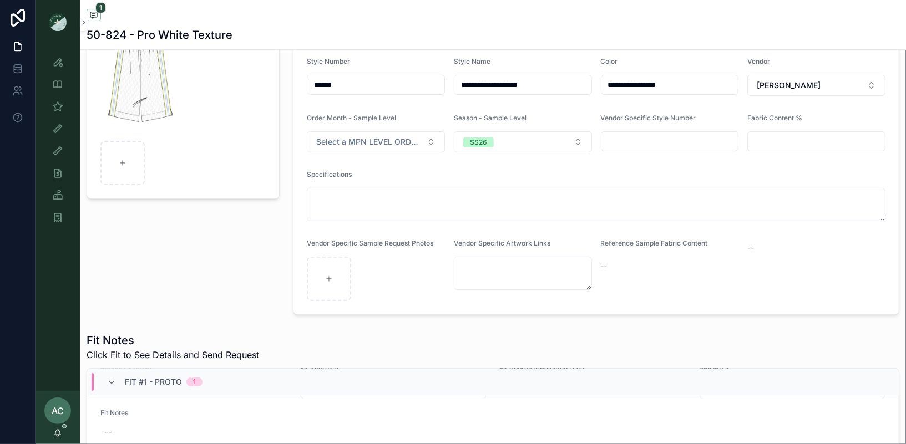
scroll to position [0, 0]
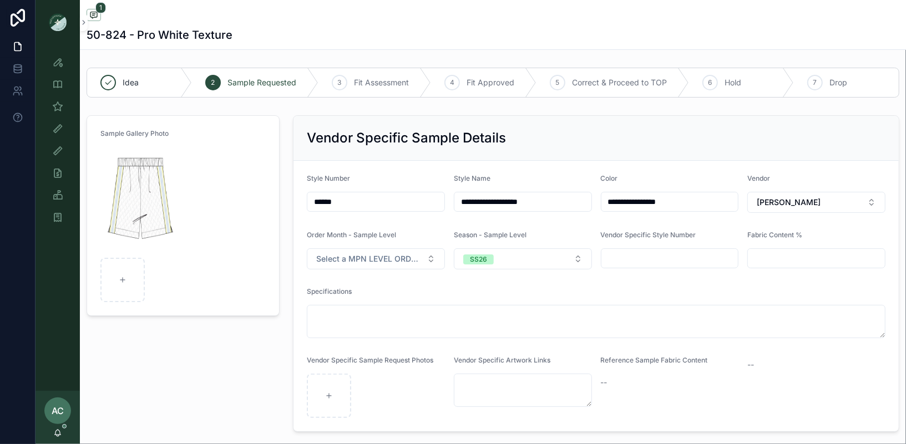
click at [53, 15] on img "scrollable content" at bounding box center [58, 22] width 18 height 18
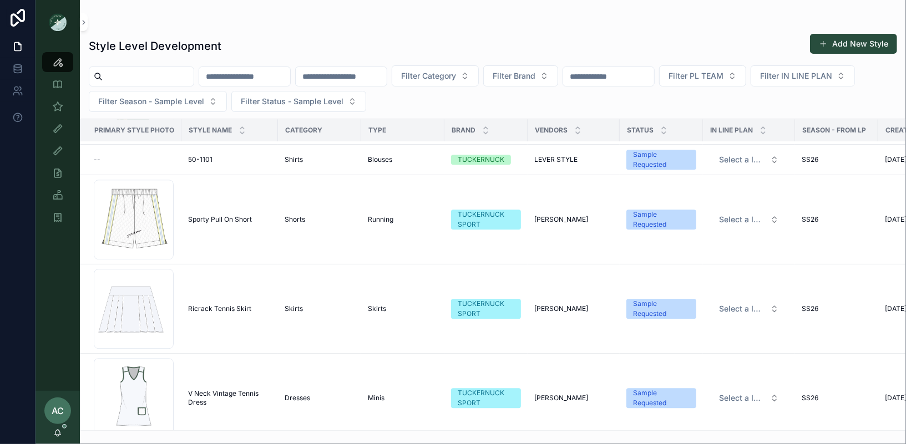
scroll to position [1960, 0]
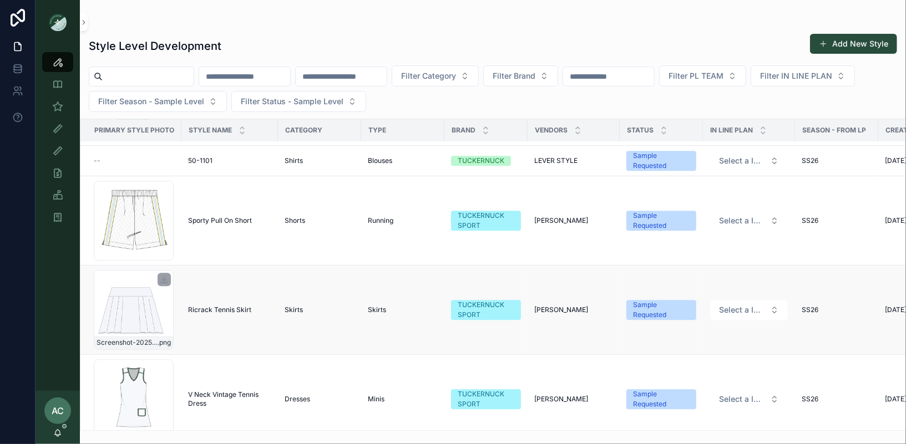
click at [134, 299] on div "Screenshot-2025-08-28-at-10.27.38-AM .png" at bounding box center [134, 310] width 80 height 80
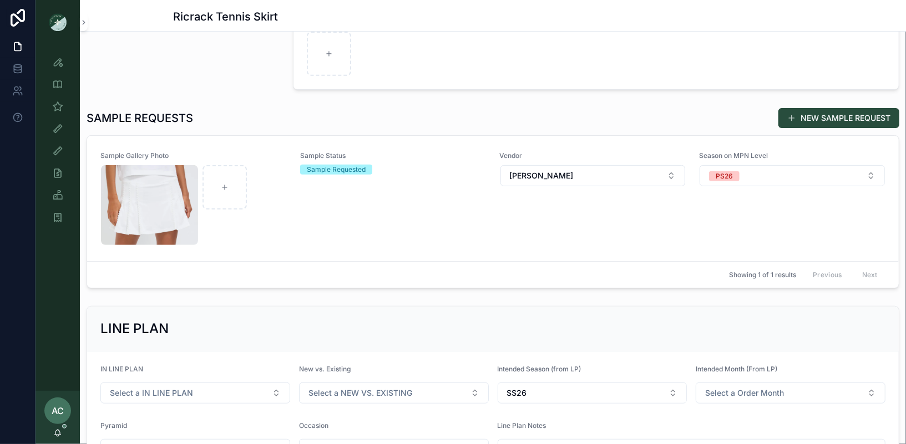
scroll to position [279, 0]
click at [289, 191] on div "Sample Gallery Photo Sample Status Sample Requested Vendor Vanwell Season on MP…" at bounding box center [492, 198] width 785 height 94
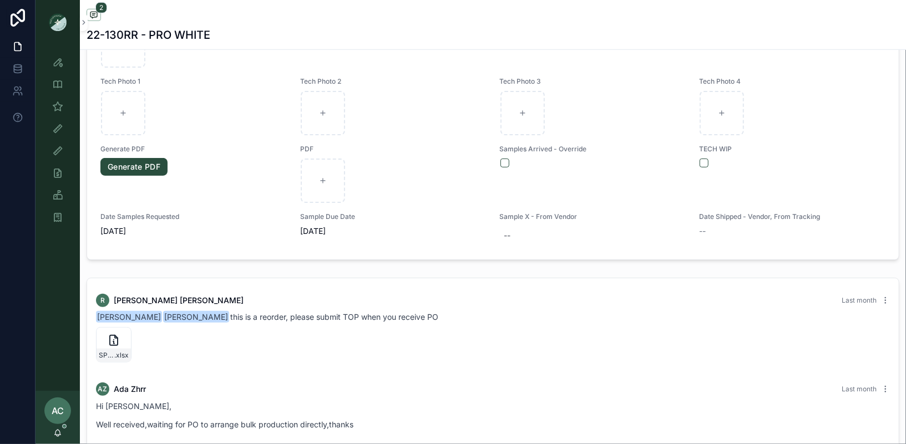
scroll to position [635, 0]
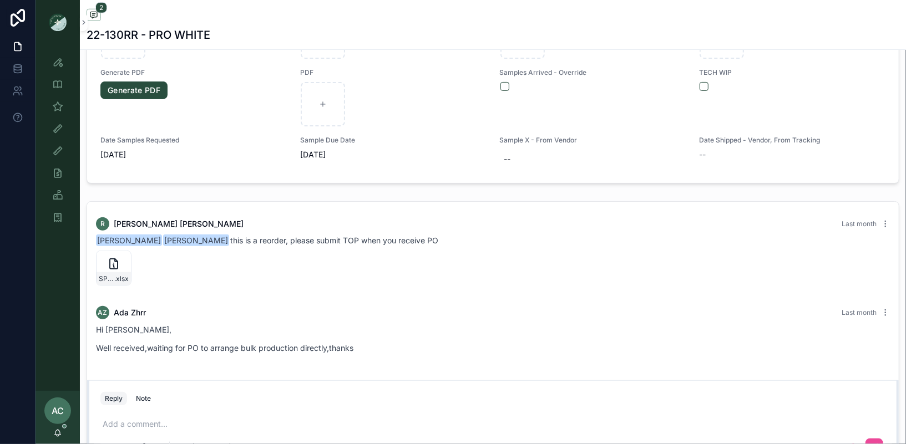
click at [63, 23] on img "scrollable content" at bounding box center [58, 22] width 18 height 18
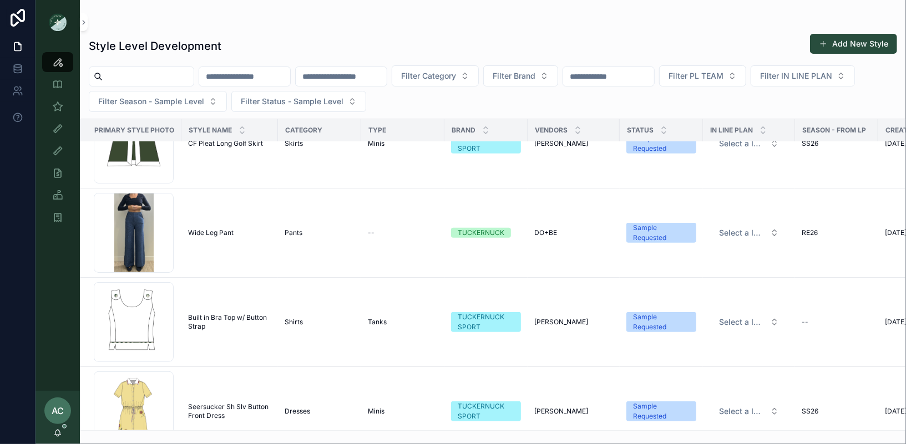
scroll to position [340, 0]
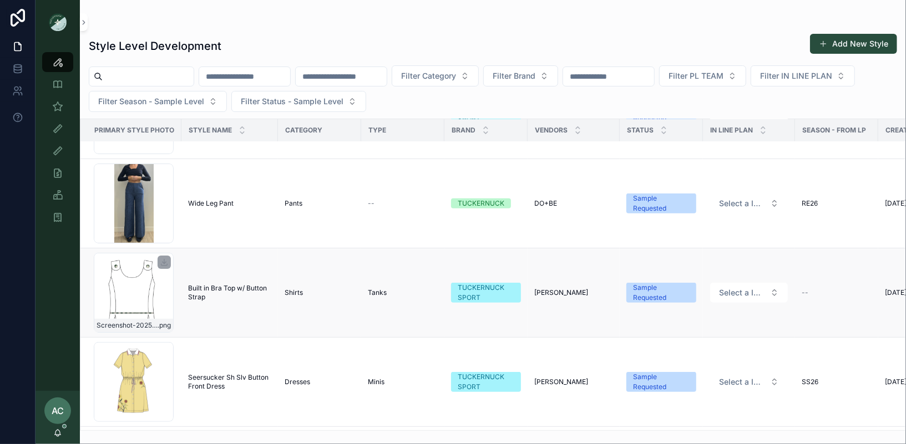
click at [138, 292] on div "Screenshot-2025-09-01-at-11.40.08-PM .png" at bounding box center [134, 293] width 80 height 80
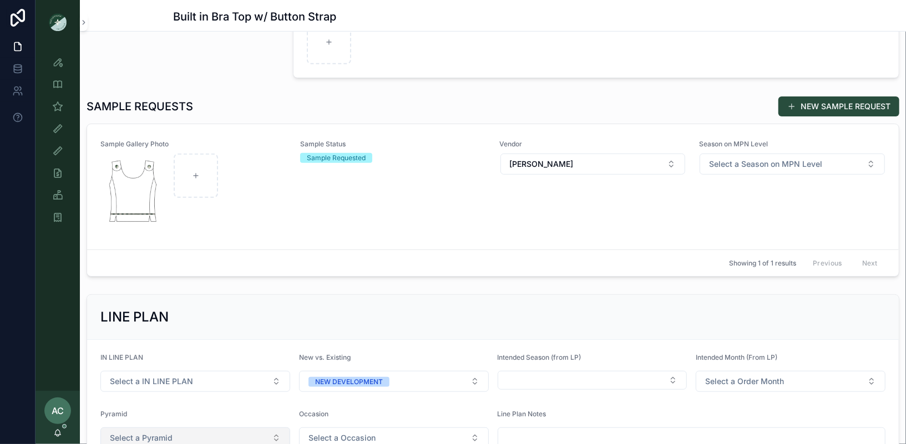
scroll to position [271, 0]
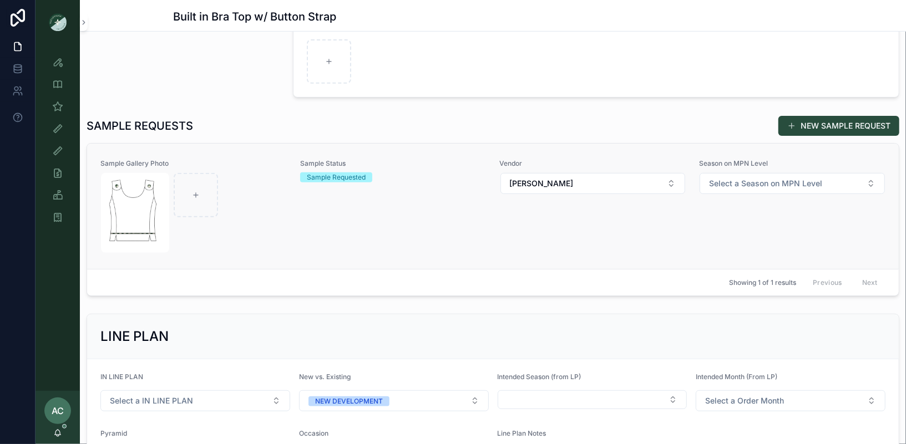
click at [253, 195] on div "scrollable content" at bounding box center [193, 213] width 185 height 80
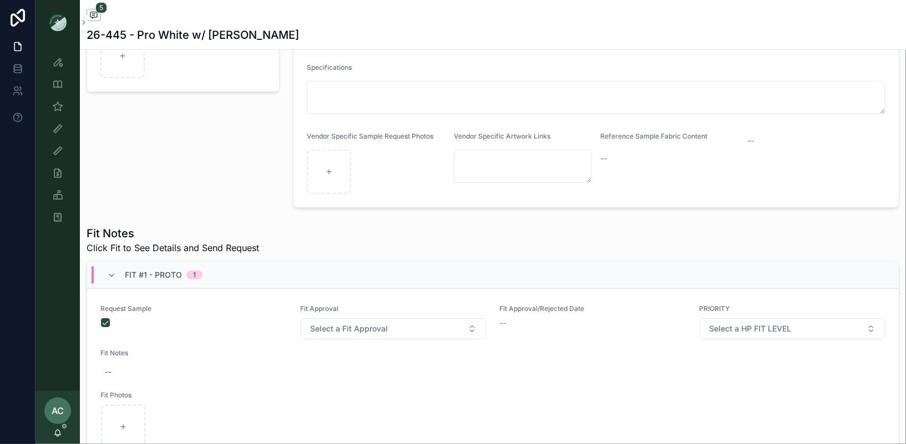
scroll to position [220, 0]
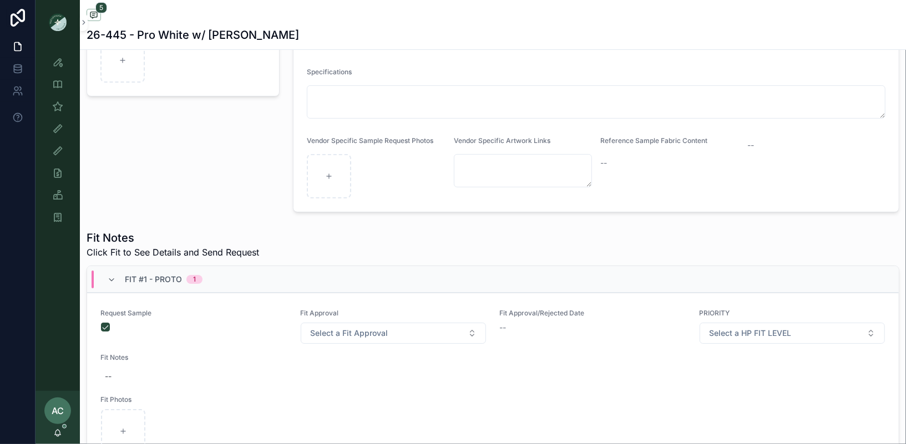
click at [59, 19] on img "scrollable content" at bounding box center [58, 22] width 18 height 18
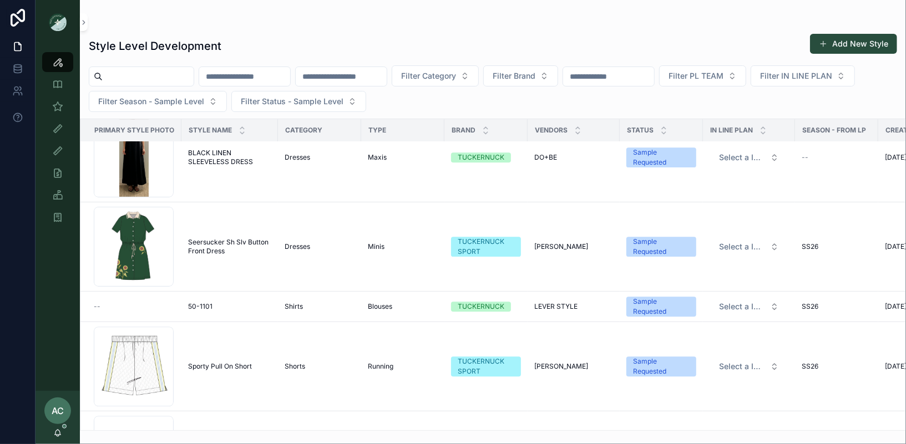
scroll to position [1936, 0]
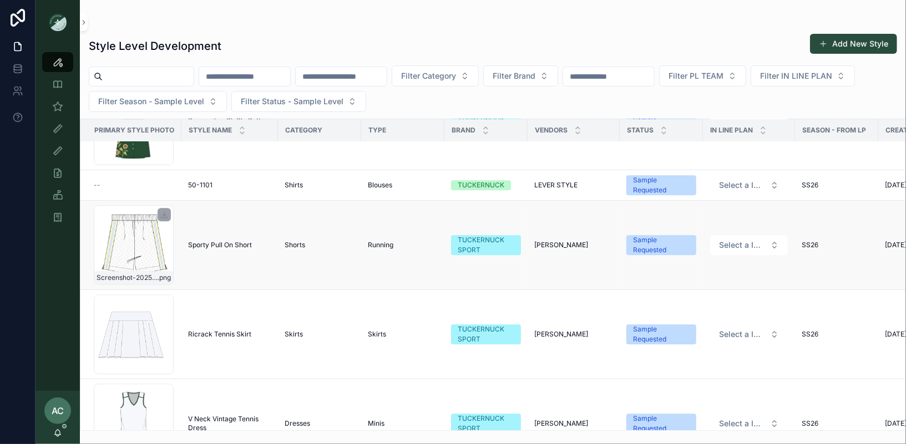
click at [130, 246] on div "Screenshot-2025-08-28-at-2.17.14-PM .png" at bounding box center [134, 245] width 80 height 80
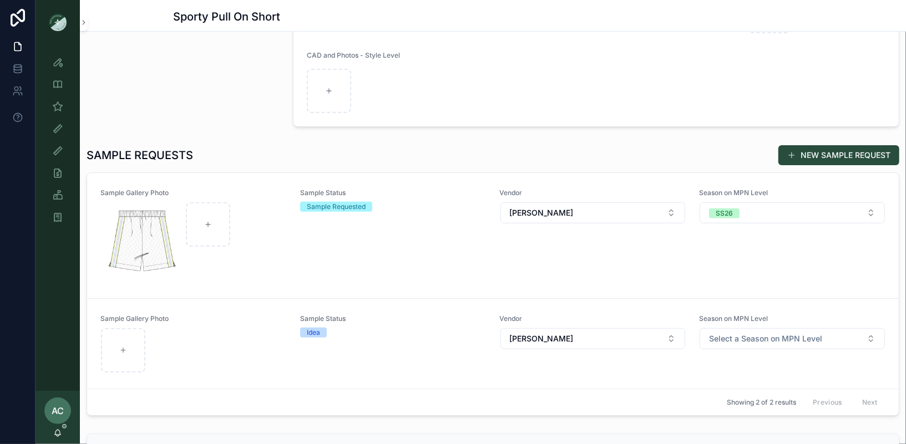
scroll to position [318, 0]
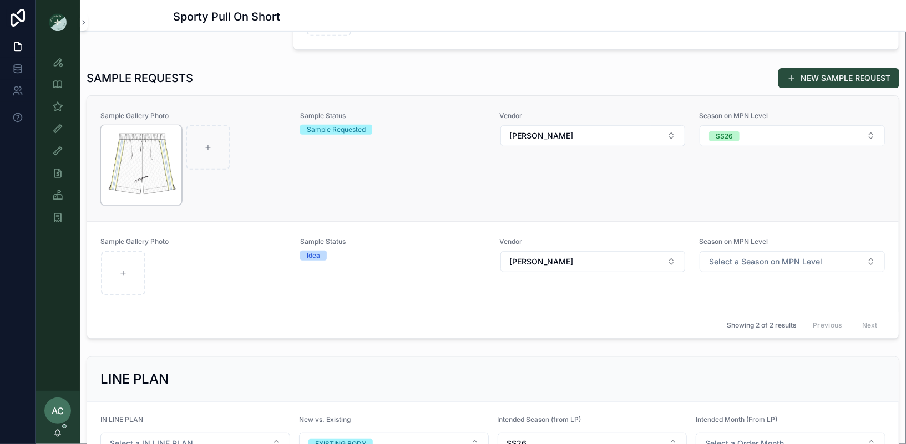
click at [151, 169] on img "scrollable content" at bounding box center [141, 165] width 80 height 80
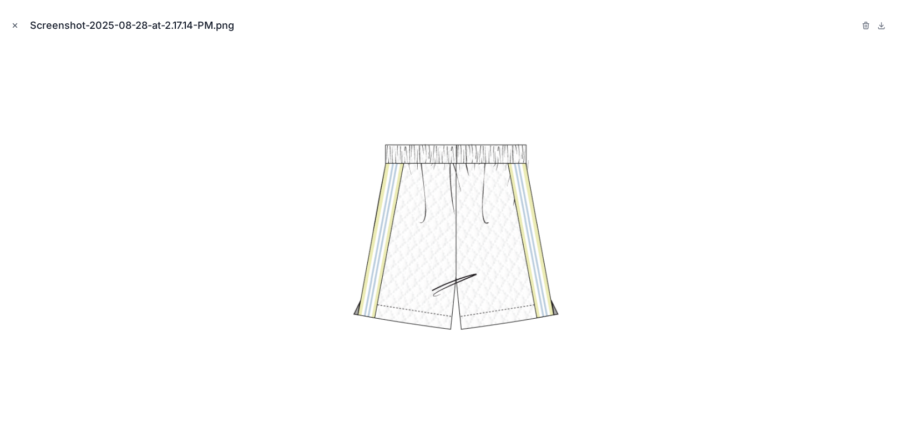
click at [15, 29] on button "Close modal" at bounding box center [15, 25] width 12 height 12
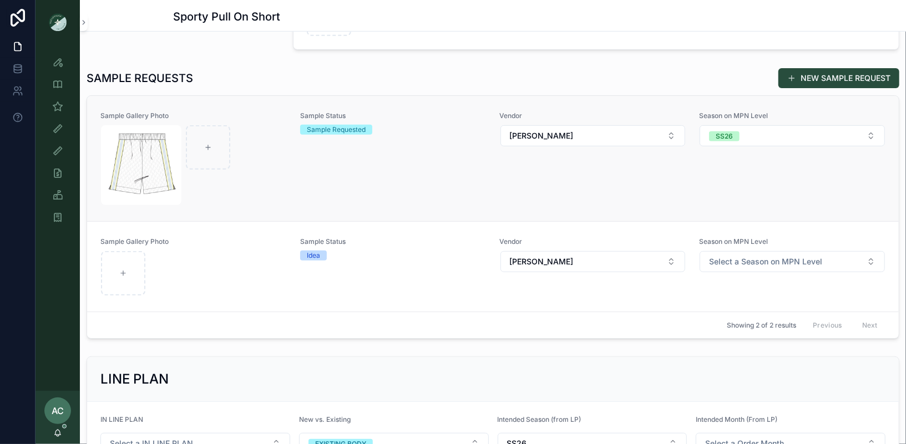
click at [283, 183] on div "scrollable content" at bounding box center [193, 165] width 185 height 80
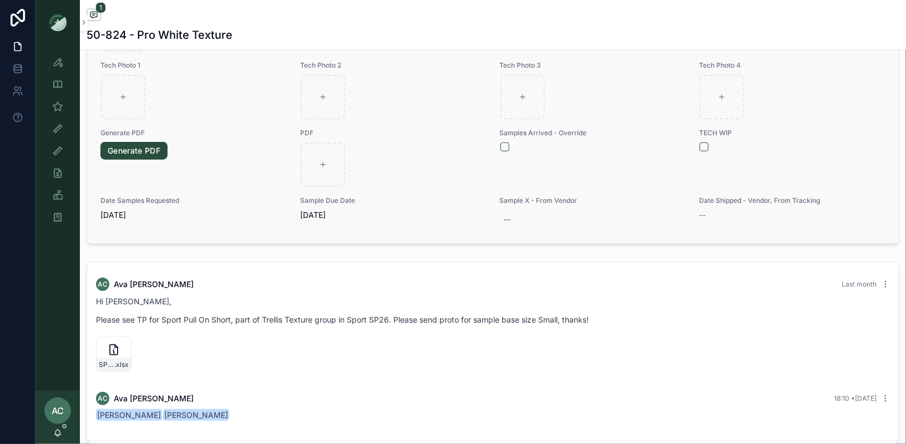
scroll to position [791, 0]
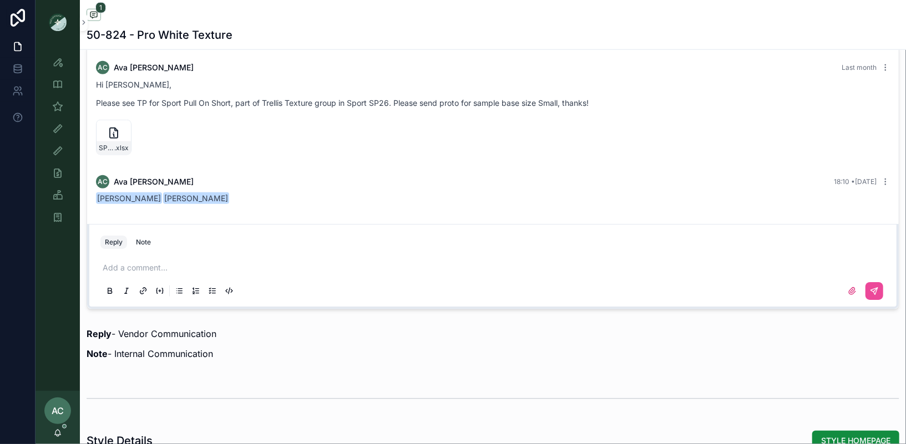
click at [57, 18] on img "scrollable content" at bounding box center [58, 22] width 18 height 18
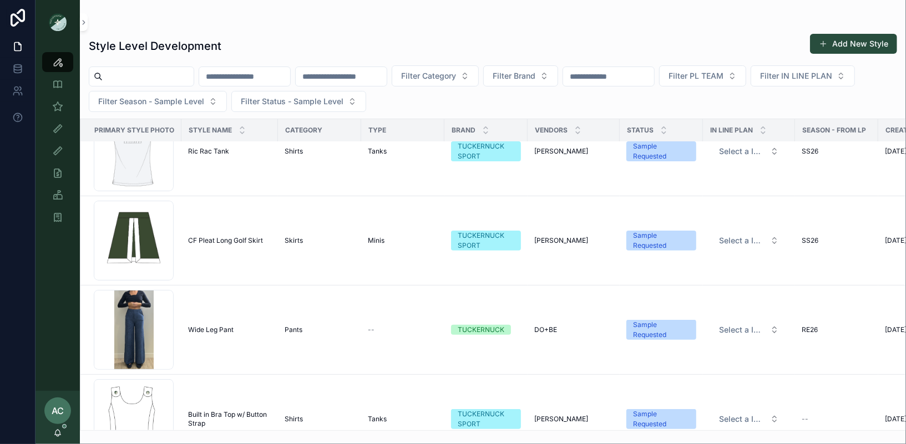
scroll to position [354, 0]
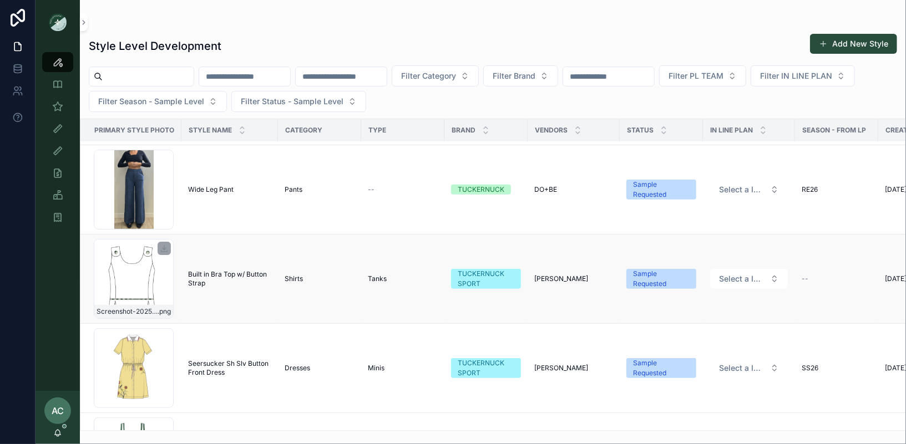
click at [151, 283] on div "Screenshot-2025-09-01-at-11.40.08-PM .png" at bounding box center [134, 279] width 80 height 80
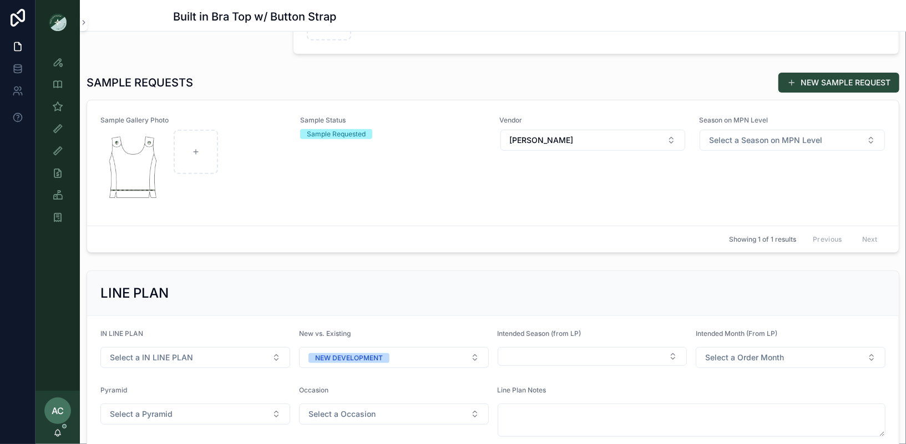
scroll to position [277, 0]
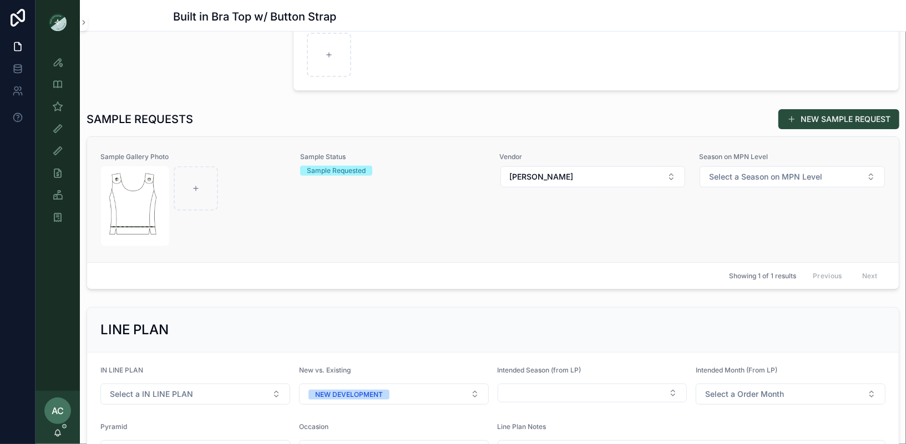
click at [269, 188] on div "scrollable content" at bounding box center [193, 206] width 185 height 80
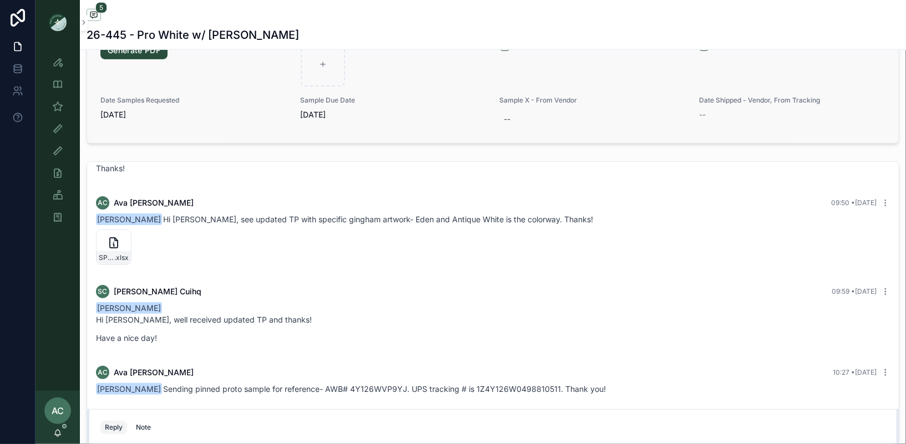
scroll to position [741, 0]
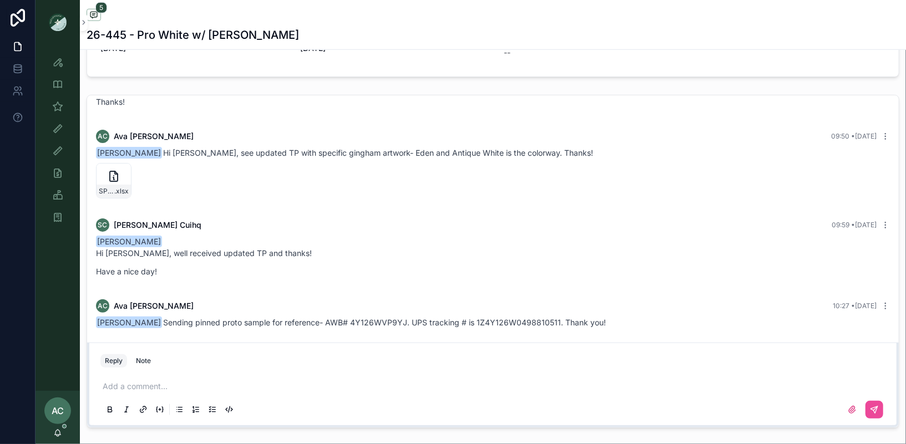
click at [63, 21] on img "scrollable content" at bounding box center [58, 22] width 18 height 18
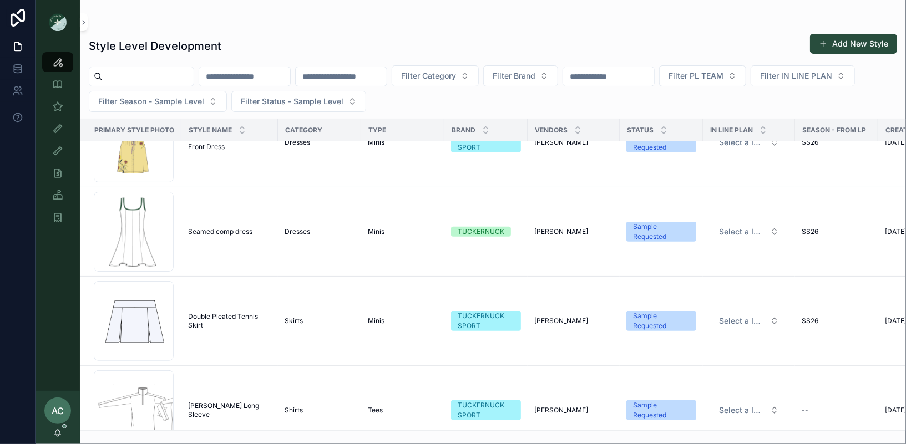
scroll to position [541, 0]
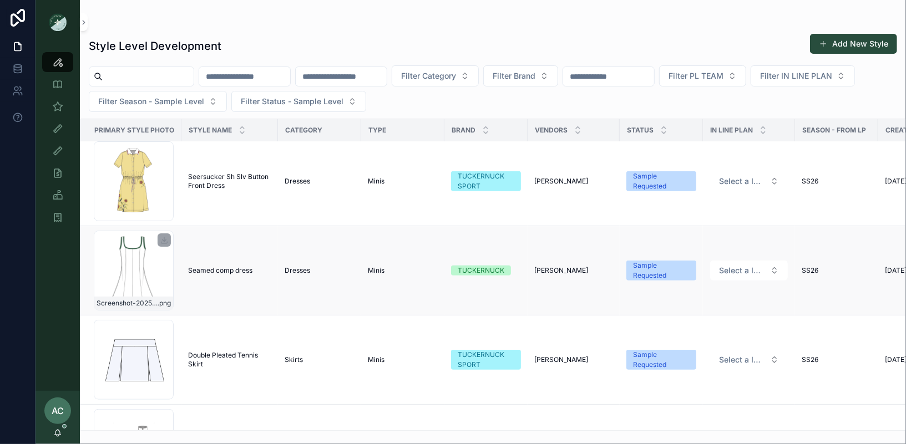
click at [125, 259] on div "Screenshot-2025-08-29-at-4.55.40-PM .png" at bounding box center [134, 271] width 80 height 80
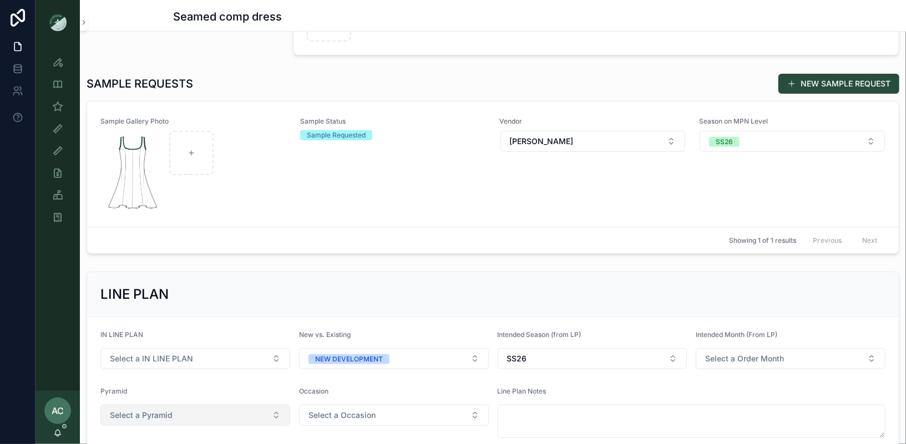
scroll to position [225, 0]
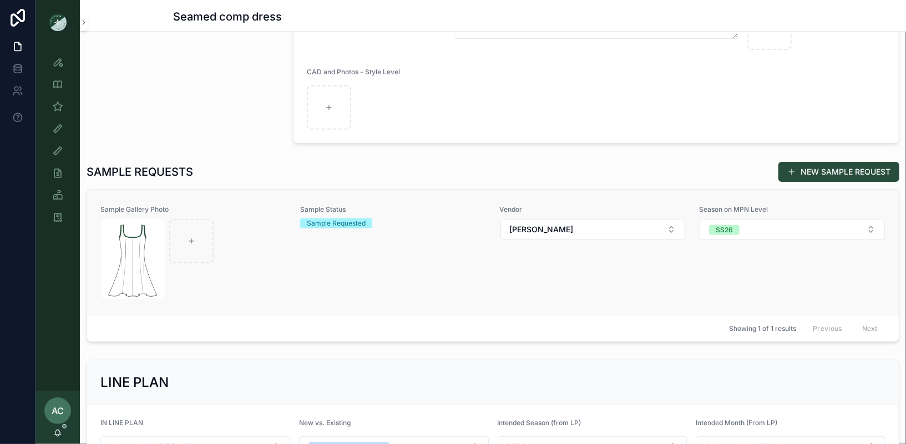
click at [265, 245] on div "scrollable content" at bounding box center [193, 259] width 185 height 80
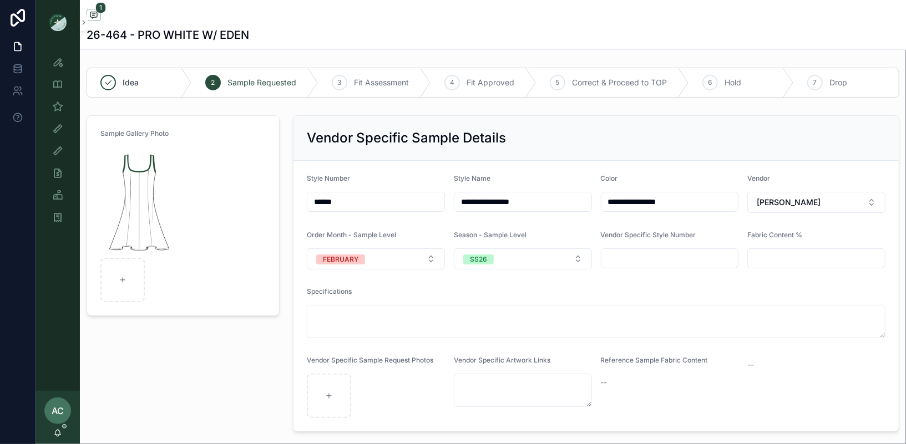
scroll to position [13, 0]
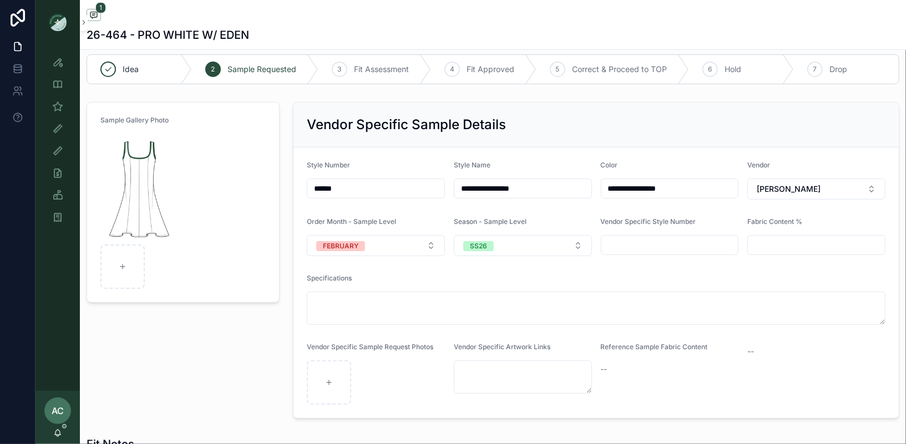
click at [57, 26] on img "scrollable content" at bounding box center [58, 22] width 18 height 18
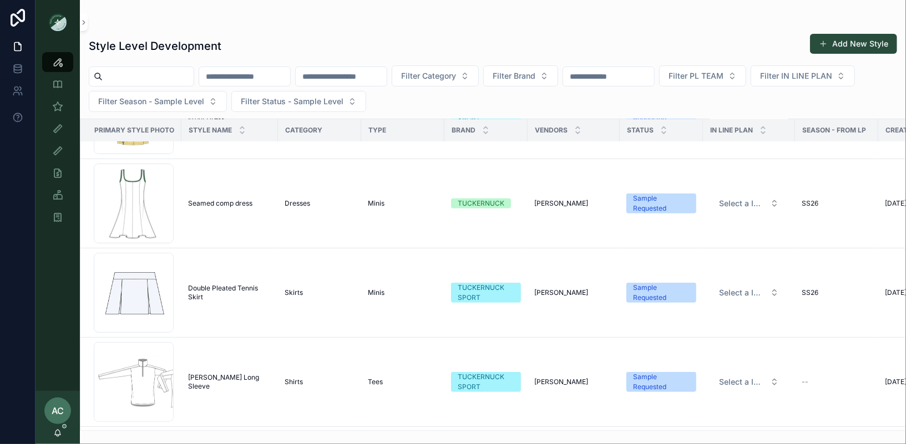
scroll to position [616, 0]
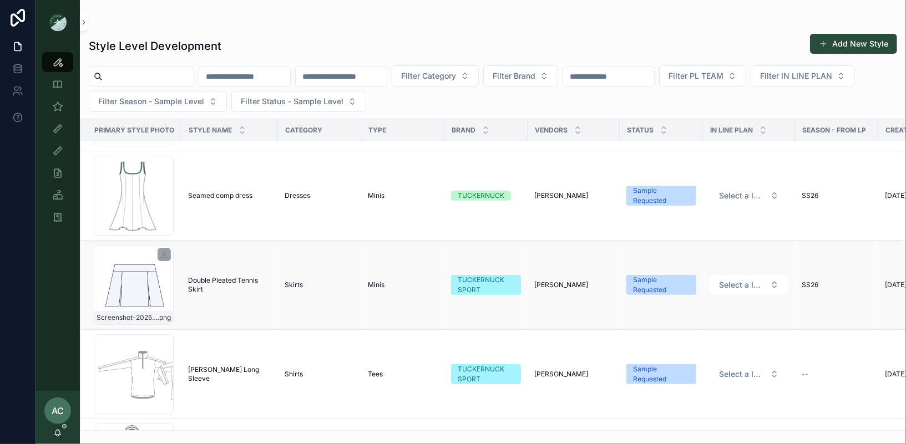
click at [118, 267] on div "Screenshot-2025-08-29-at-5.43.48-PM .png" at bounding box center [134, 285] width 80 height 80
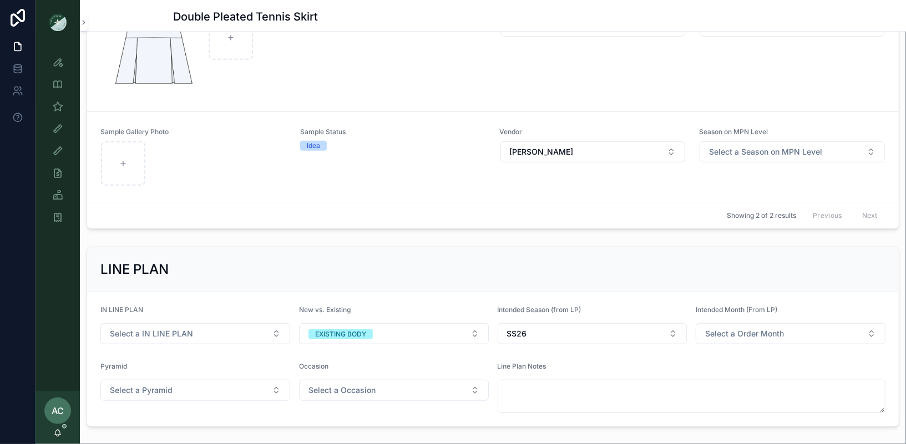
scroll to position [313, 0]
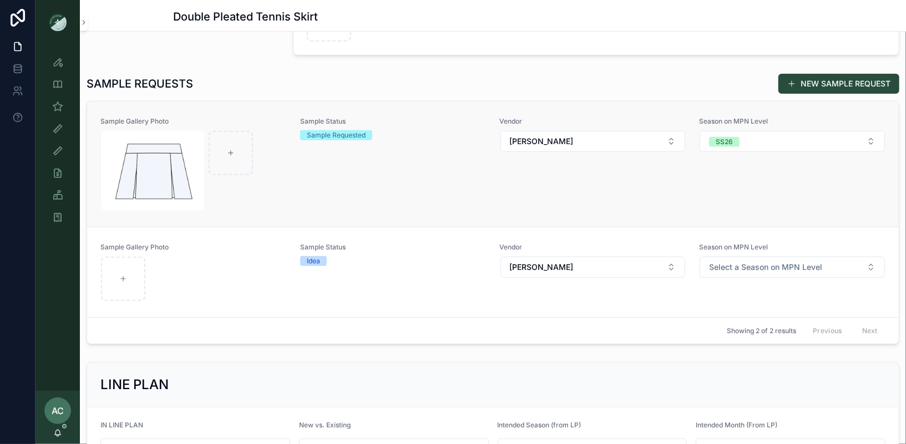
click at [285, 165] on div "scrollable content" at bounding box center [193, 171] width 185 height 80
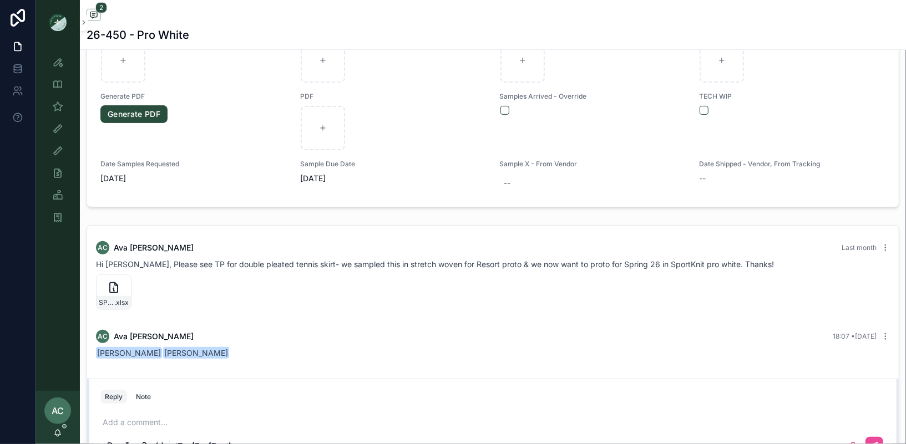
scroll to position [717, 0]
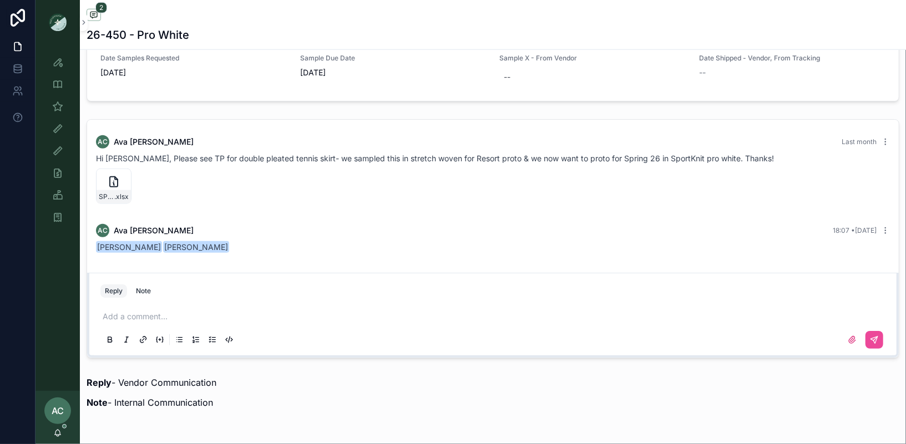
click at [57, 24] on img "scrollable content" at bounding box center [58, 22] width 18 height 18
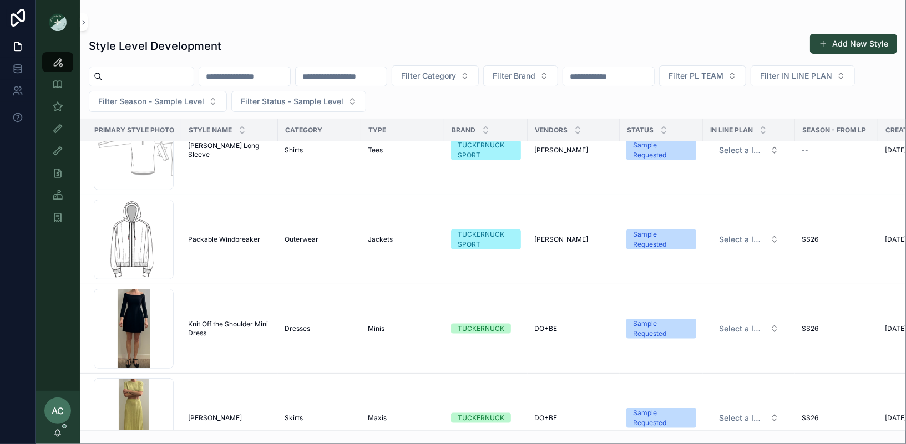
scroll to position [845, 0]
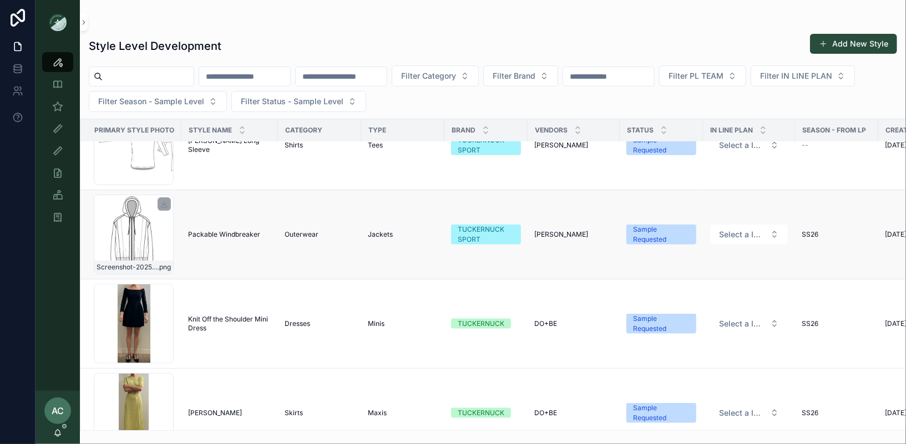
click at [125, 233] on div "Screenshot-2025-08-29-at-2.40.55-PM .png" at bounding box center [134, 235] width 80 height 80
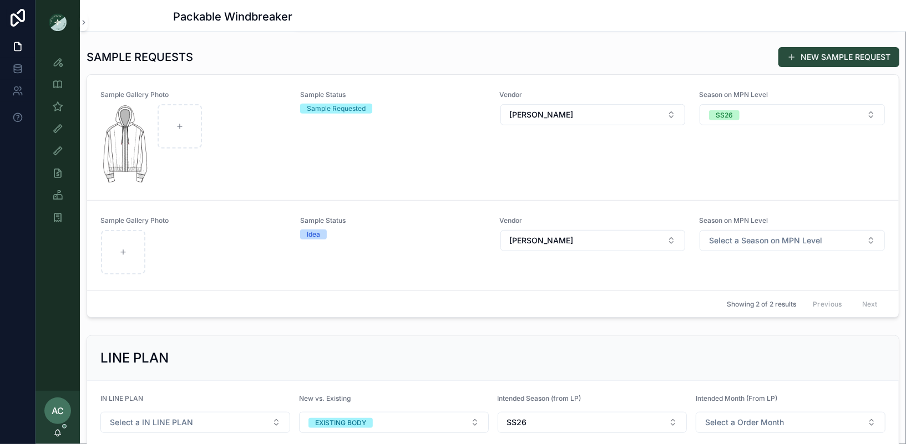
scroll to position [328, 0]
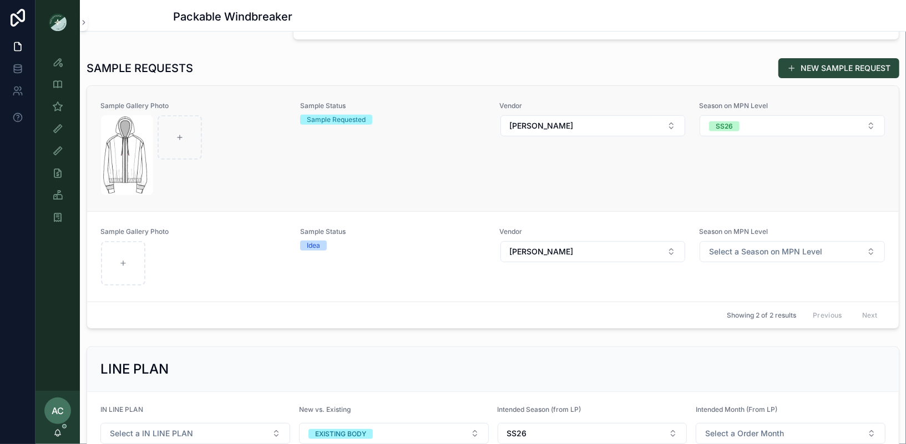
click at [255, 174] on div "scrollable content" at bounding box center [193, 155] width 185 height 80
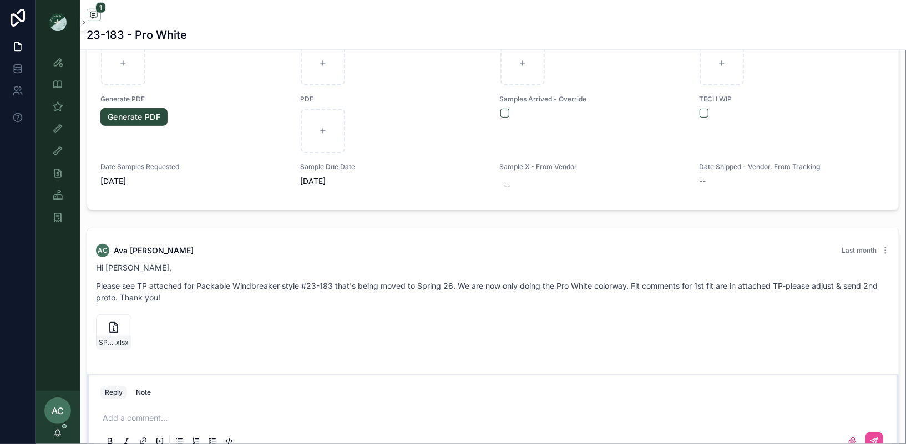
scroll to position [702, 0]
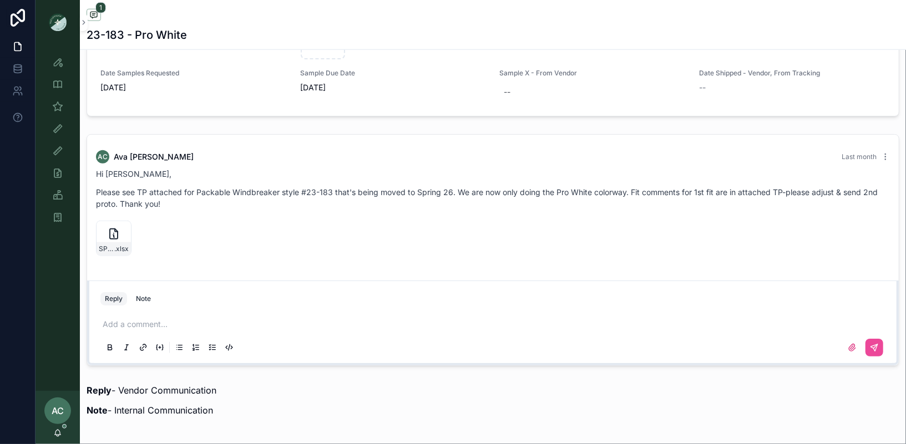
click at [164, 319] on p "scrollable content" at bounding box center [495, 324] width 785 height 11
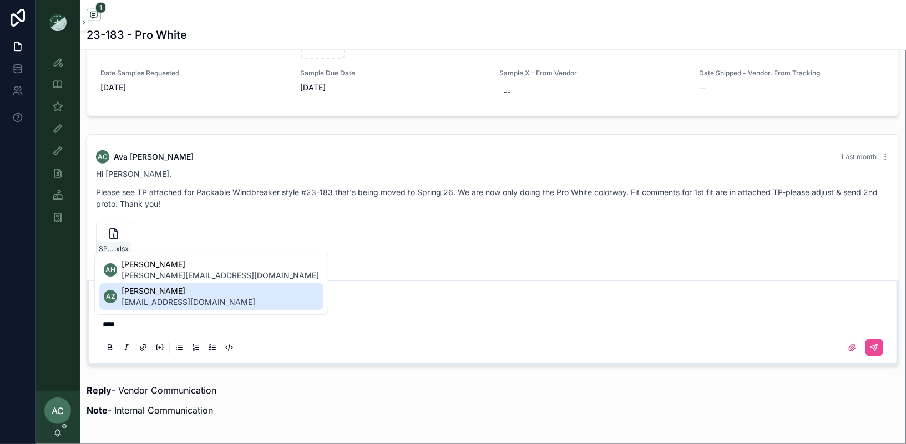
click at [210, 294] on span "[PERSON_NAME]" at bounding box center [188, 291] width 134 height 11
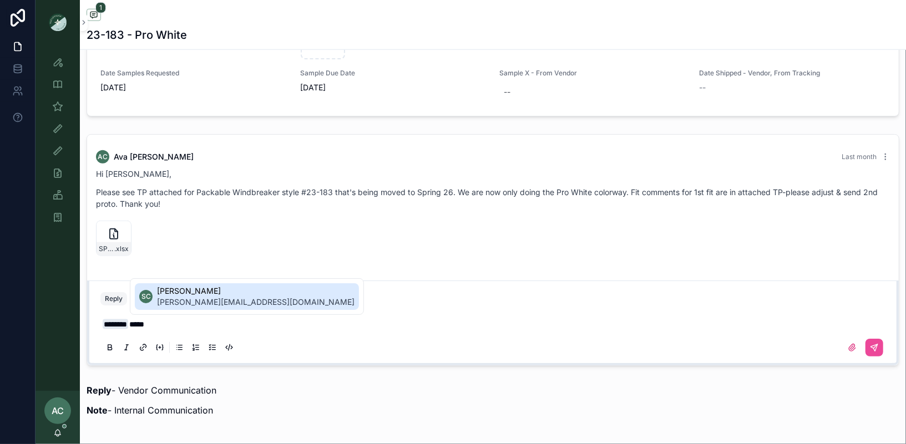
click at [196, 296] on span "[PERSON_NAME]" at bounding box center [255, 291] width 197 height 11
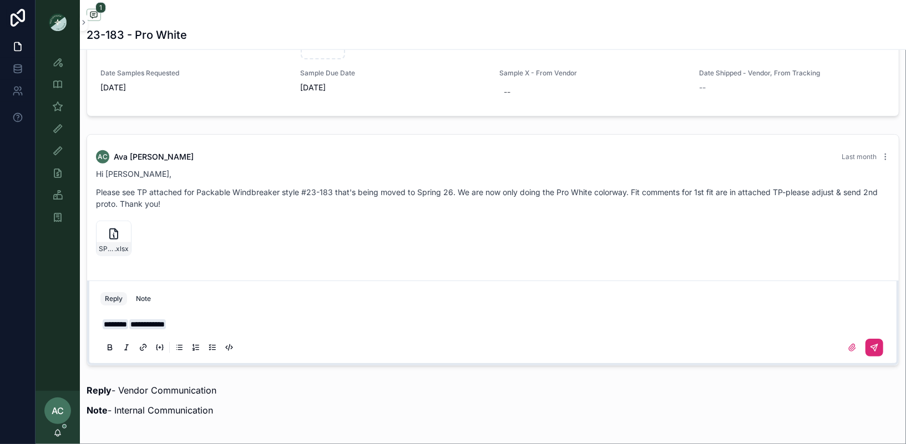
click at [872, 348] on icon "scrollable content" at bounding box center [874, 347] width 9 height 9
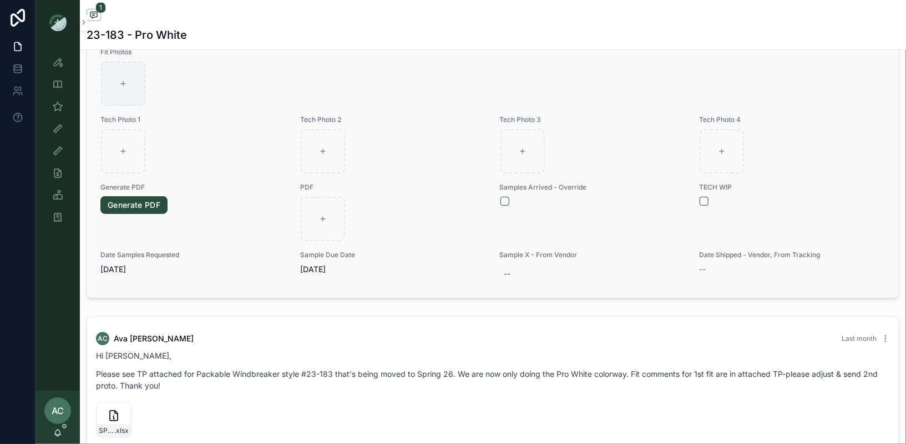
scroll to position [484, 0]
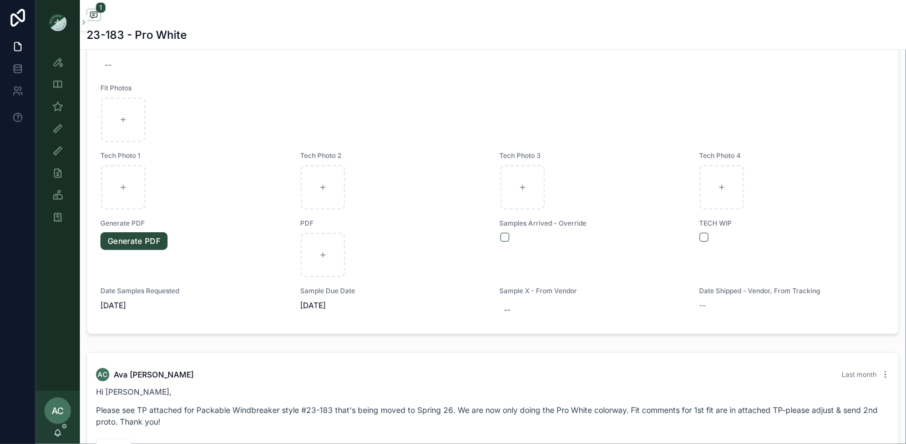
click at [61, 16] on img "scrollable content" at bounding box center [58, 22] width 18 height 18
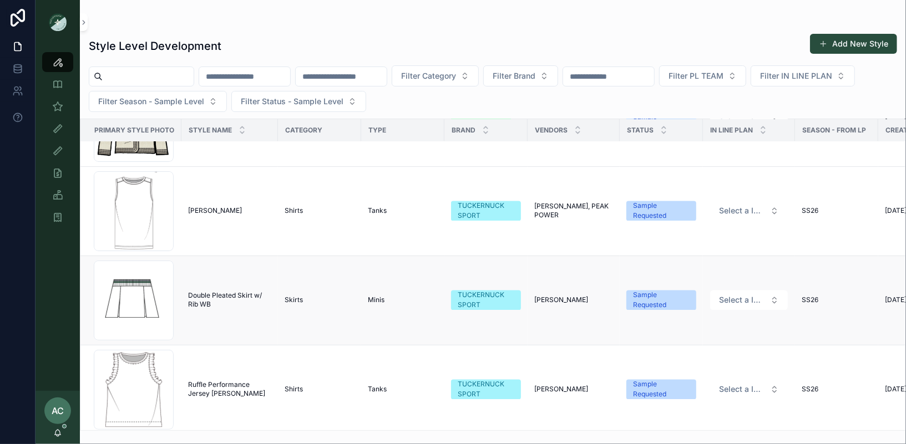
scroll to position [1308, 0]
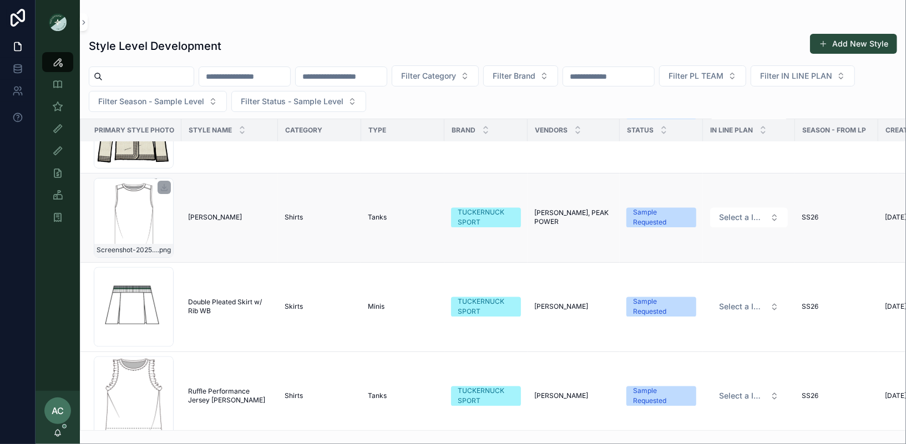
click at [132, 206] on div "Screenshot-2025-08-28-at-2.54.32-PM .png" at bounding box center [134, 218] width 80 height 80
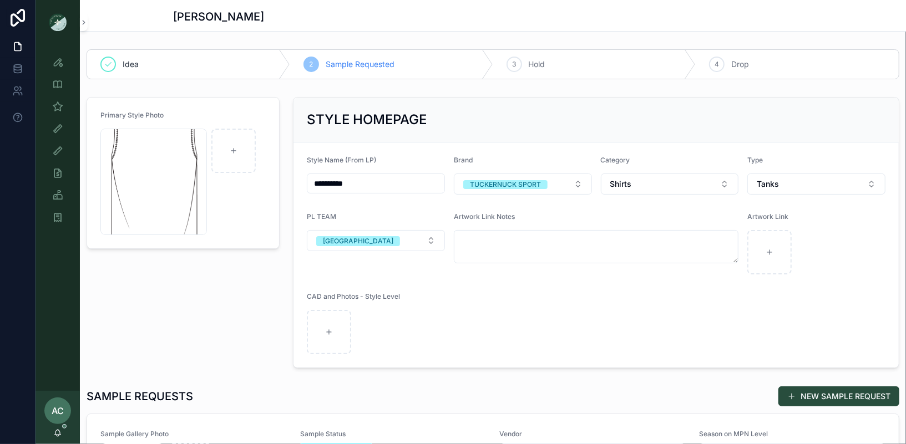
click at [57, 21] on img "scrollable content" at bounding box center [58, 22] width 18 height 18
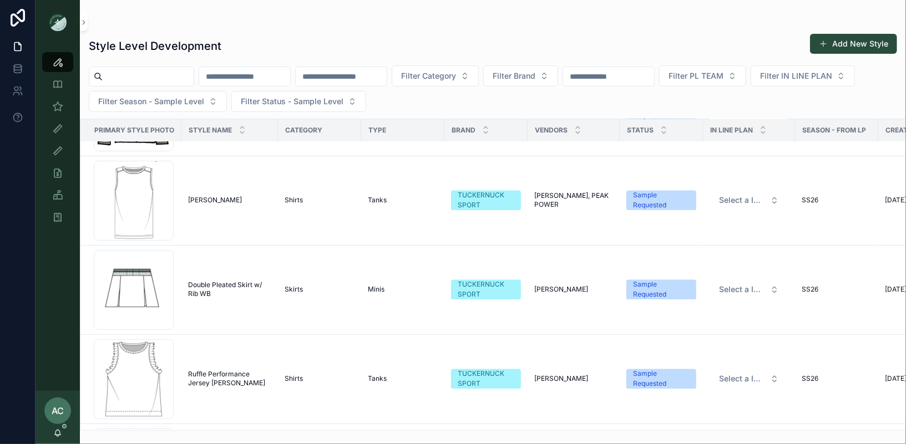
scroll to position [1332, 0]
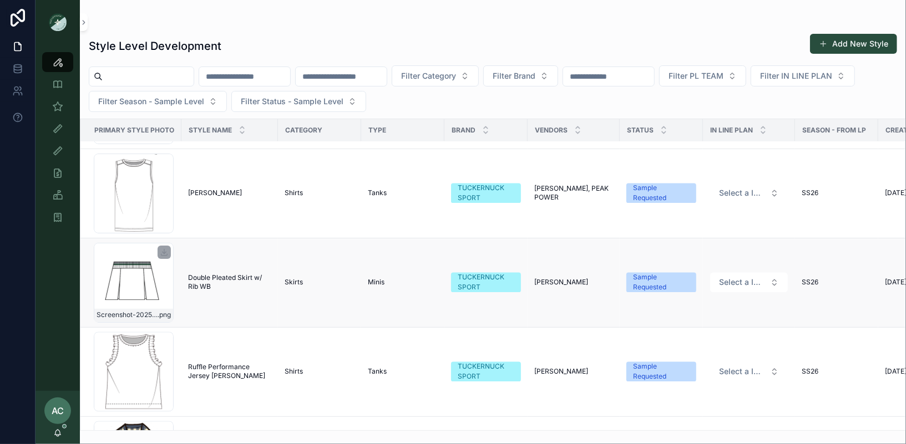
click at [132, 285] on div "Screenshot-2025-08-28-at-5.47.24-PM .png" at bounding box center [134, 283] width 80 height 80
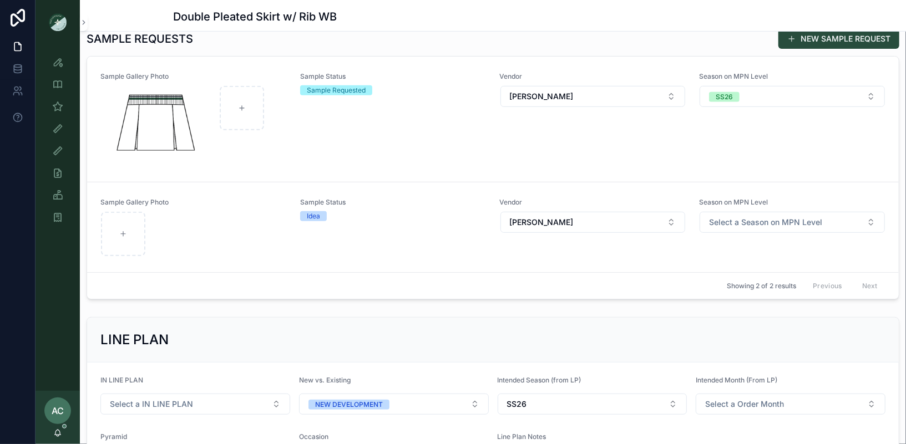
scroll to position [357, 0]
click at [362, 138] on div "Sample Status Sample Requested" at bounding box center [393, 120] width 186 height 94
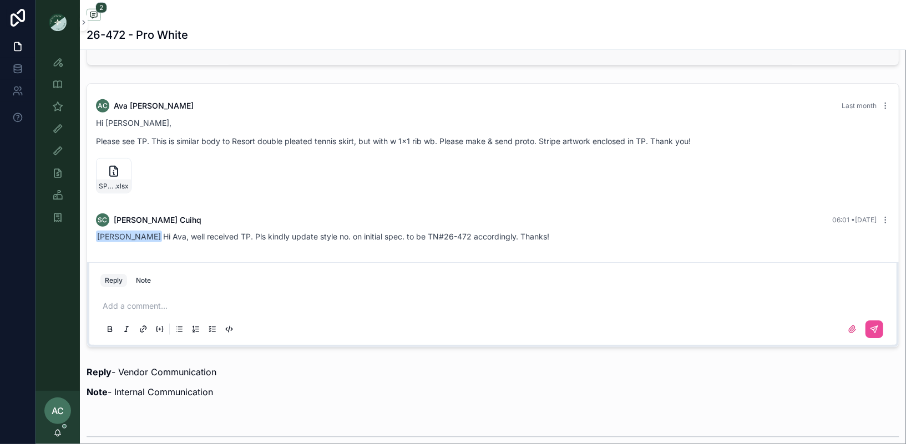
scroll to position [754, 0]
click at [55, 23] on img "scrollable content" at bounding box center [58, 22] width 18 height 18
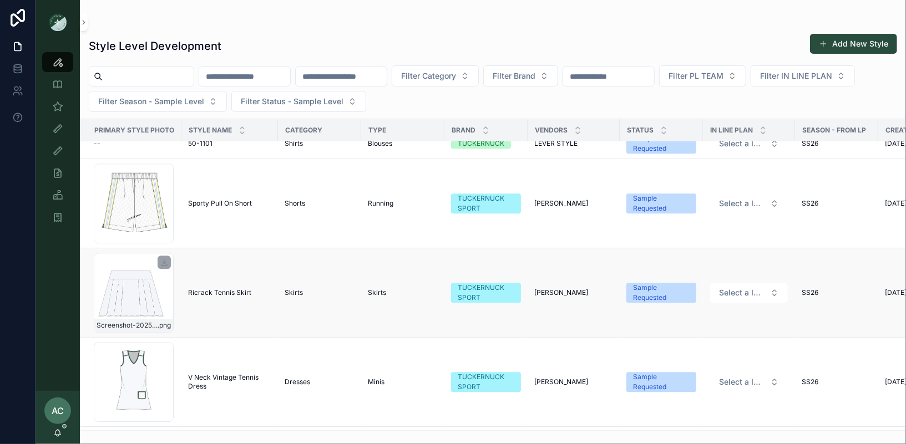
scroll to position [2058, 0]
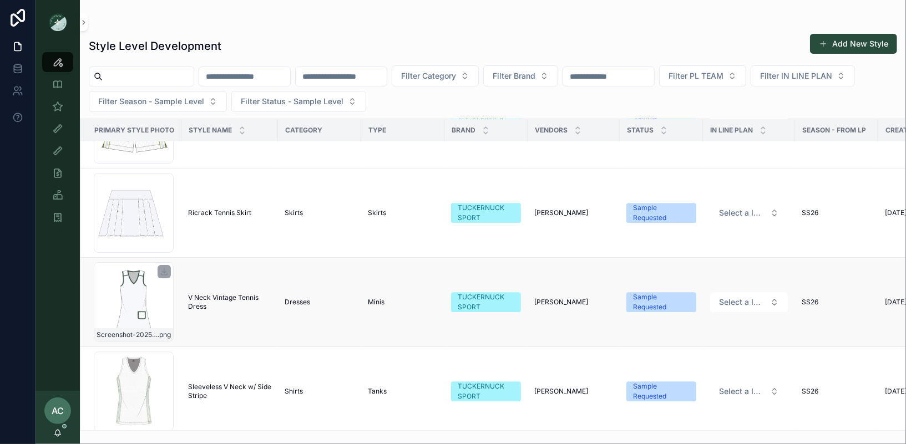
click at [126, 296] on div "Screenshot-2025-08-28-at-11.30.28-AM .png" at bounding box center [134, 302] width 80 height 80
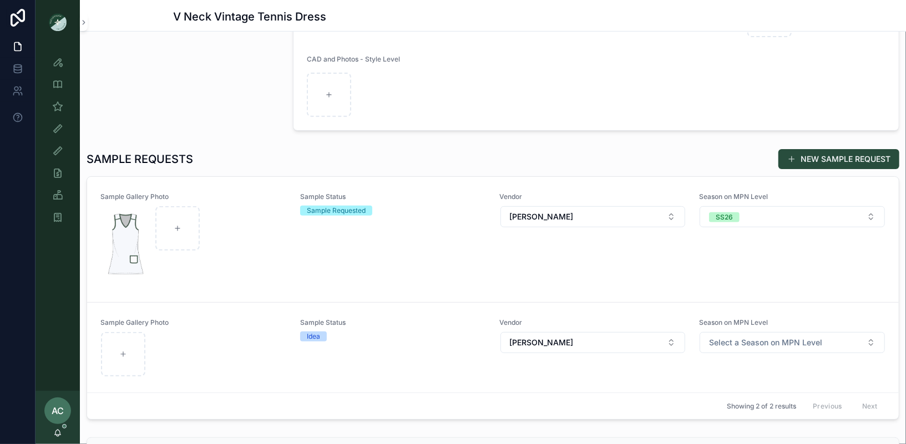
scroll to position [311, 0]
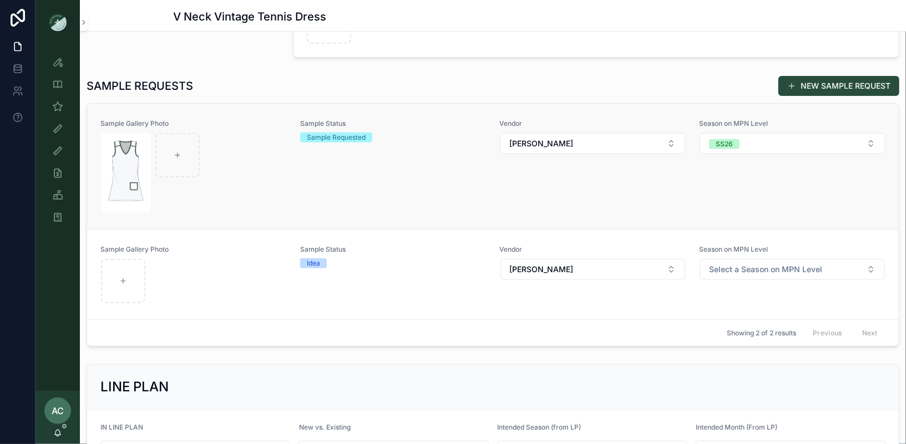
click at [247, 175] on div "scrollable content" at bounding box center [193, 173] width 185 height 80
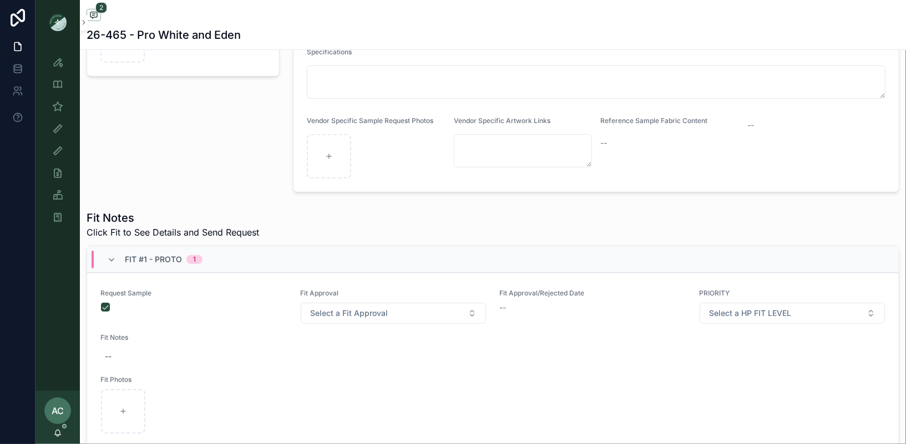
scroll to position [119, 0]
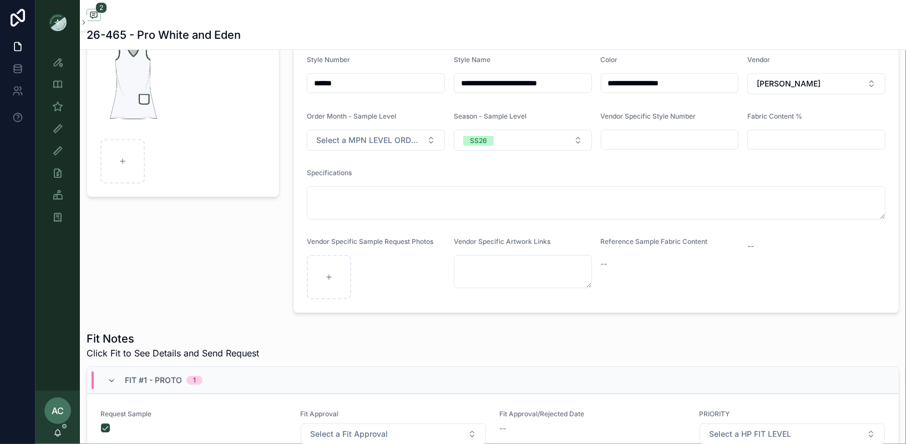
click at [54, 21] on img "scrollable content" at bounding box center [58, 22] width 18 height 18
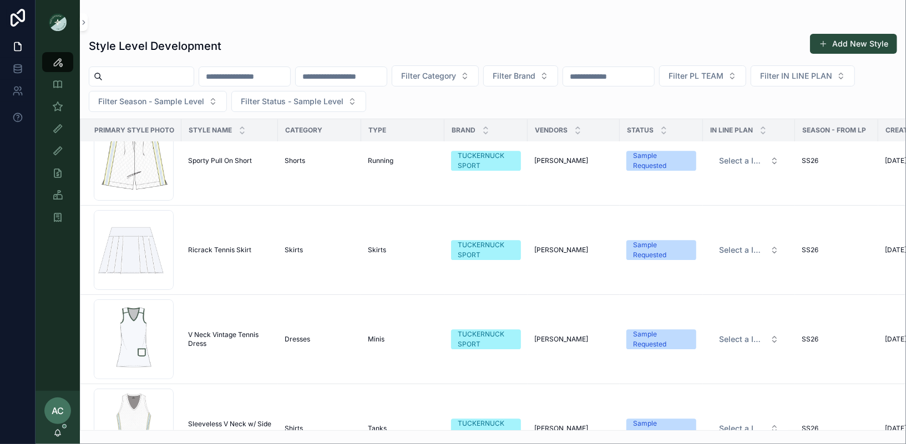
scroll to position [2156, 0]
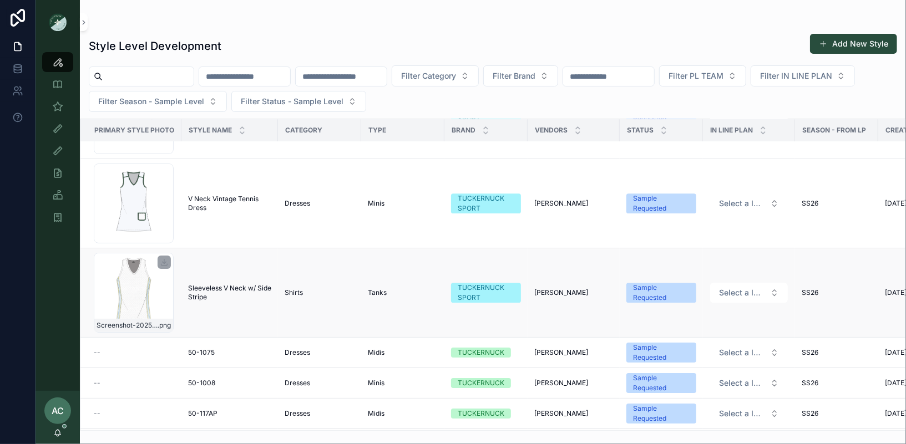
click at [141, 280] on div "Screenshot-2025-08-28-at-12.45.46-PM .png" at bounding box center [134, 293] width 80 height 80
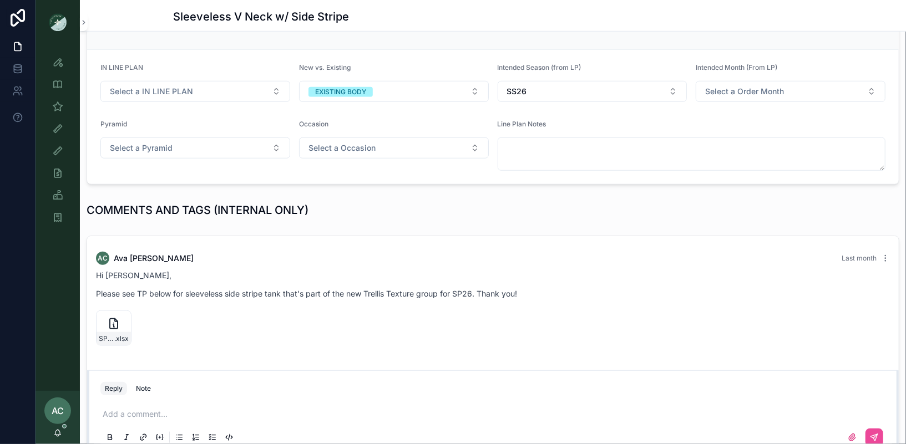
scroll to position [667, 0]
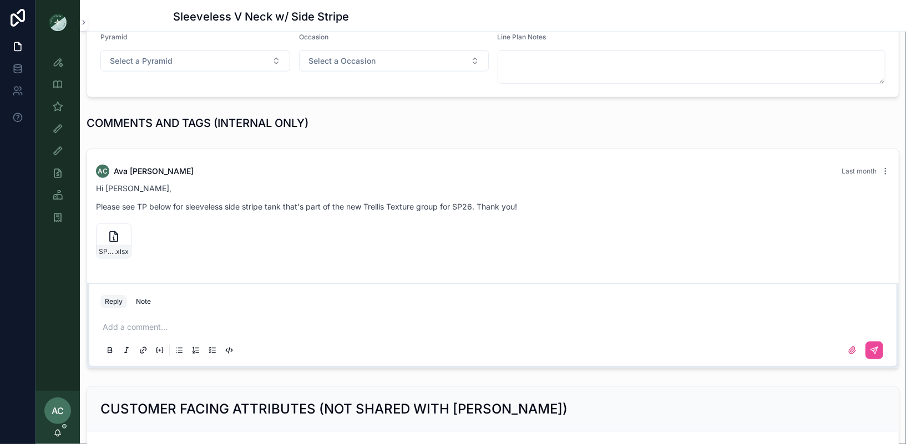
click at [158, 324] on p "scrollable content" at bounding box center [495, 327] width 785 height 11
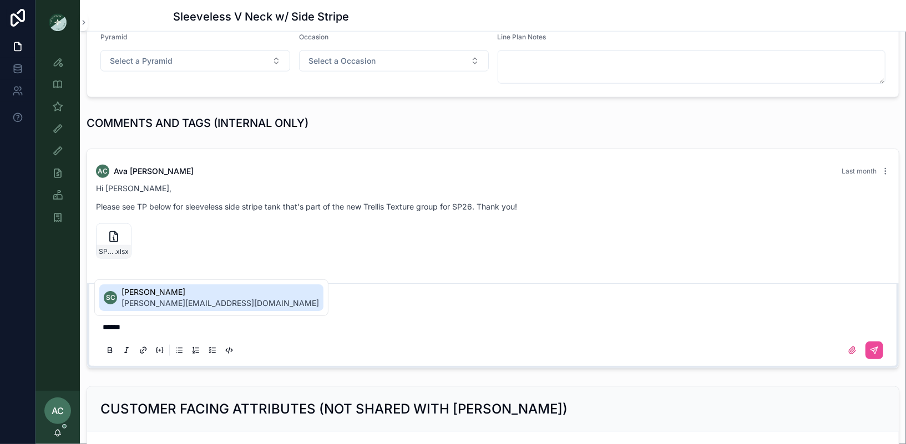
click at [149, 296] on span "[PERSON_NAME]" at bounding box center [219, 292] width 197 height 11
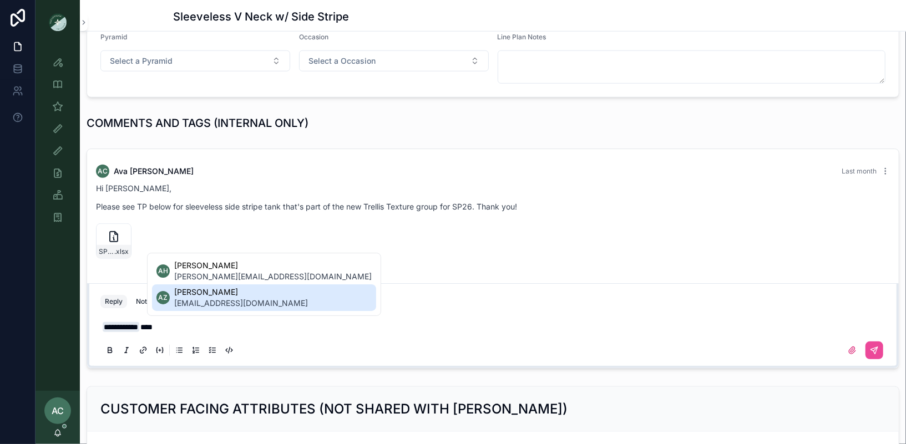
click at [208, 298] on span "ada.zhrr@ntvanwell.com" at bounding box center [241, 303] width 134 height 11
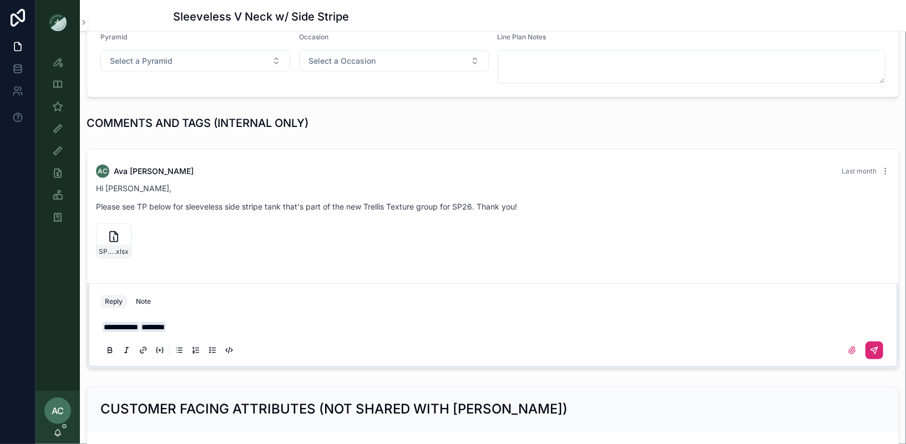
click at [878, 346] on icon "scrollable content" at bounding box center [874, 350] width 9 height 9
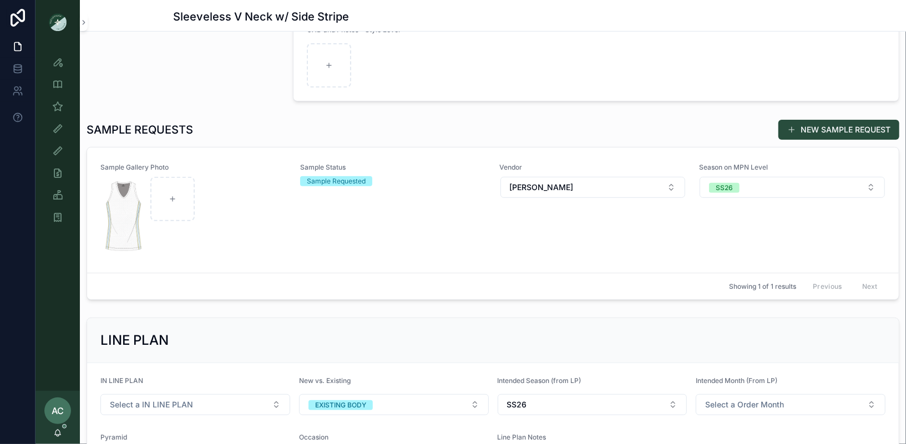
scroll to position [134, 0]
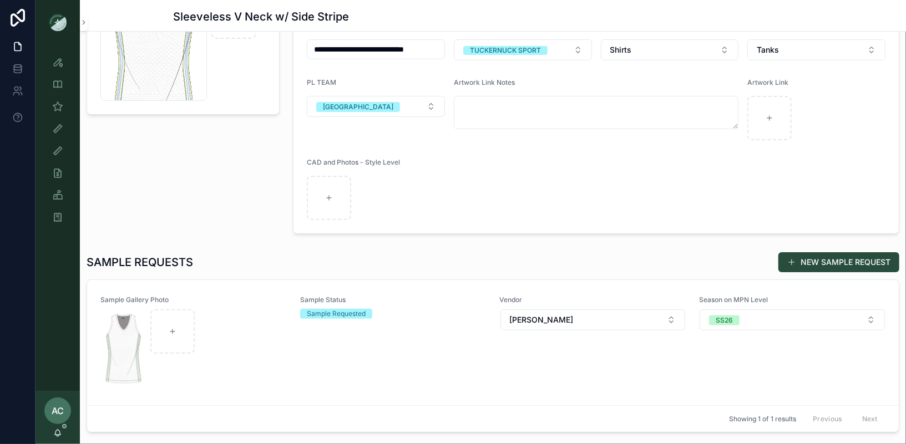
click at [57, 24] on img "scrollable content" at bounding box center [58, 22] width 18 height 18
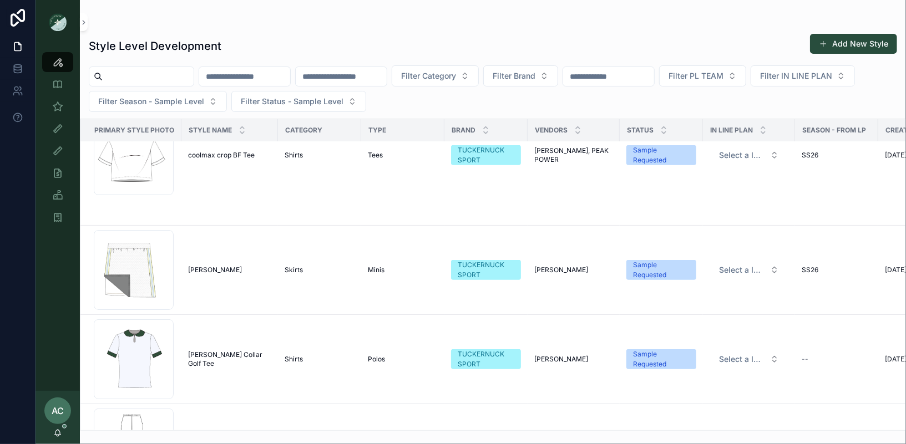
scroll to position [3233, 0]
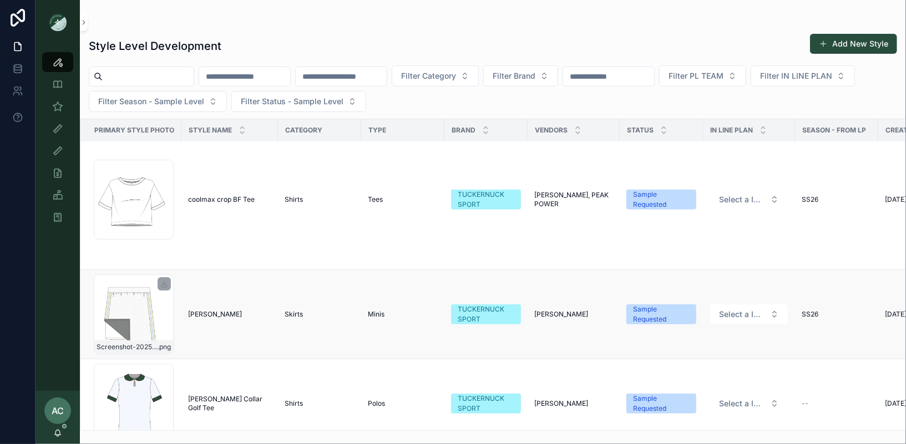
click at [134, 306] on div "Screenshot-2025-08-27-at-6.23.06-PM .png" at bounding box center [134, 315] width 80 height 80
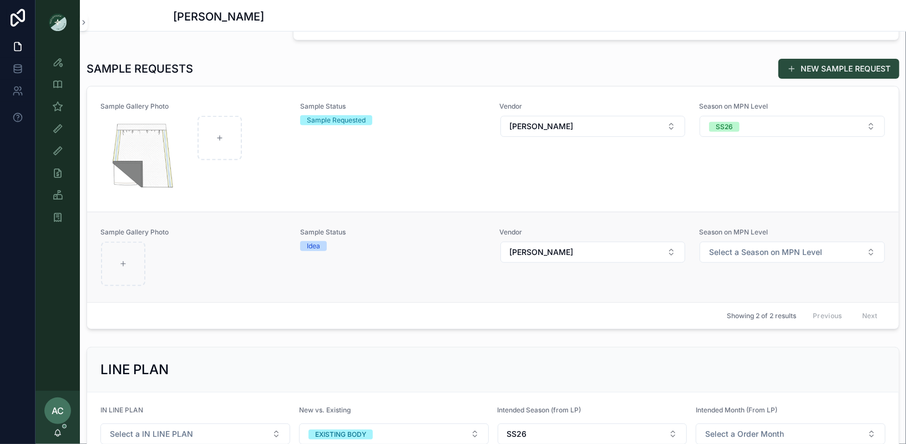
scroll to position [329, 0]
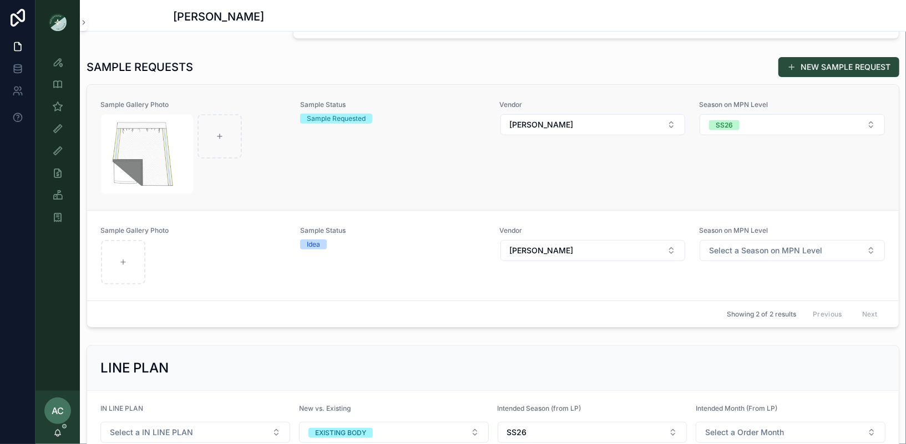
click at [298, 170] on div "Sample Gallery Photo Sample Status Sample Requested Vendor Vanwell Season on MP…" at bounding box center [492, 147] width 785 height 94
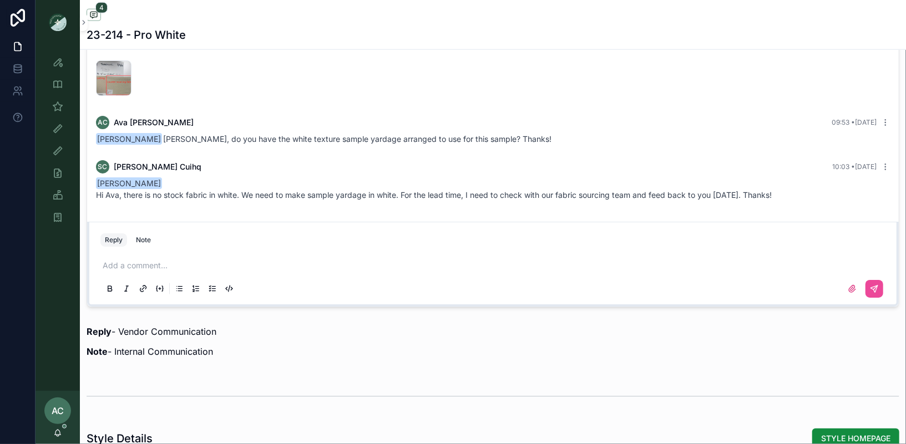
scroll to position [861, 0]
click at [176, 262] on p "scrollable content" at bounding box center [495, 266] width 785 height 11
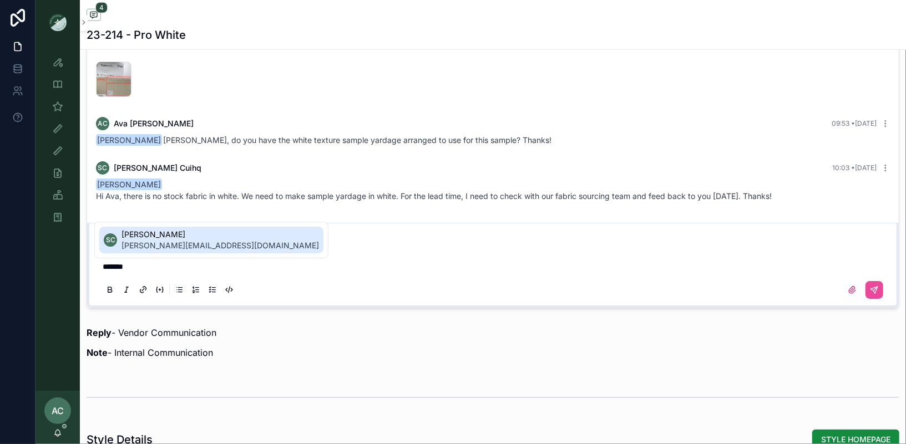
click at [169, 237] on span "[PERSON_NAME]" at bounding box center [219, 234] width 197 height 11
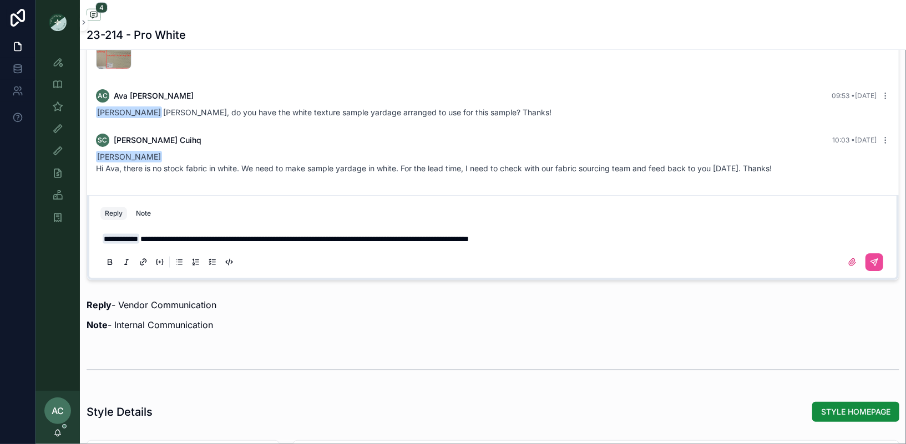
scroll to position [890, 0]
click at [879, 263] on button "scrollable content" at bounding box center [874, 262] width 18 height 18
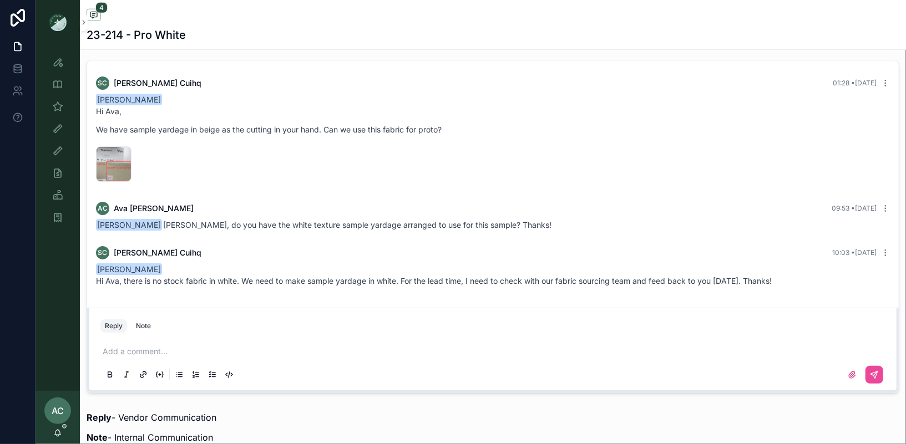
scroll to position [763, 0]
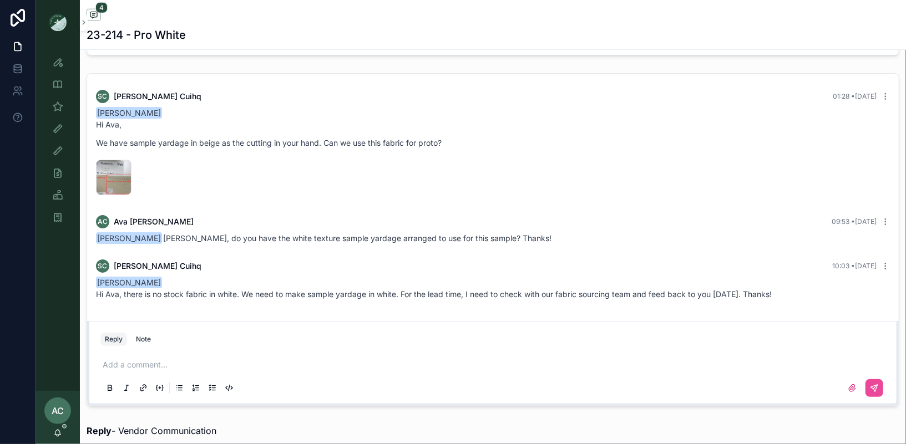
click at [59, 22] on img "scrollable content" at bounding box center [58, 22] width 18 height 18
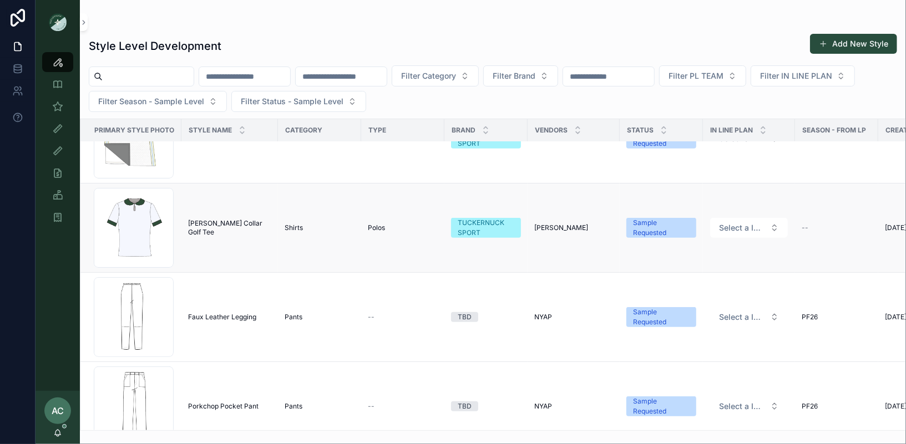
scroll to position [3364, 0]
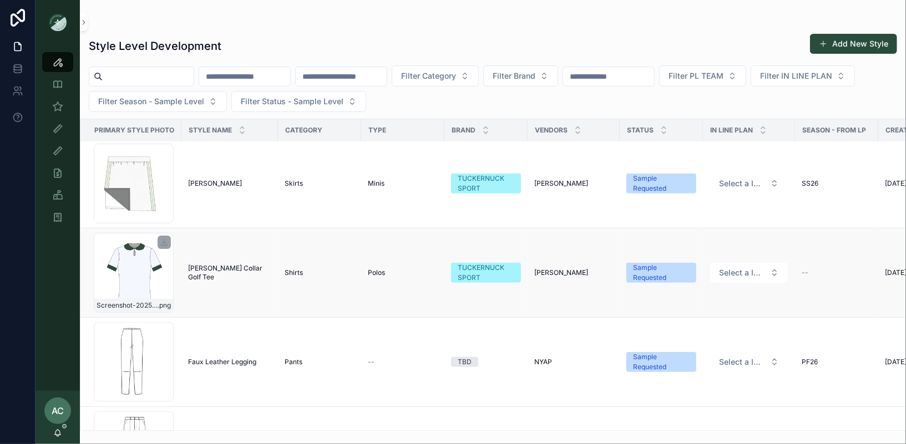
click at [123, 275] on div "Screenshot-2025-08-27-at-5.15.43-PM .png" at bounding box center [134, 273] width 80 height 80
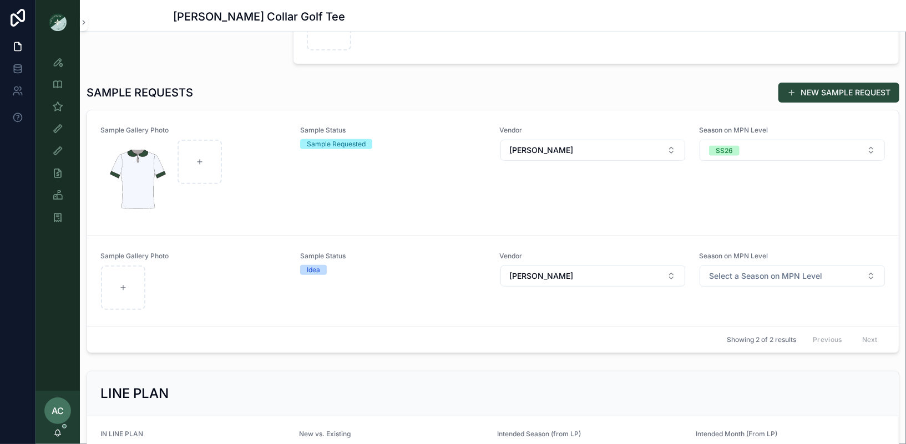
scroll to position [303, 0]
click at [130, 183] on img "scrollable content" at bounding box center [137, 180] width 72 height 80
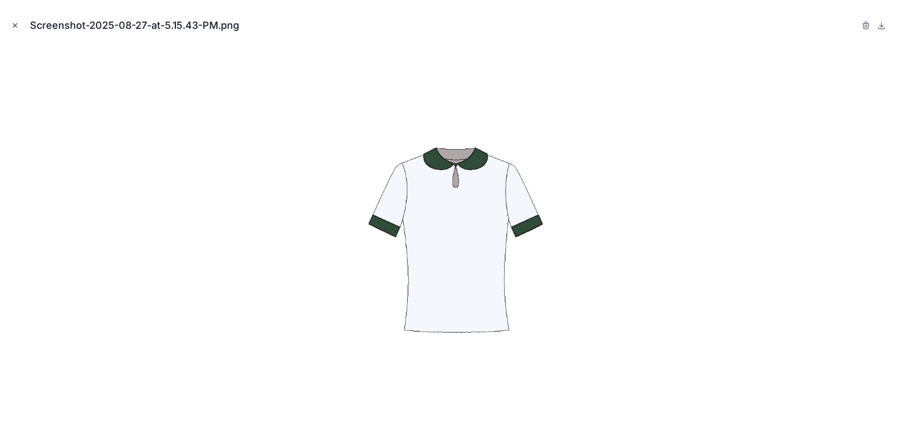
click at [17, 25] on icon "Close modal" at bounding box center [15, 26] width 8 height 8
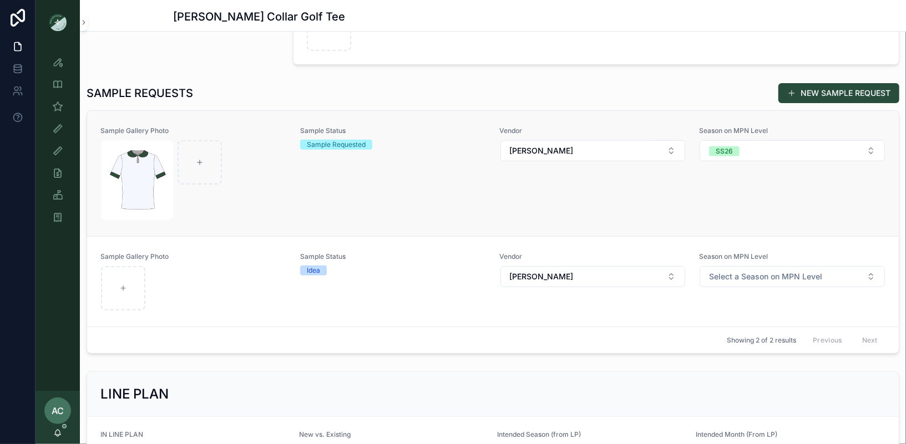
click at [275, 180] on div "scrollable content" at bounding box center [193, 180] width 185 height 80
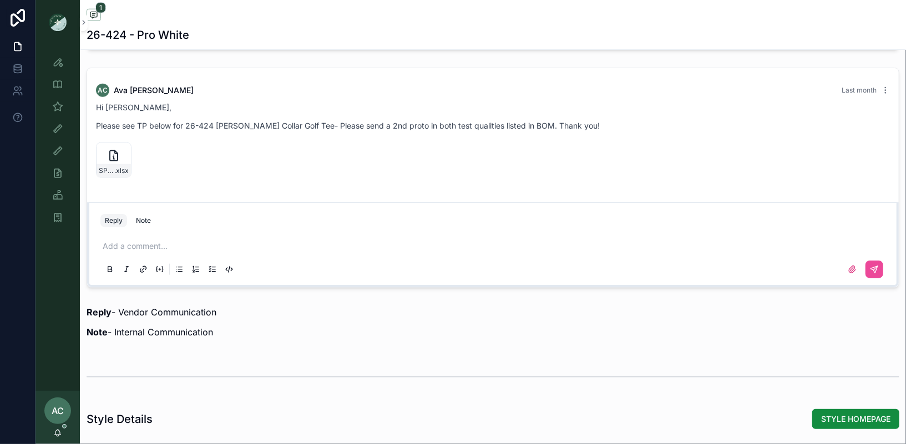
scroll to position [769, 0]
click at [175, 240] on p "scrollable content" at bounding box center [495, 245] width 785 height 11
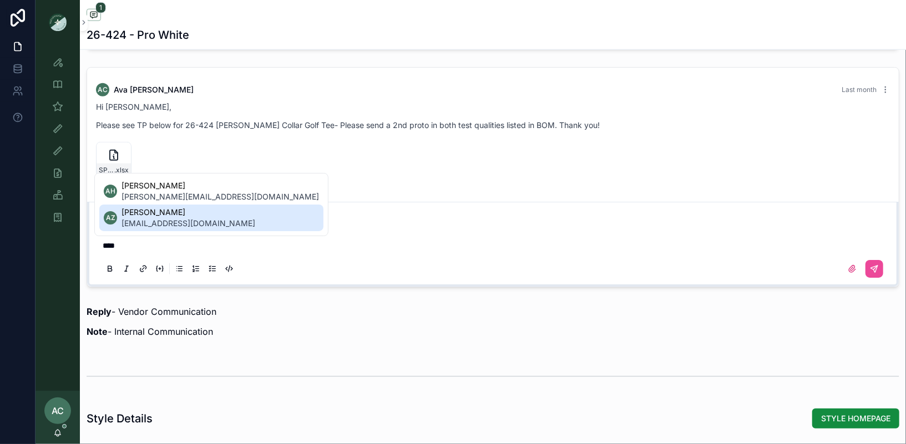
click at [181, 220] on span "ada.zhrr@ntvanwell.com" at bounding box center [188, 223] width 134 height 11
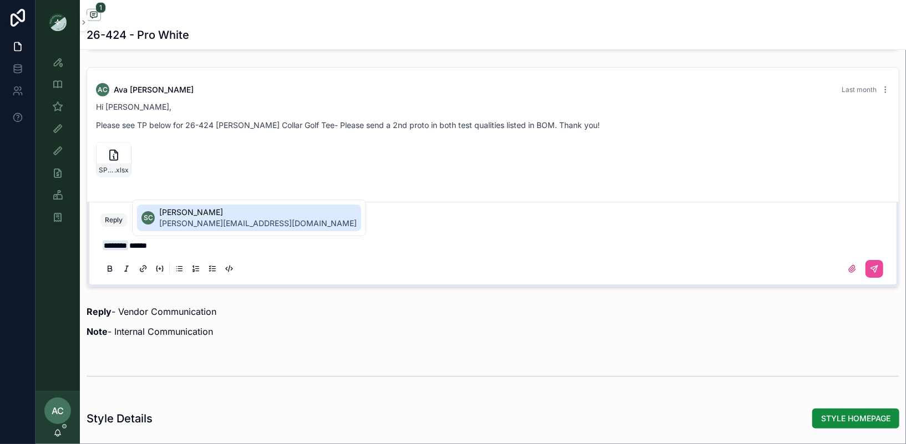
click at [249, 219] on span "sophie.cuihq@ntvanwell.com" at bounding box center [257, 223] width 197 height 11
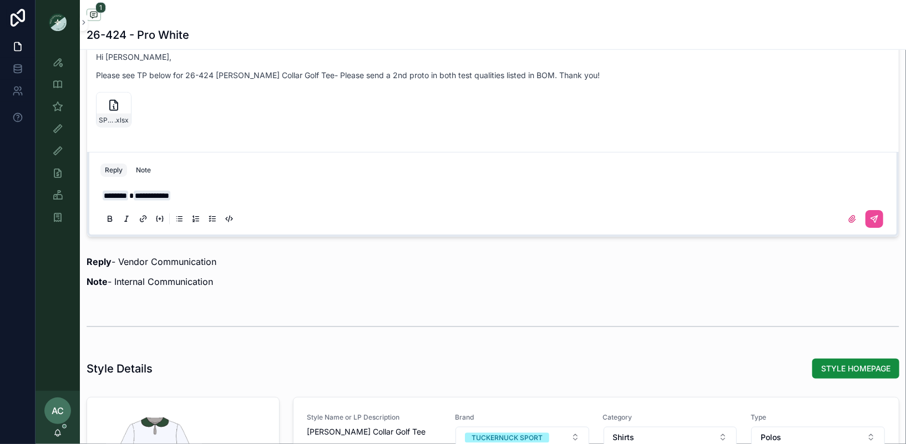
scroll to position [738, 0]
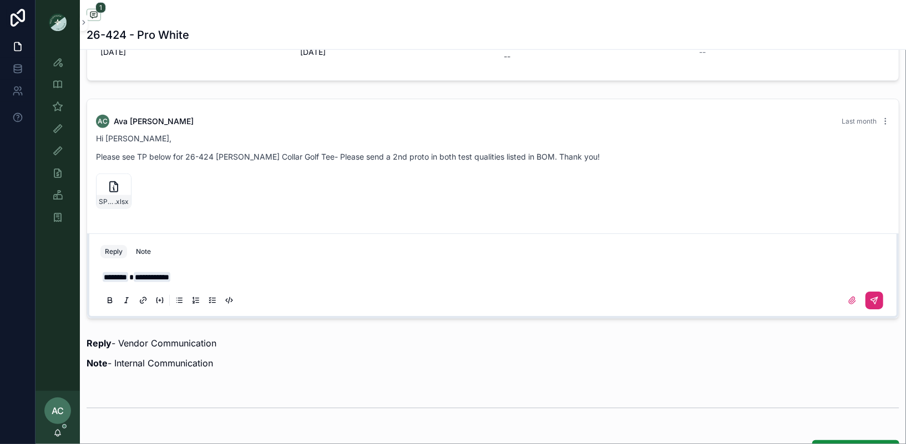
click at [877, 300] on icon "scrollable content" at bounding box center [874, 300] width 9 height 9
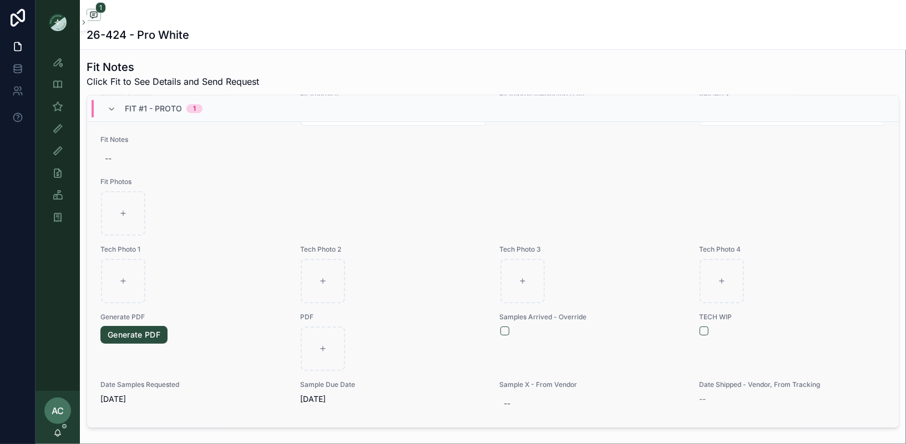
scroll to position [0, 0]
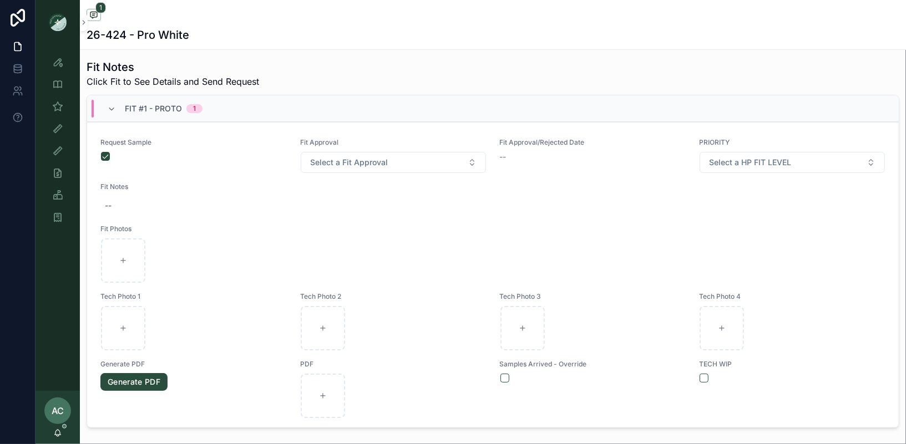
click at [58, 23] on img "scrollable content" at bounding box center [58, 22] width 18 height 18
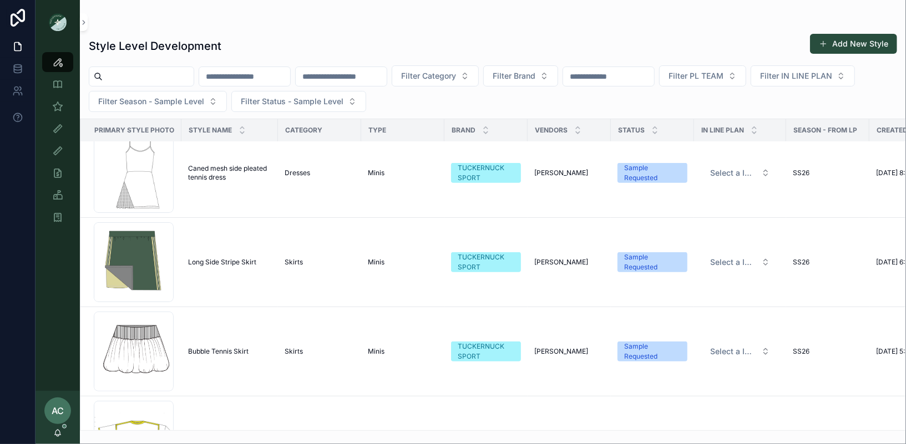
scroll to position [5847, 0]
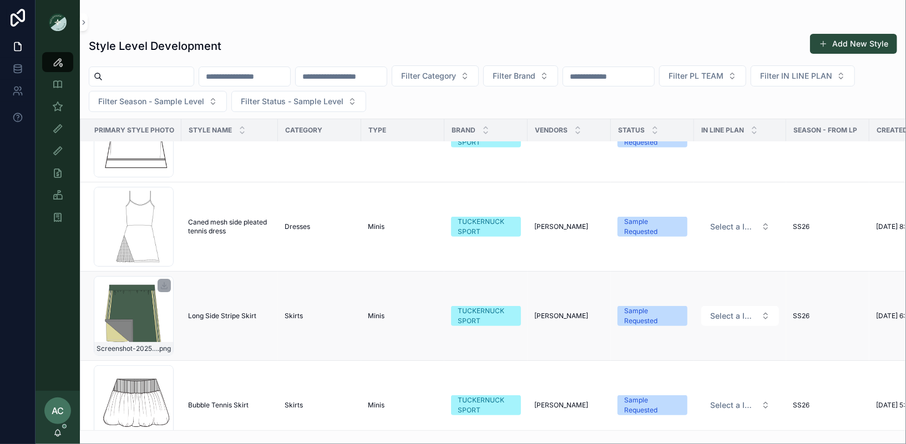
click at [144, 315] on div "Screenshot-2025-08-26-at-6.18.16-PM .png" at bounding box center [134, 316] width 80 height 80
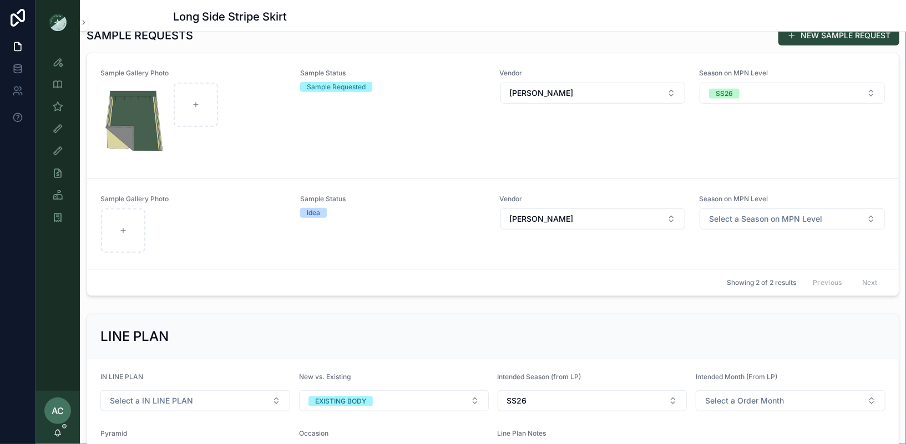
scroll to position [333, 0]
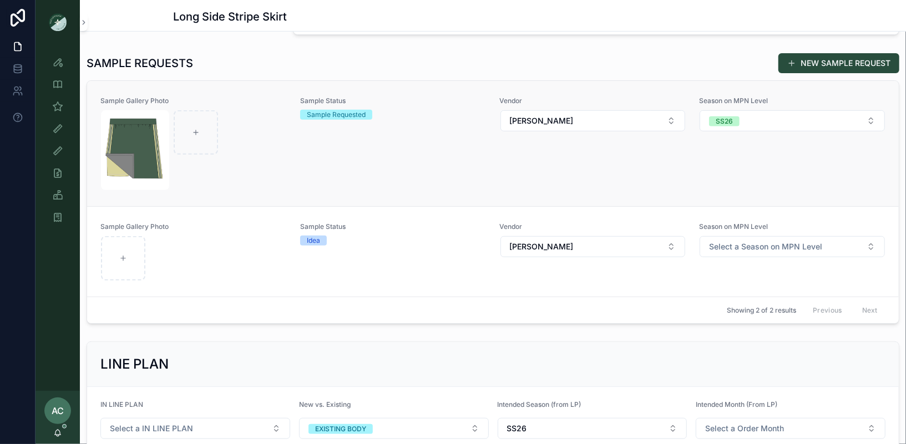
click at [239, 183] on div "scrollable content" at bounding box center [193, 150] width 185 height 80
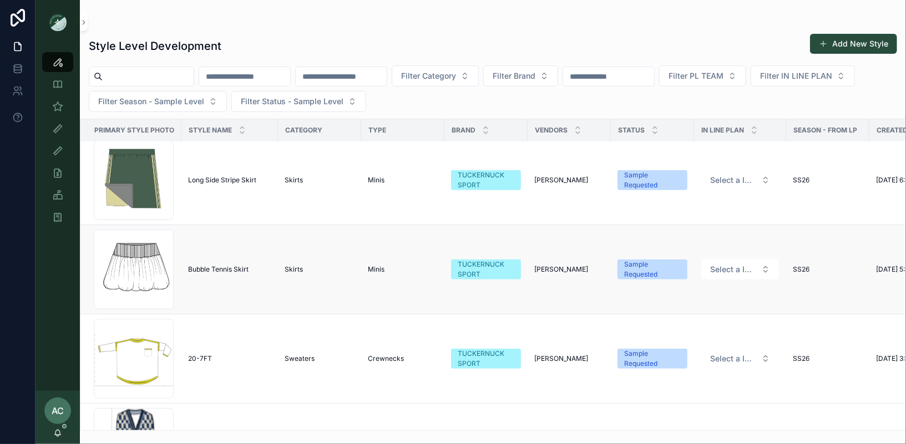
scroll to position [5932, 0]
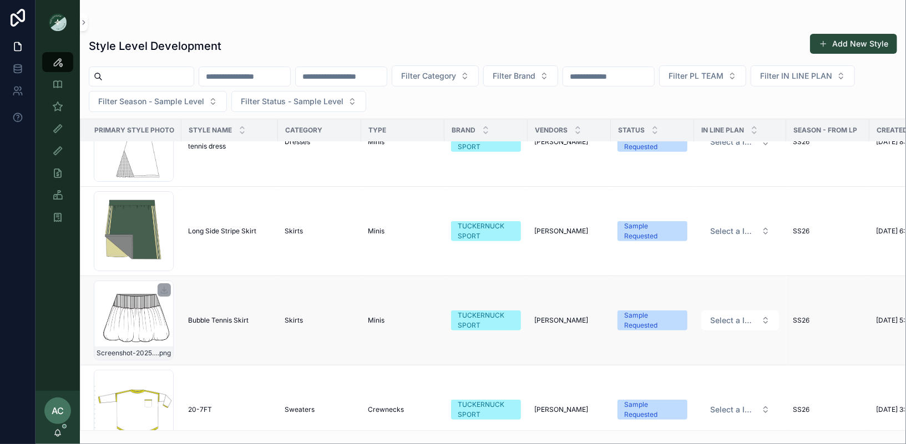
click at [129, 311] on div "Screenshot-2025-08-26-at-5.31.41-PM .png" at bounding box center [134, 321] width 80 height 80
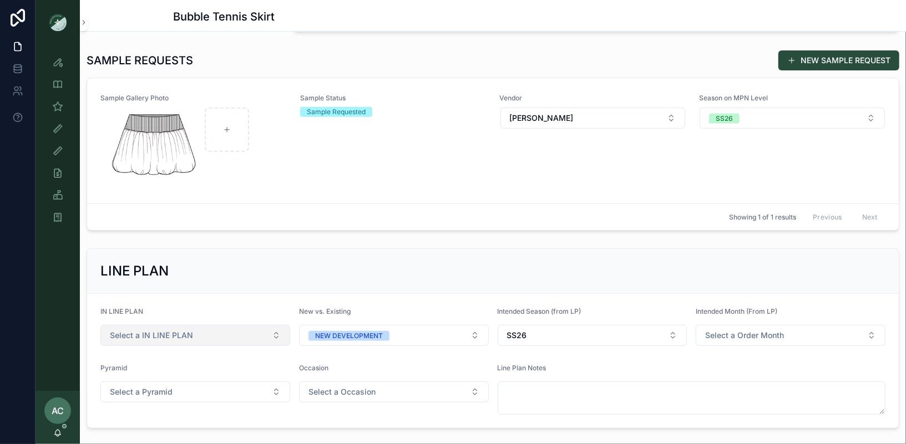
scroll to position [328, 0]
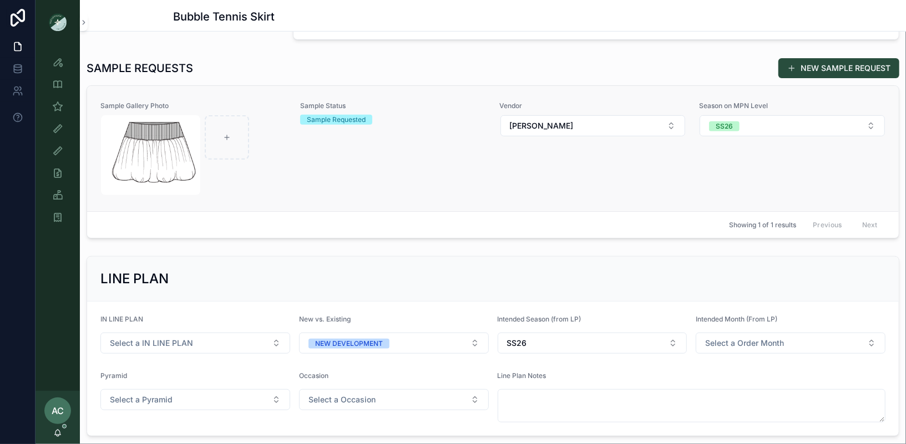
click at [283, 162] on div "scrollable content" at bounding box center [193, 155] width 185 height 80
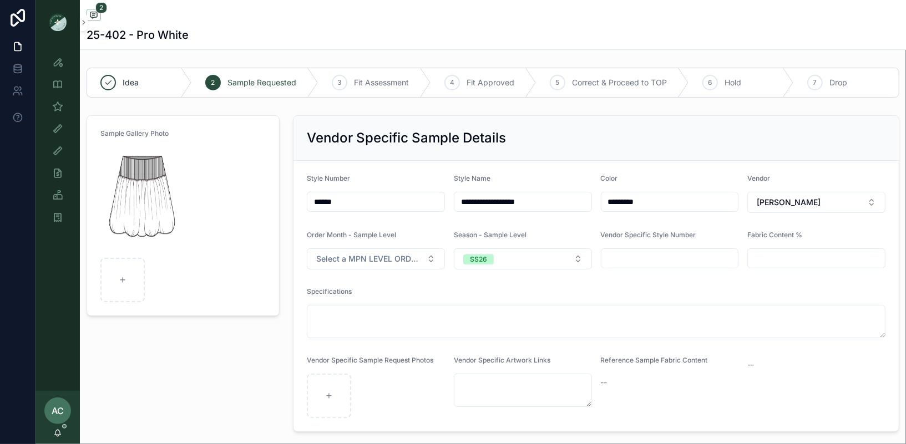
click at [55, 26] on img "scrollable content" at bounding box center [58, 22] width 18 height 18
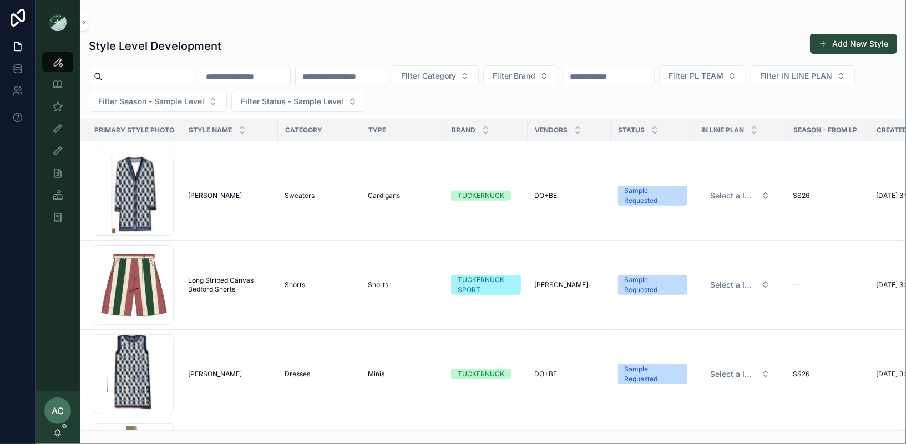
scroll to position [6232, 0]
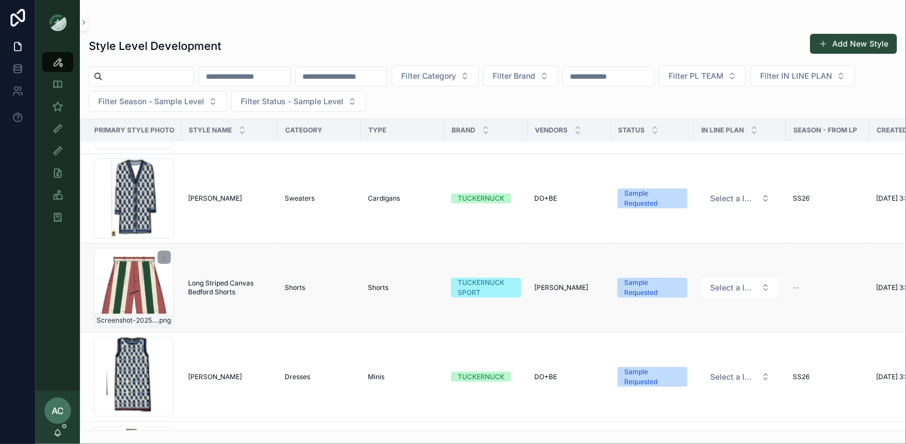
click at [137, 284] on div "Screenshot-2025-08-26-at-3.25.55-PM .png" at bounding box center [134, 288] width 80 height 80
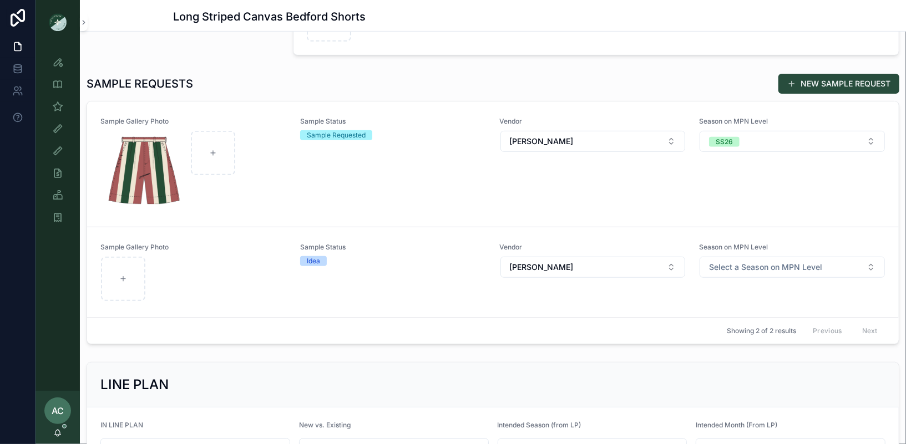
scroll to position [324, 0]
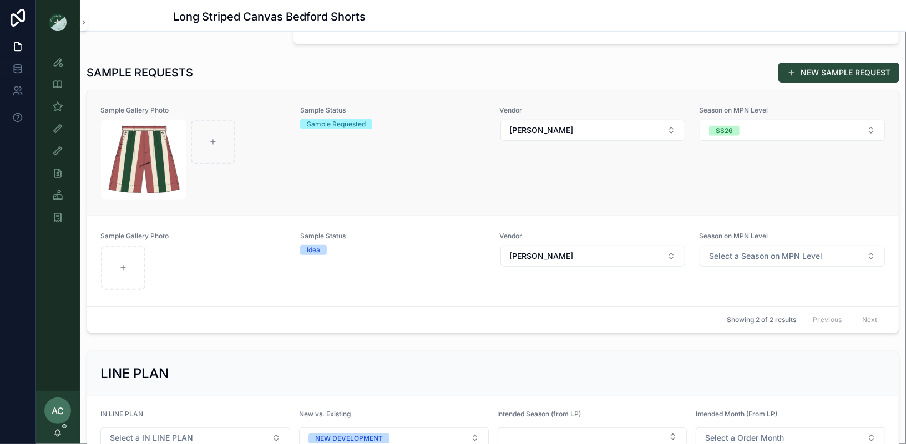
click at [265, 173] on div "scrollable content" at bounding box center [193, 160] width 185 height 80
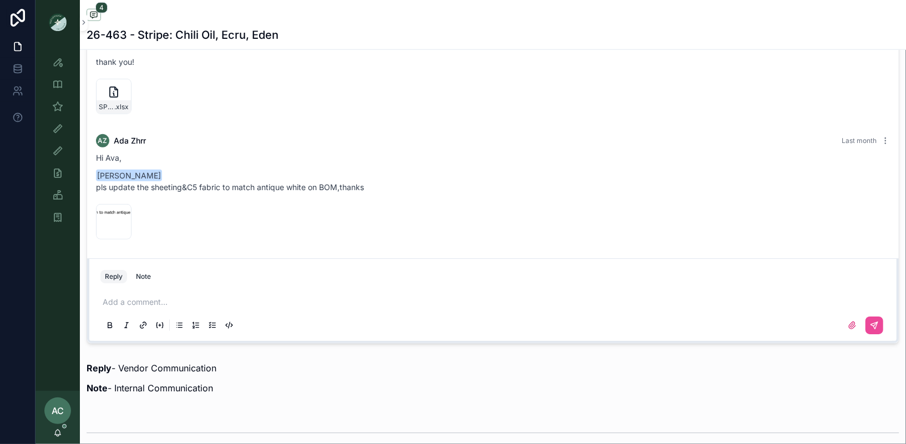
scroll to position [830, 0]
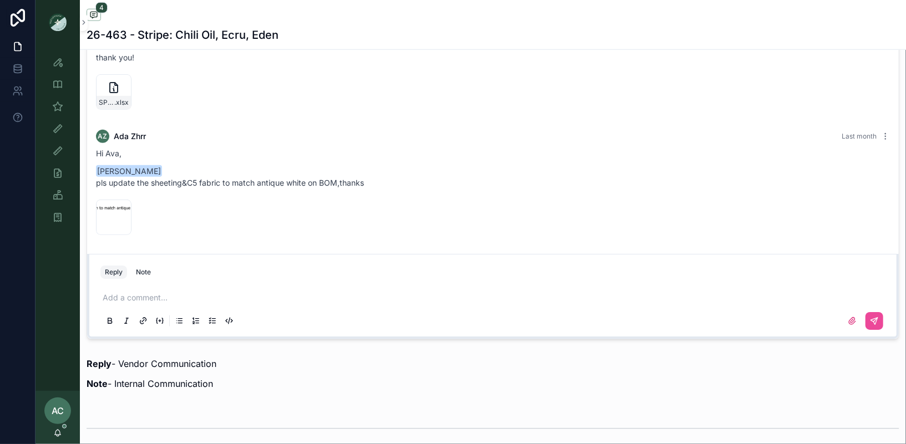
click at [161, 293] on p "scrollable content" at bounding box center [495, 297] width 785 height 11
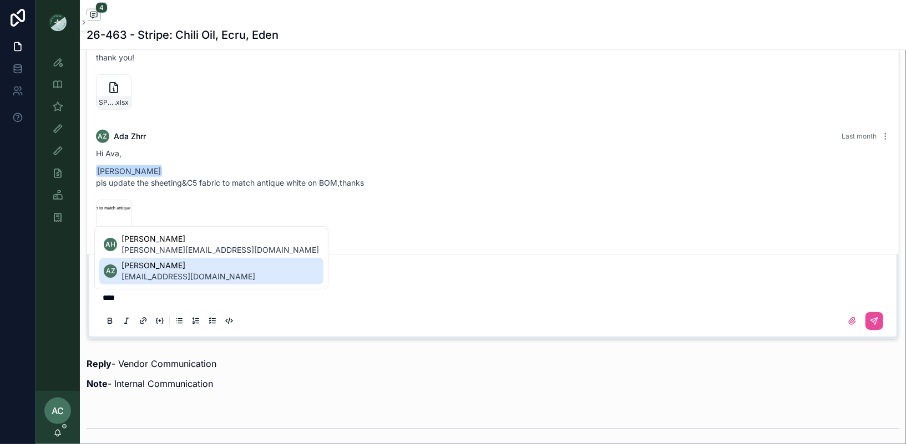
click at [155, 274] on span "ada.zhrr@ntvanwell.com" at bounding box center [188, 276] width 134 height 11
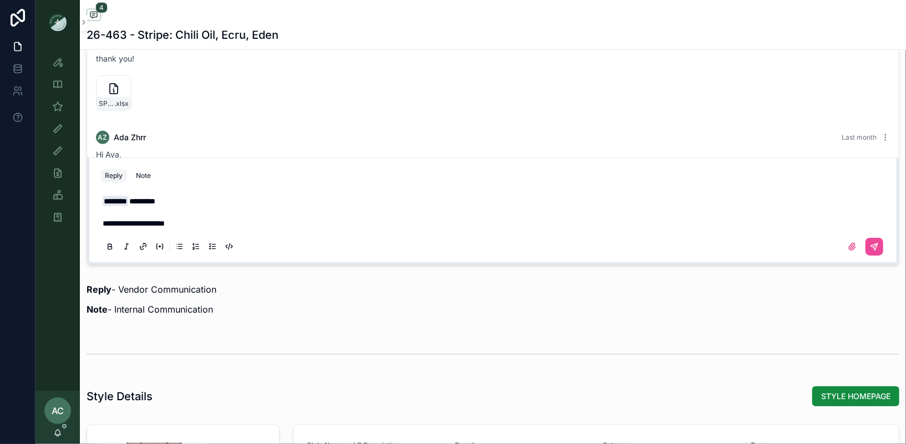
scroll to position [228, 0]
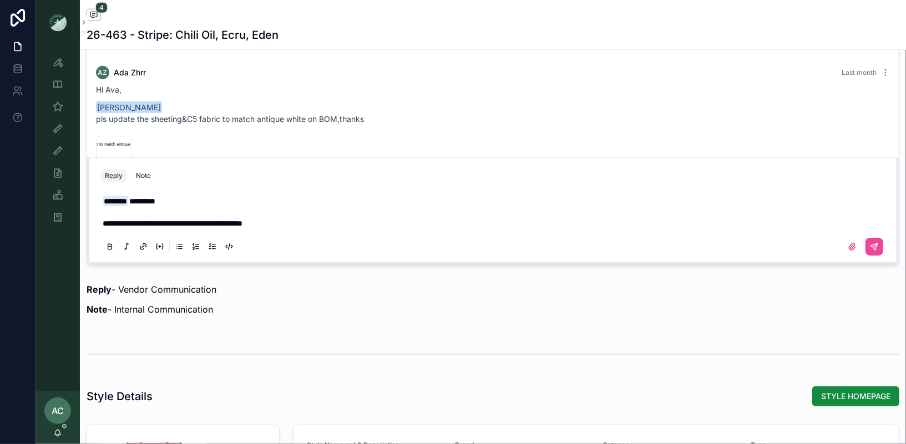
click at [240, 220] on span "**********" at bounding box center [173, 224] width 140 height 8
click at [341, 223] on p "**********" at bounding box center [495, 223] width 785 height 11
click at [849, 247] on icon "scrollable content" at bounding box center [851, 246] width 9 height 9
click at [0, 0] on input "scrollable content" at bounding box center [0, 0] width 0 height 0
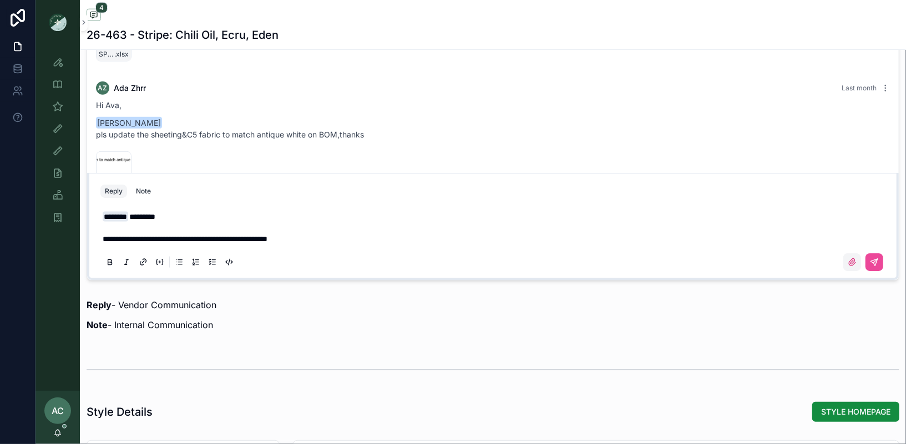
click at [857, 262] on label "scrollable content" at bounding box center [852, 262] width 18 height 18
click at [0, 0] on input "scrollable content" at bounding box center [0, 0] width 0 height 0
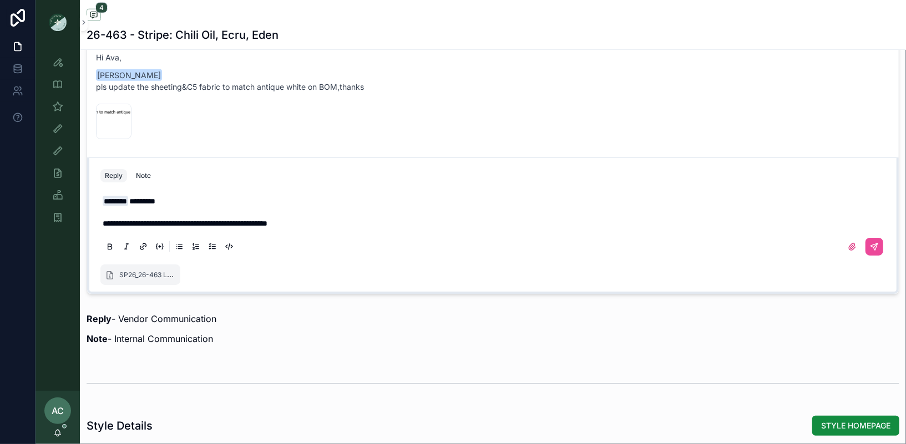
scroll to position [287, 0]
click at [878, 245] on icon "scrollable content" at bounding box center [874, 246] width 9 height 9
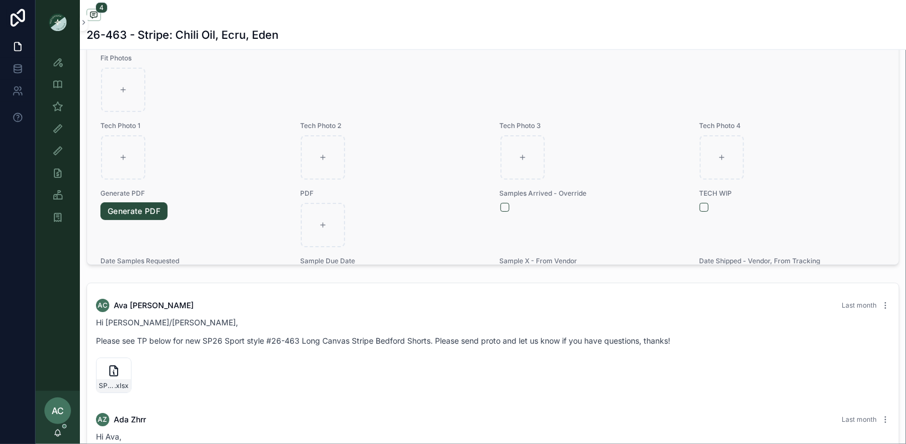
scroll to position [0, 0]
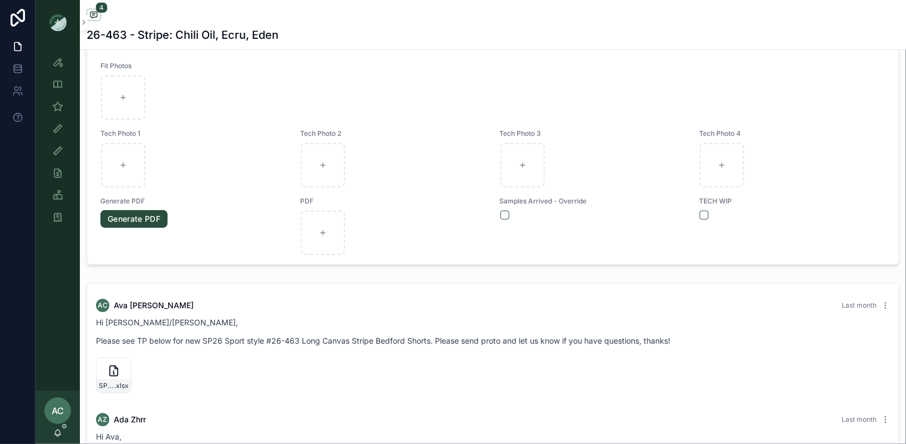
click at [62, 21] on img "scrollable content" at bounding box center [58, 22] width 18 height 18
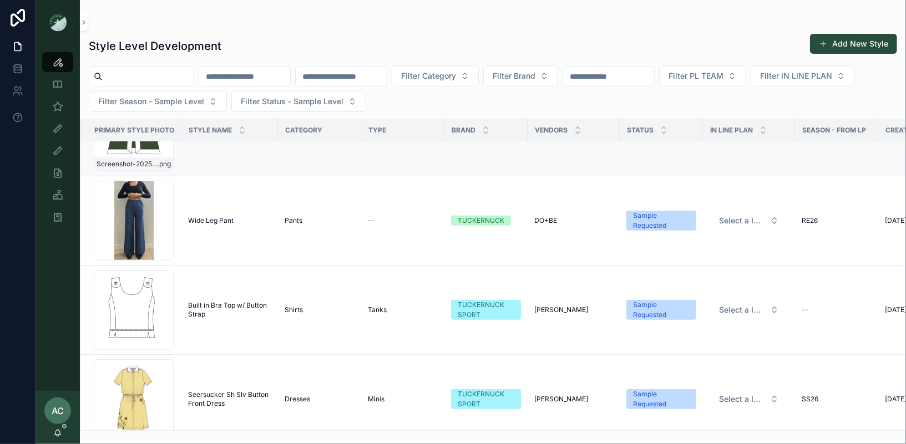
scroll to position [272, 0]
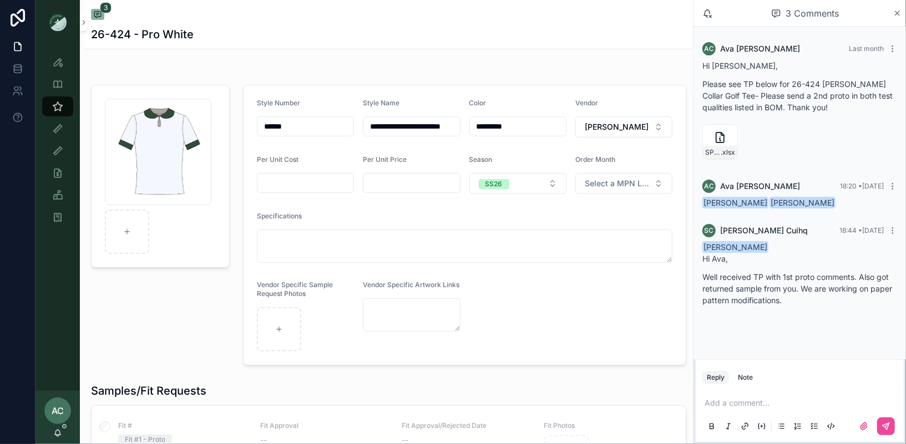
scroll to position [7, 0]
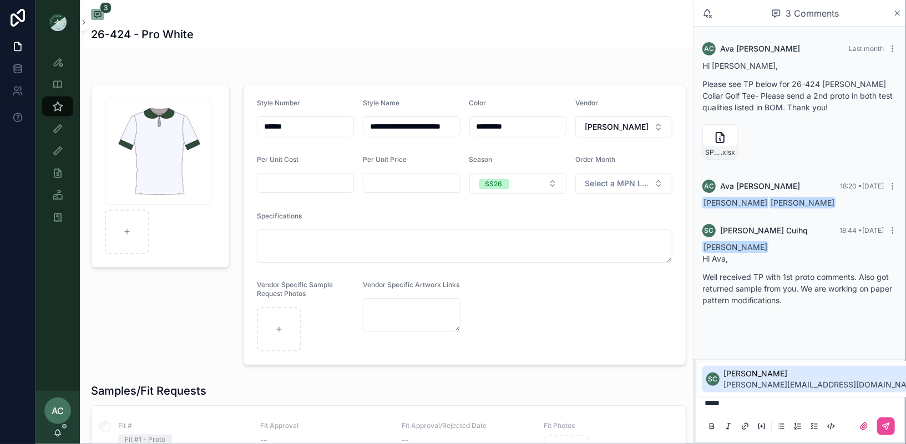
click at [756, 378] on span "[PERSON_NAME]" at bounding box center [822, 373] width 197 height 11
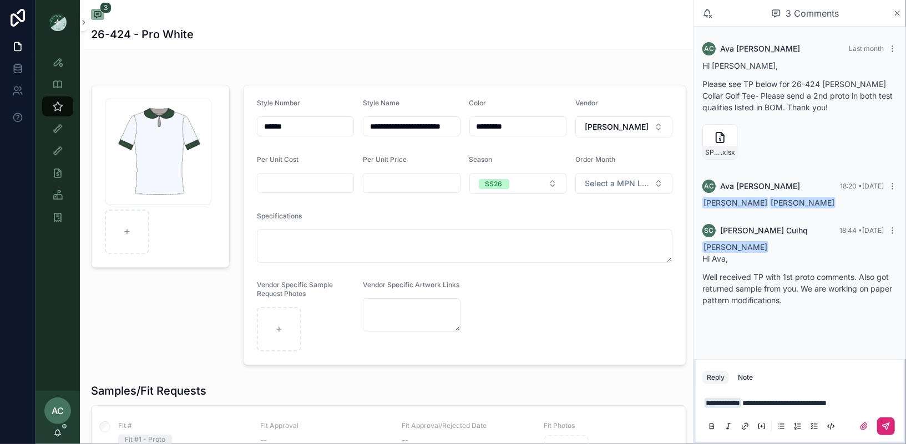
click at [885, 425] on icon "scrollable content" at bounding box center [885, 426] width 9 height 9
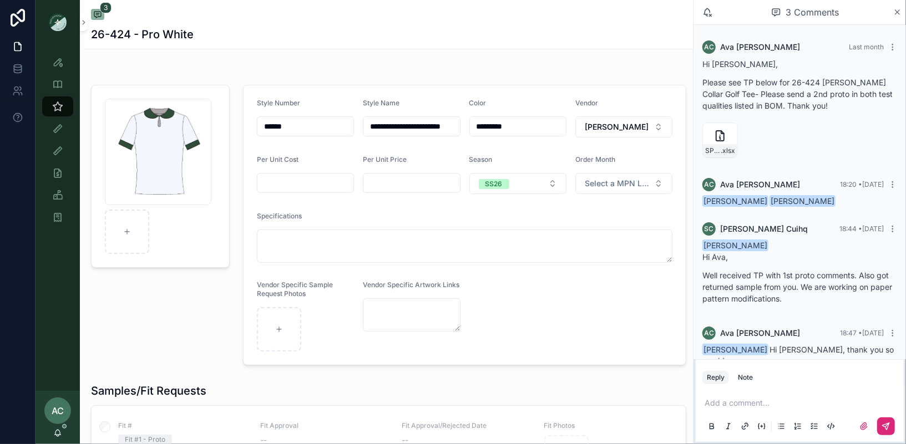
scroll to position [11, 0]
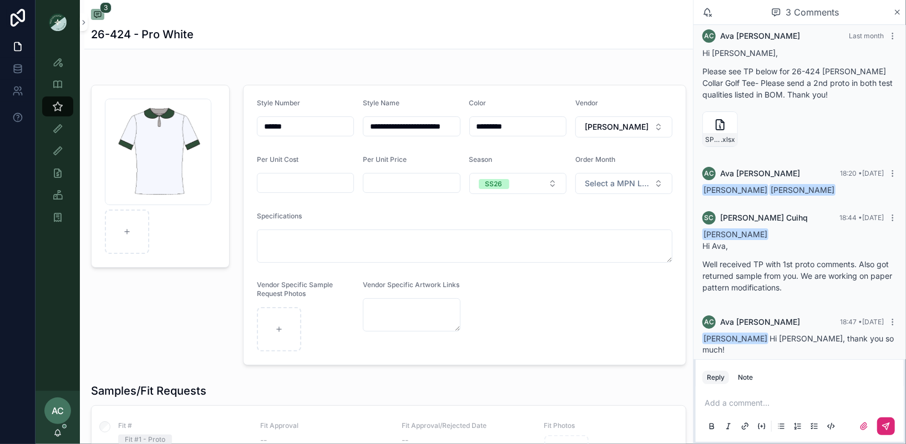
click at [629, 48] on div "3 26-424 - Pro White" at bounding box center [388, 24] width 595 height 49
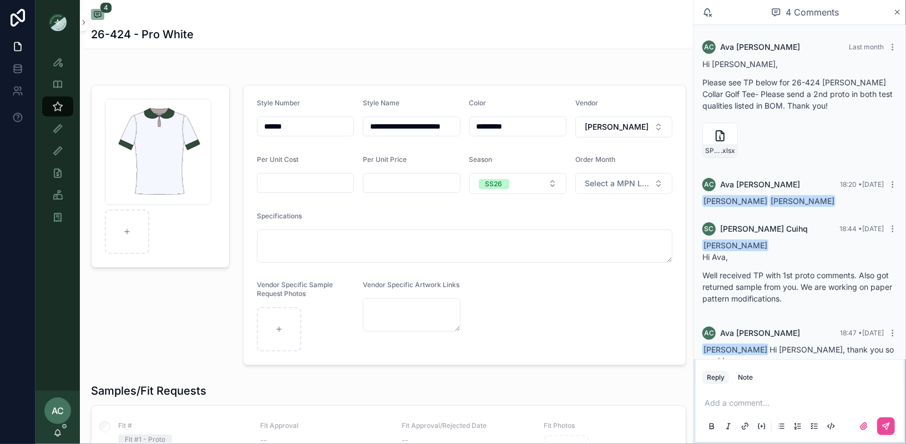
scroll to position [51, 0]
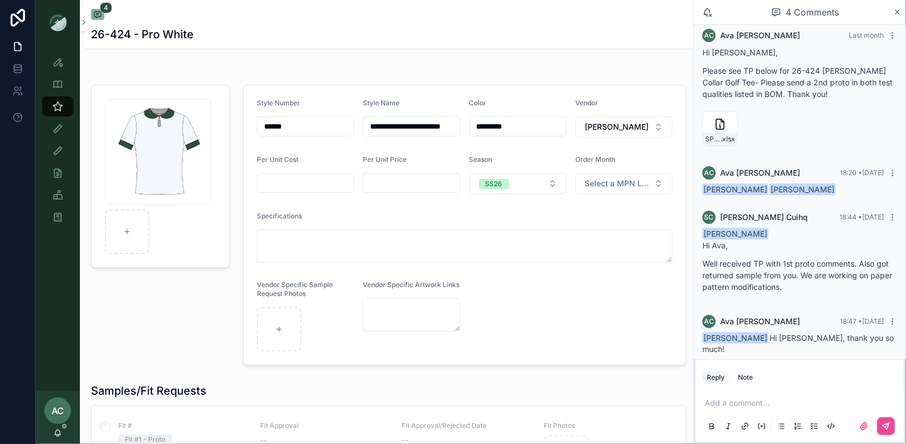
click at [58, 14] on img "scrollable content" at bounding box center [58, 22] width 18 height 18
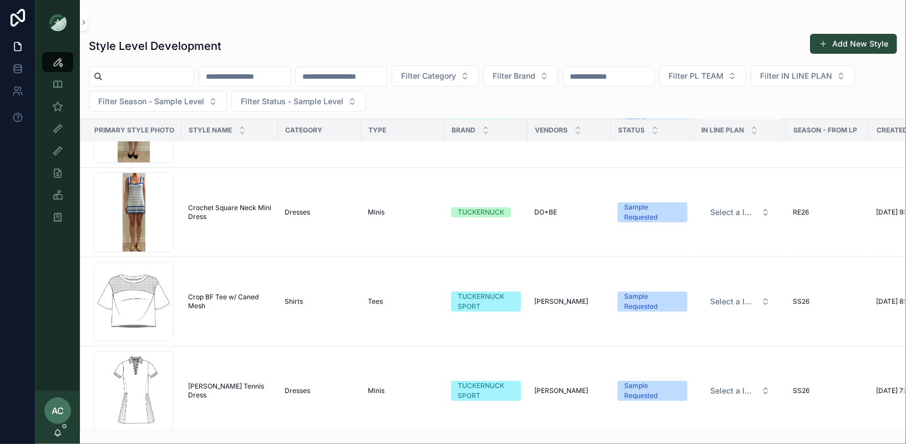
scroll to position [7876, 0]
